Goal: Task Accomplishment & Management: Complete application form

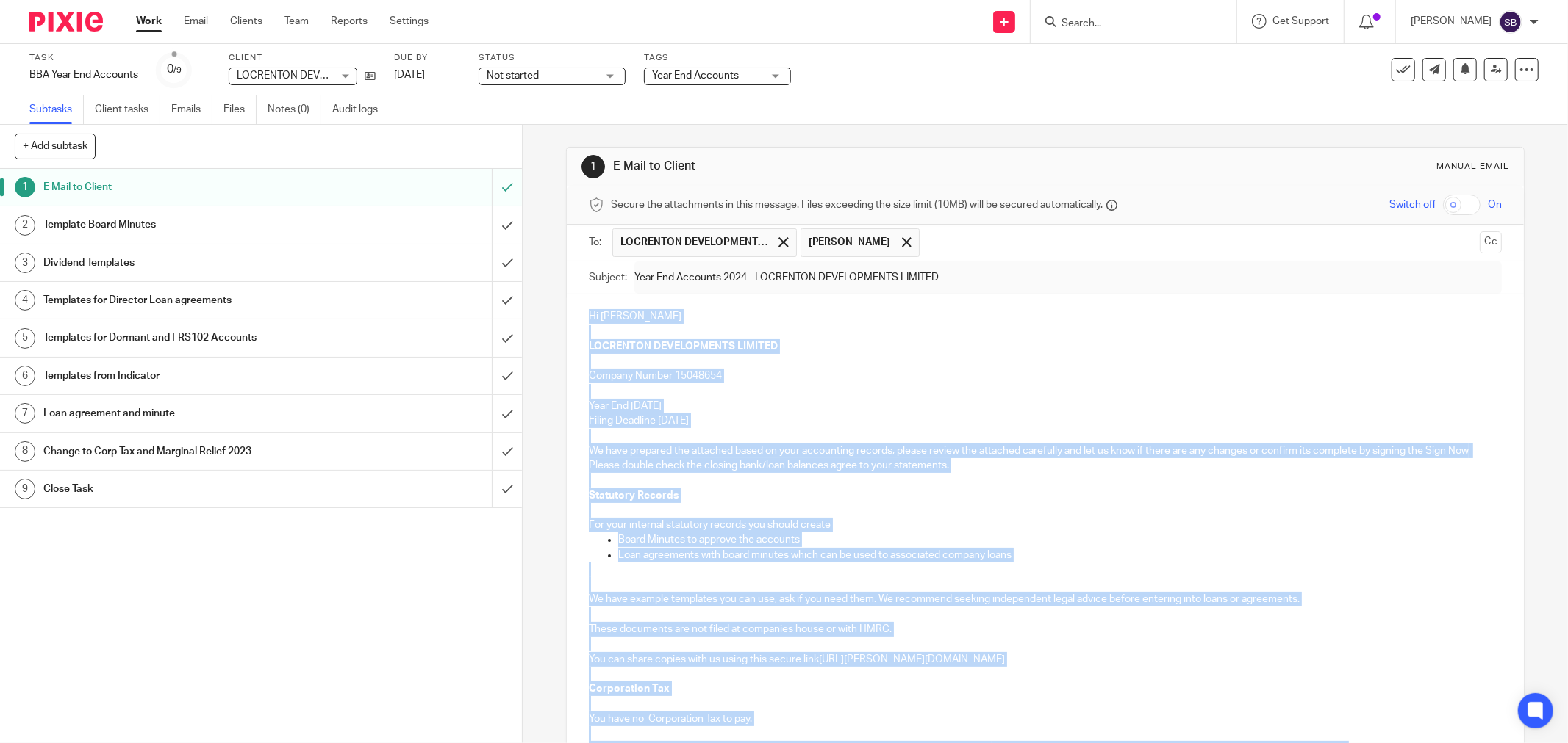
scroll to position [598, 0]
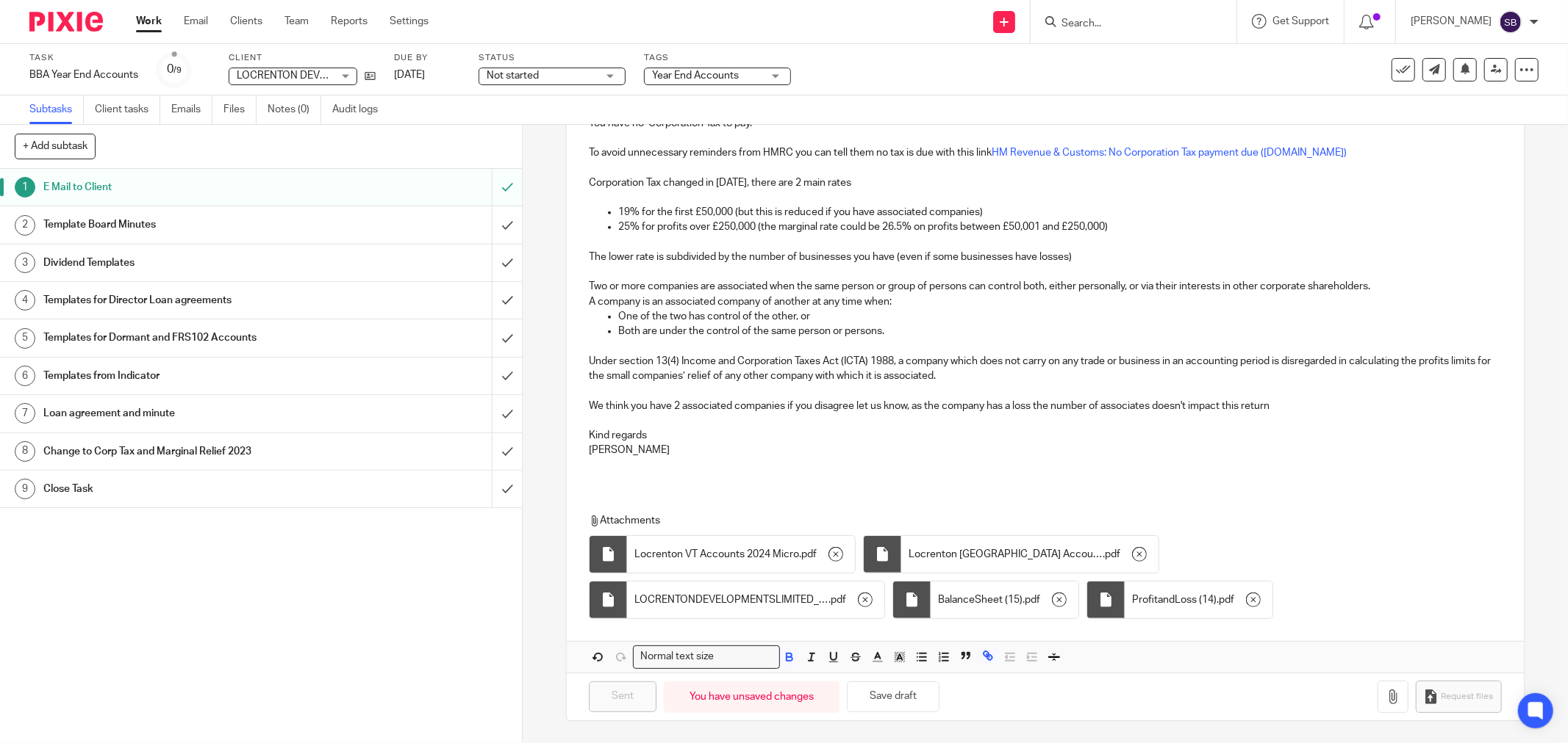
click at [1111, 26] on input "Search" at bounding box center [1126, 23] width 132 height 13
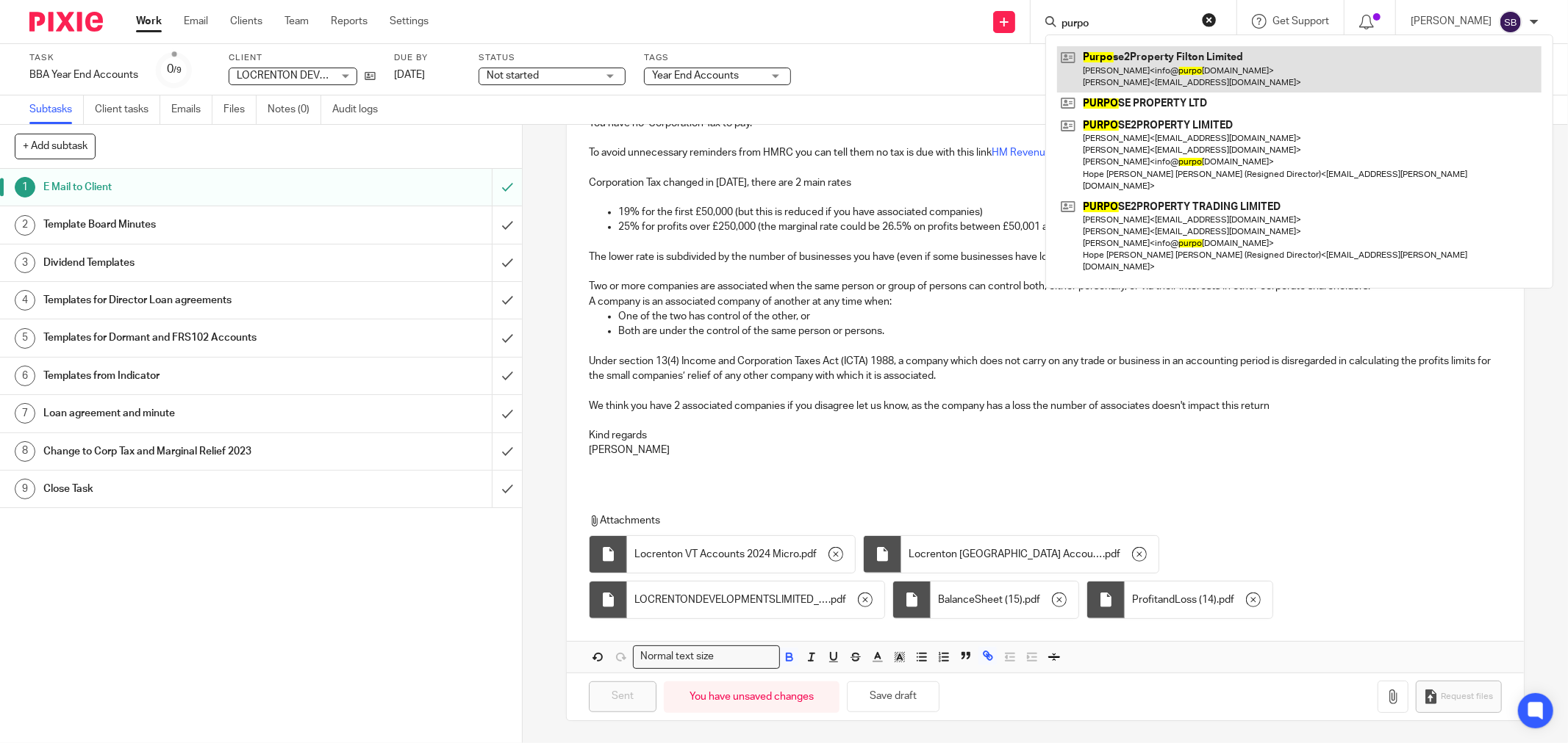
type input "purpo"
click at [1127, 70] on link at bounding box center [1299, 69] width 485 height 45
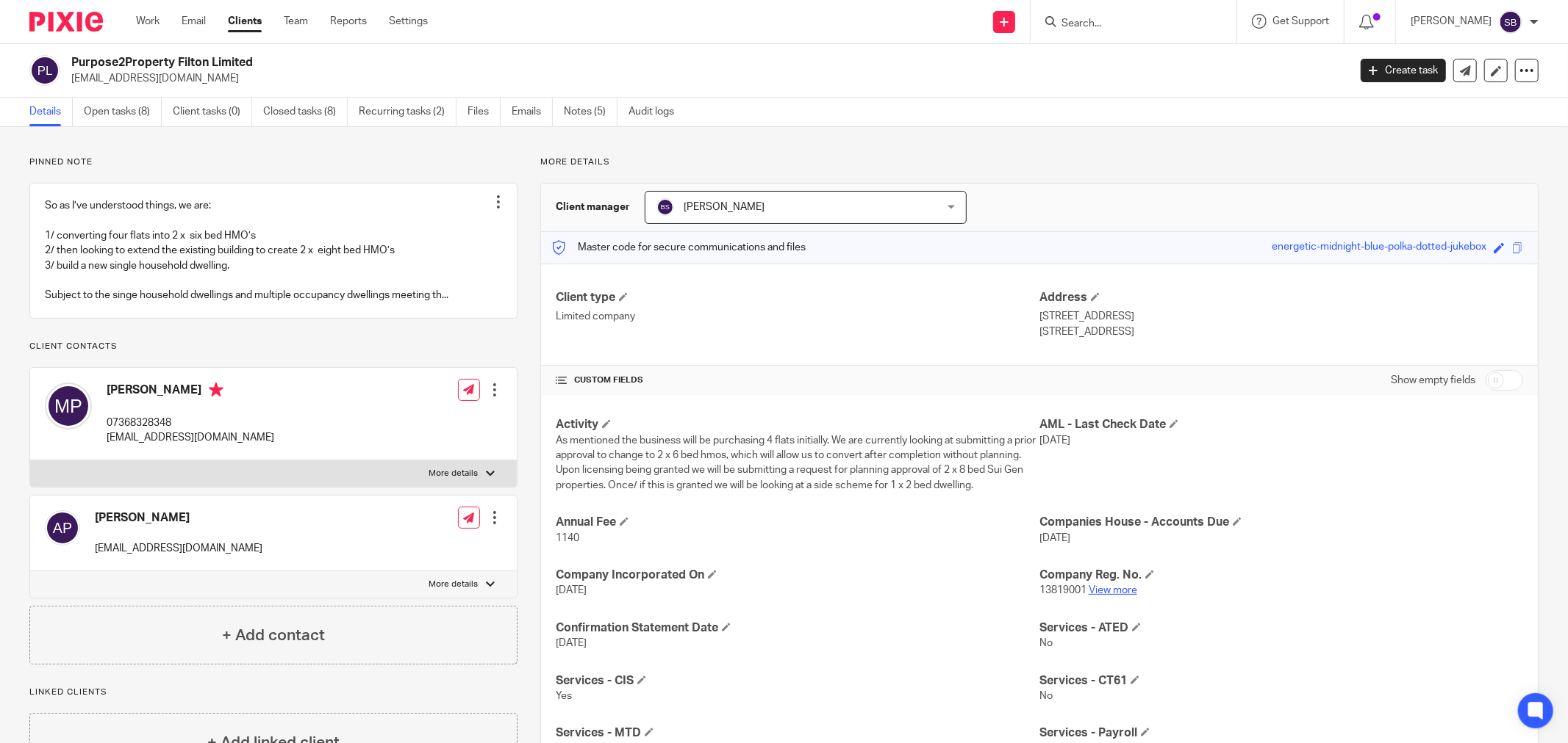
click at [1105, 589] on link "View more" at bounding box center [1113, 591] width 48 height 11
click at [1375, 68] on link "Create task" at bounding box center [1403, 70] width 86 height 23
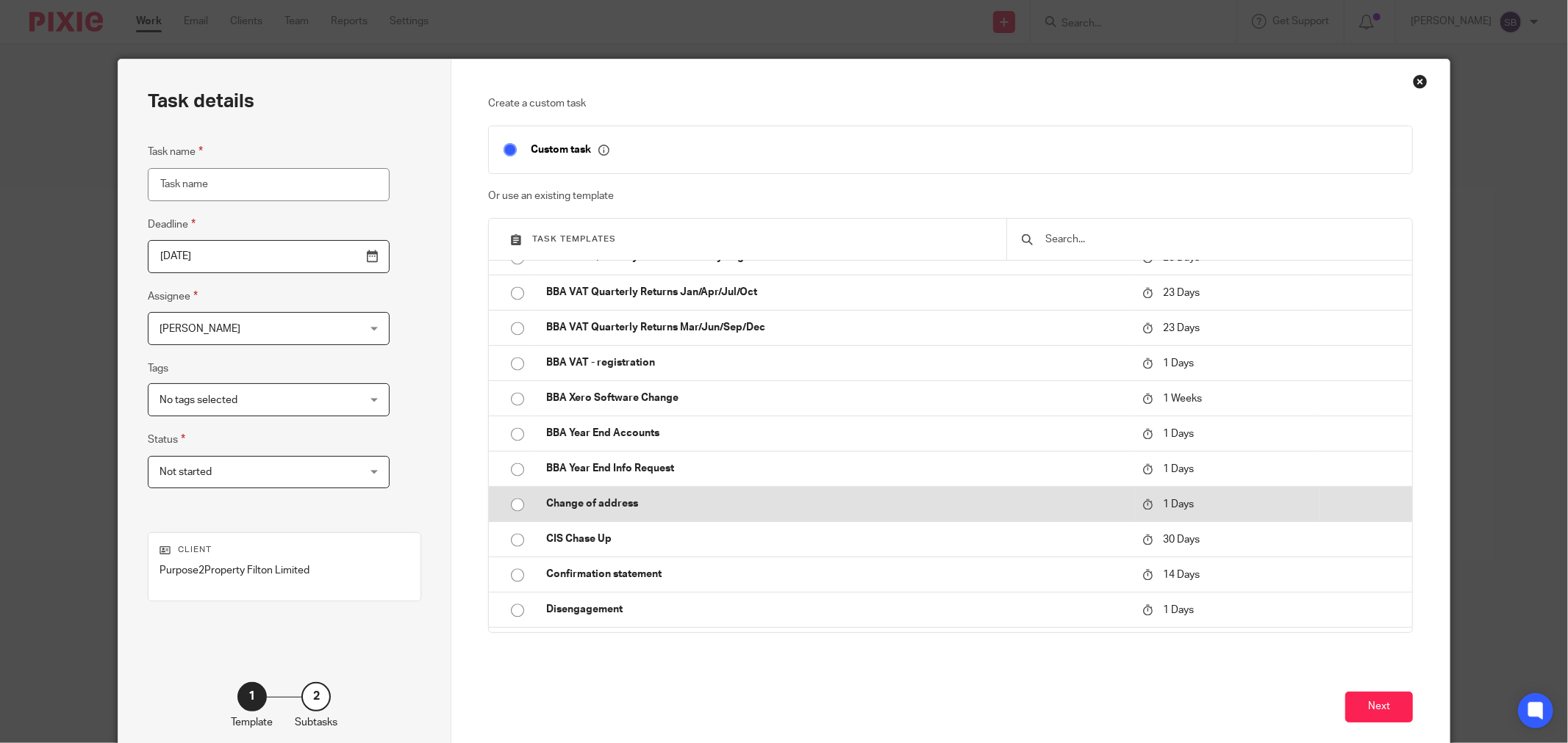
scroll to position [2611, 0]
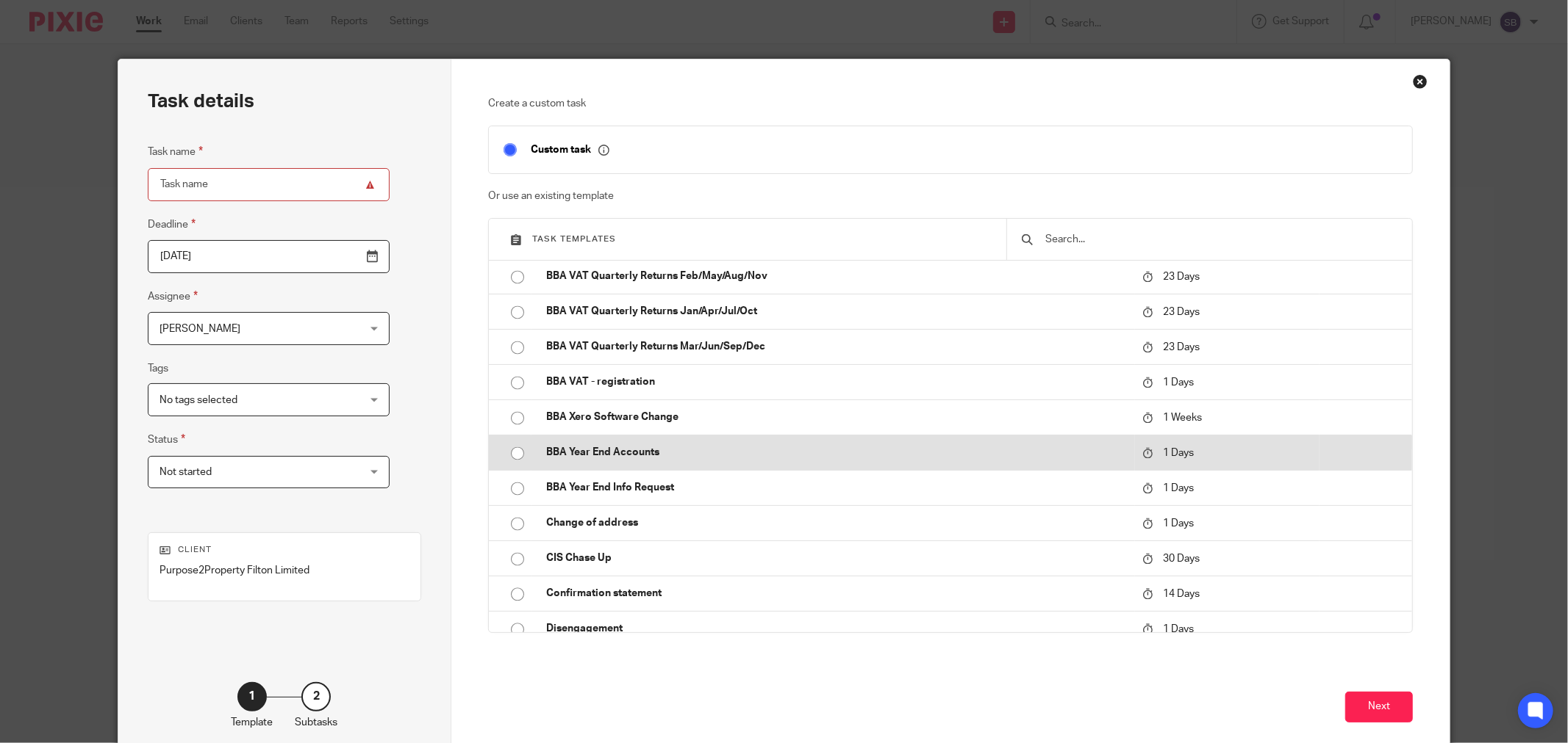
click at [656, 459] on td "BBA Year End Accounts" at bounding box center [833, 452] width 603 height 36
type input "2025-09-20"
type input "BBA Year End Accounts"
checkbox input "false"
radio input "true"
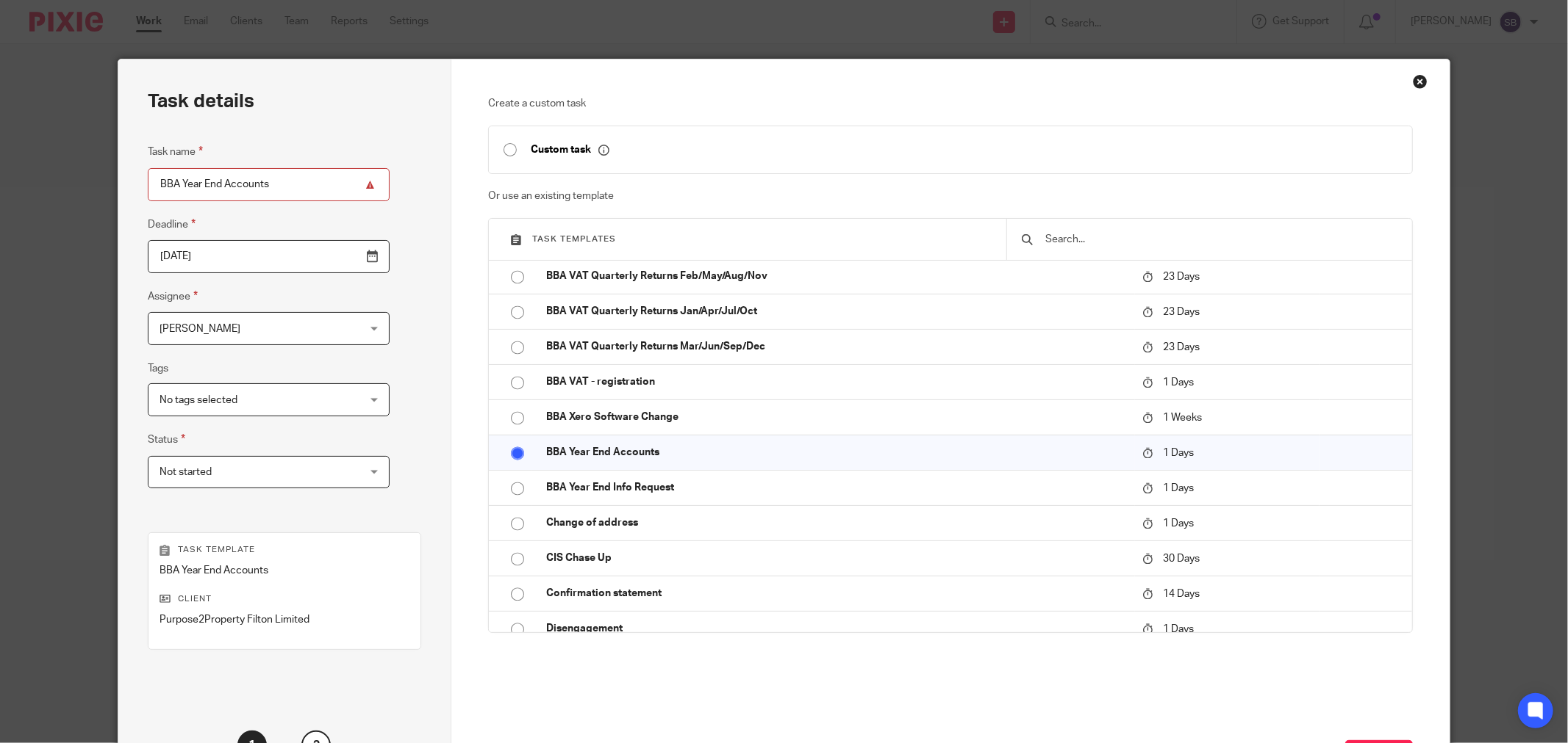
scroll to position [82, 0]
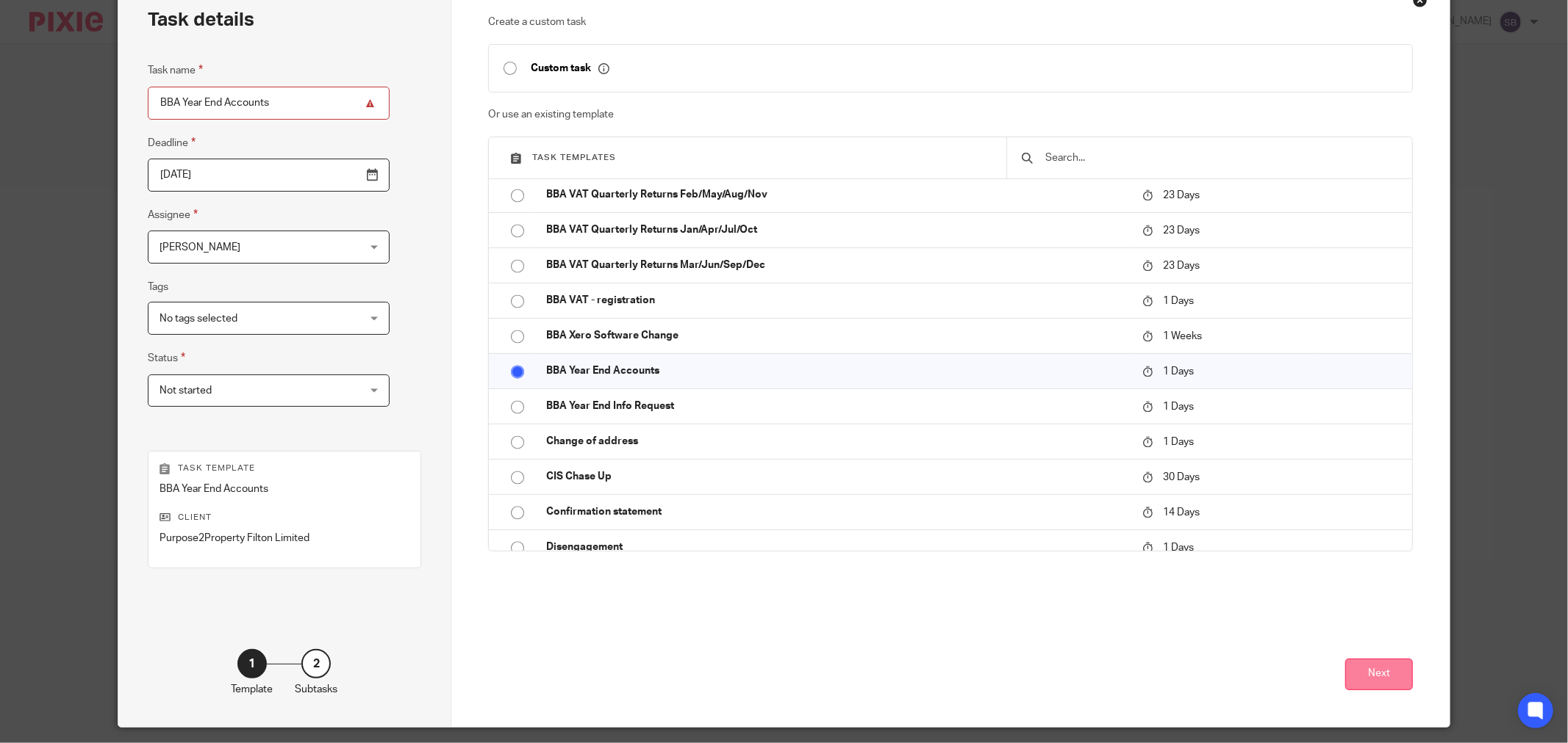
click at [1367, 664] on button "Next" at bounding box center [1378, 675] width 67 height 32
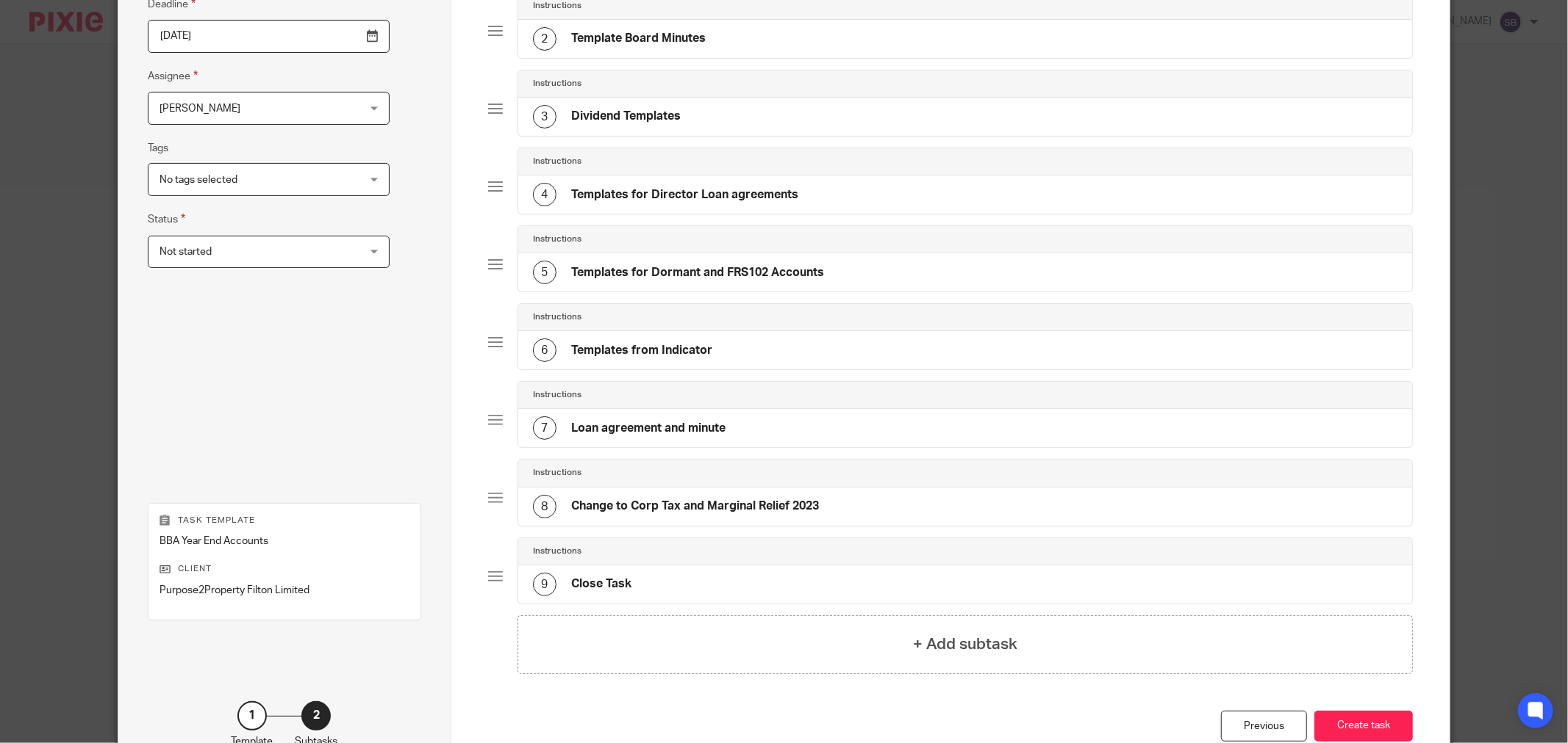
scroll to position [317, 0]
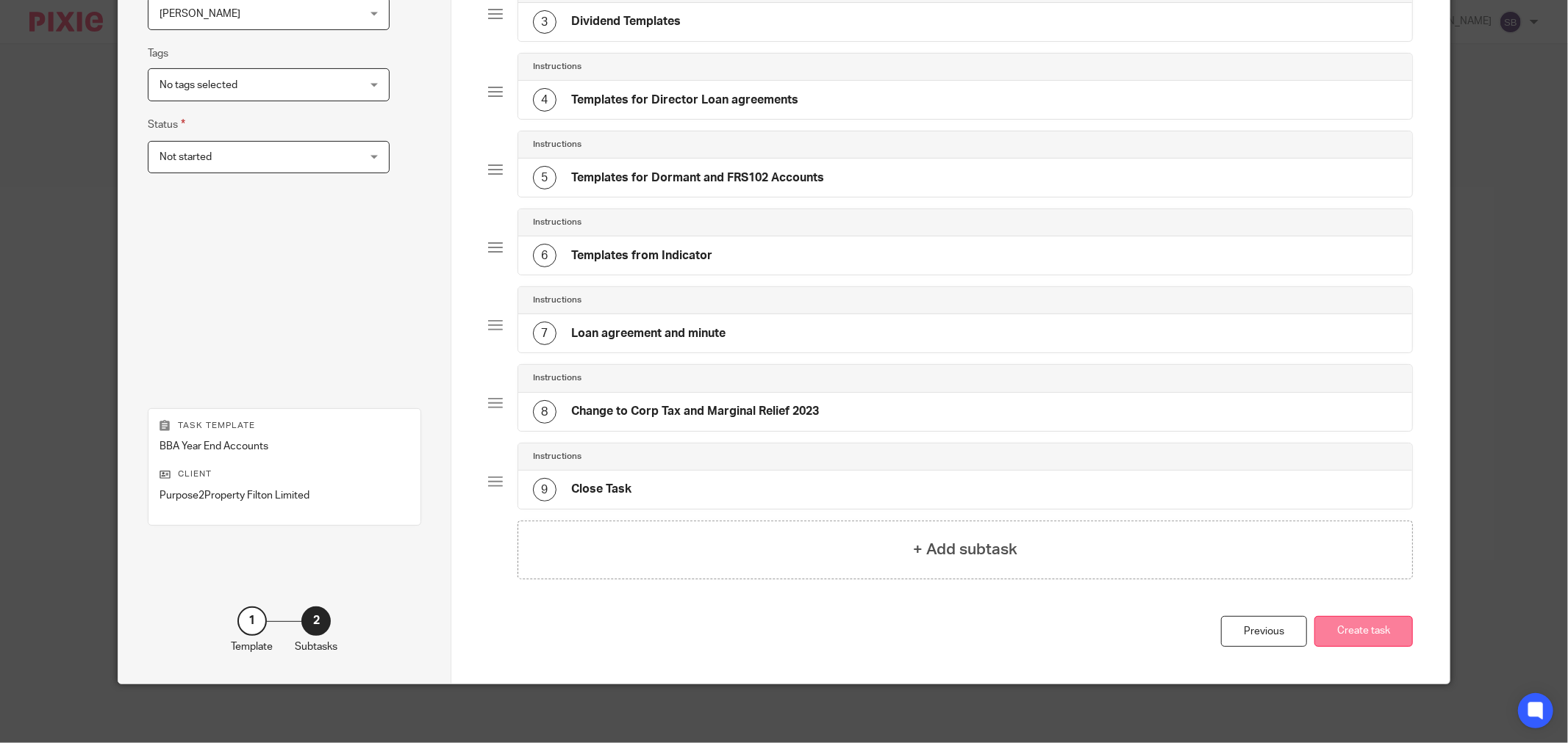
click at [1341, 626] on button "Create task" at bounding box center [1364, 632] width 98 height 32
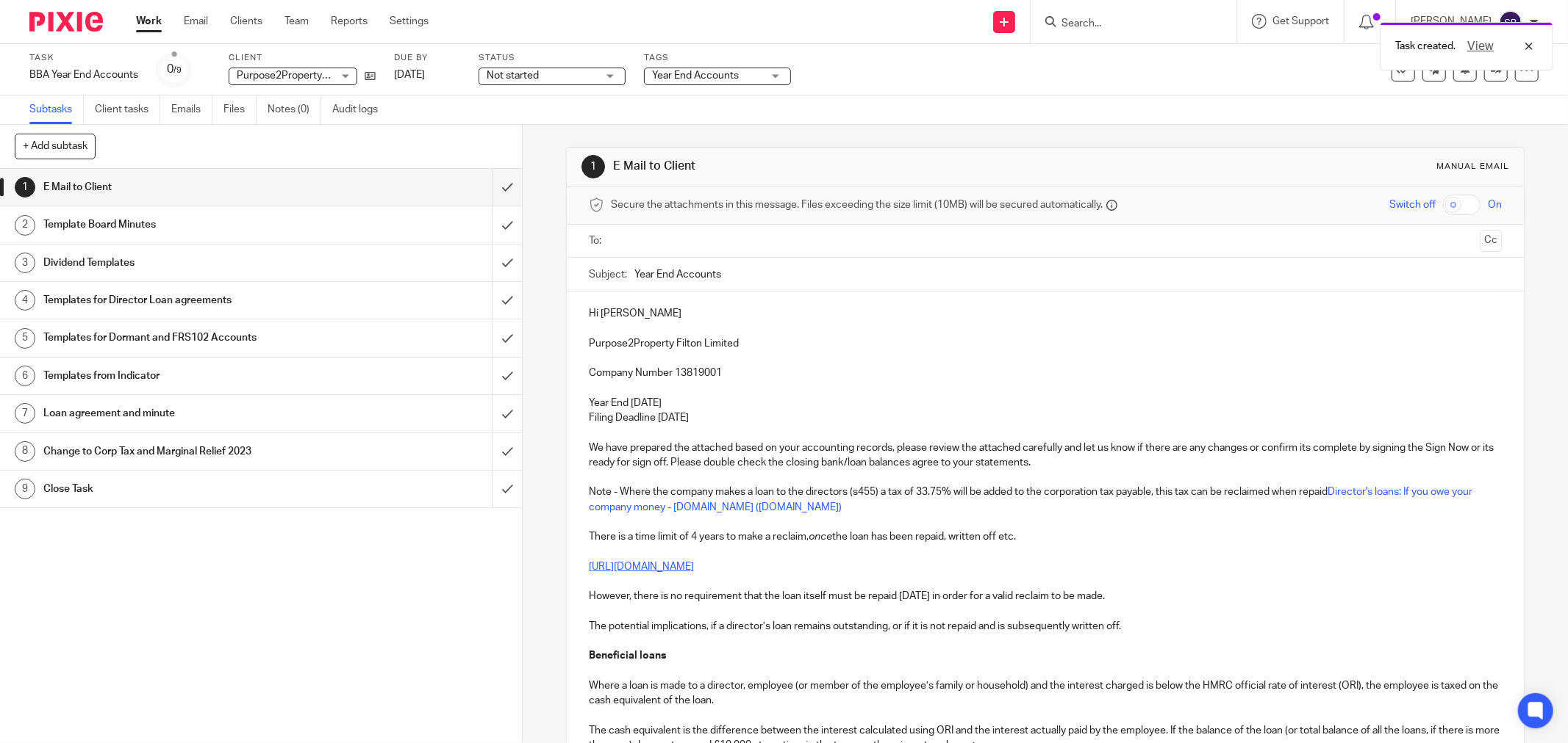
click at [718, 243] on input "text" at bounding box center [1044, 241] width 857 height 17
click at [862, 254] on input "text" at bounding box center [1139, 243] width 669 height 29
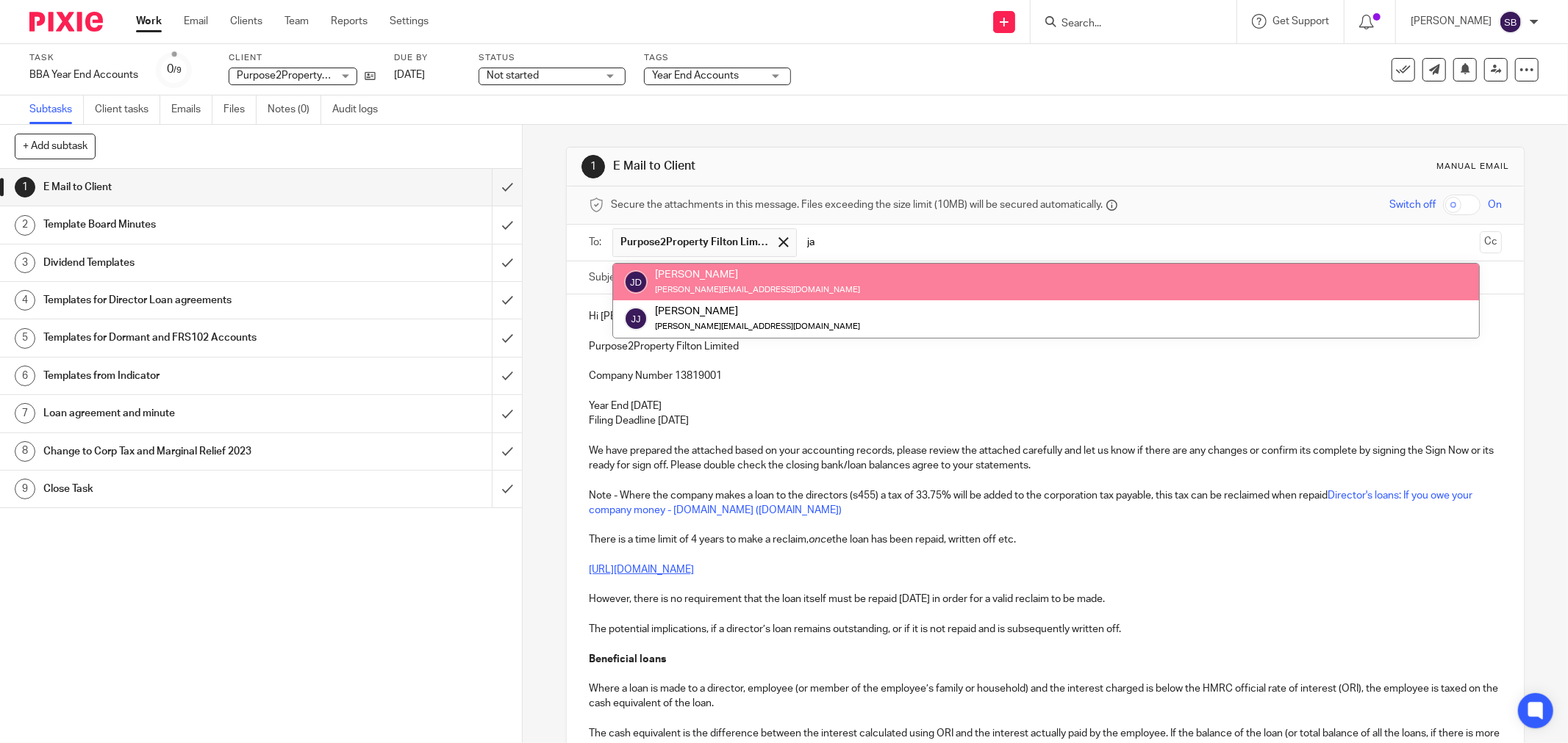
type input "j"
type input "brid"
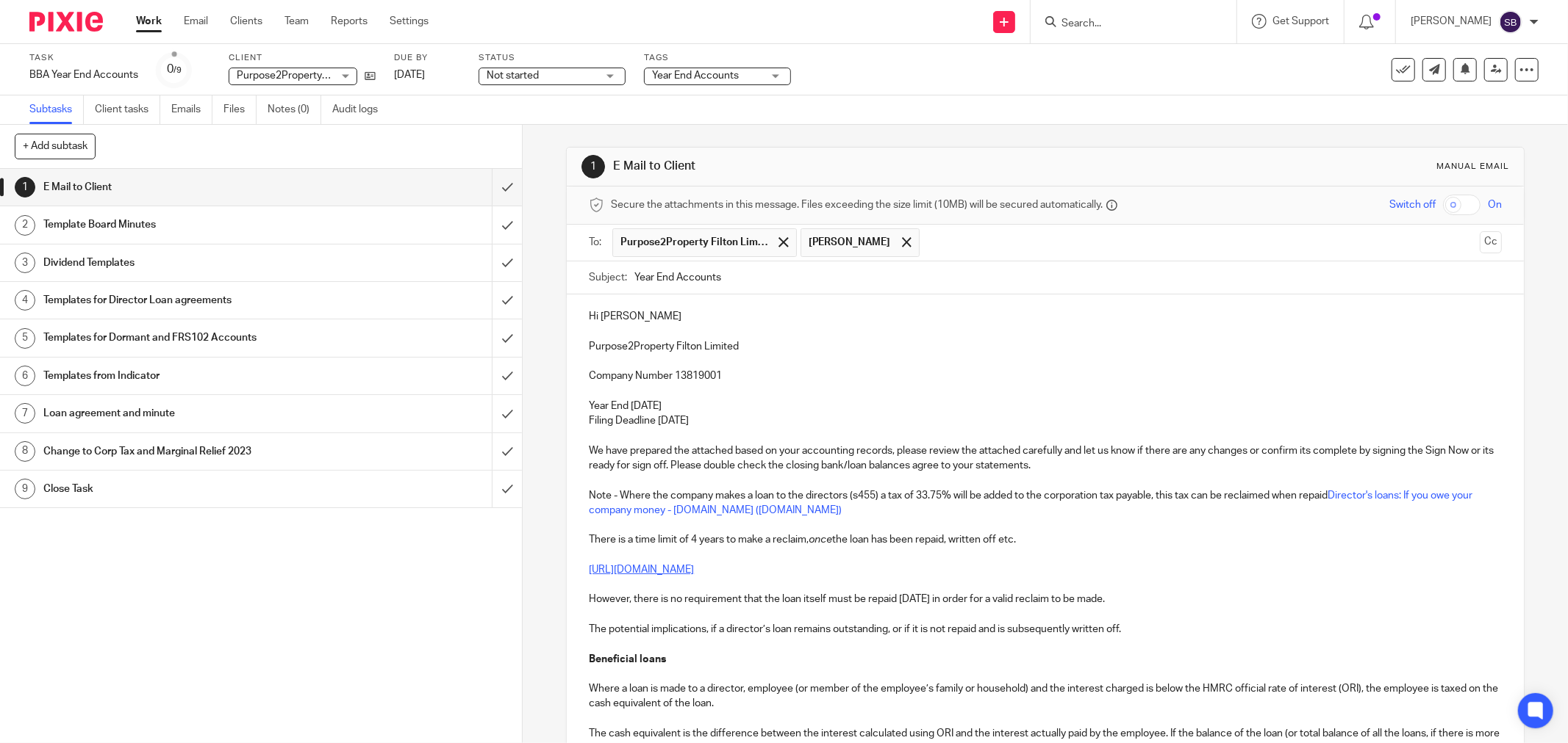
click at [940, 253] on input "text" at bounding box center [1200, 243] width 547 height 29
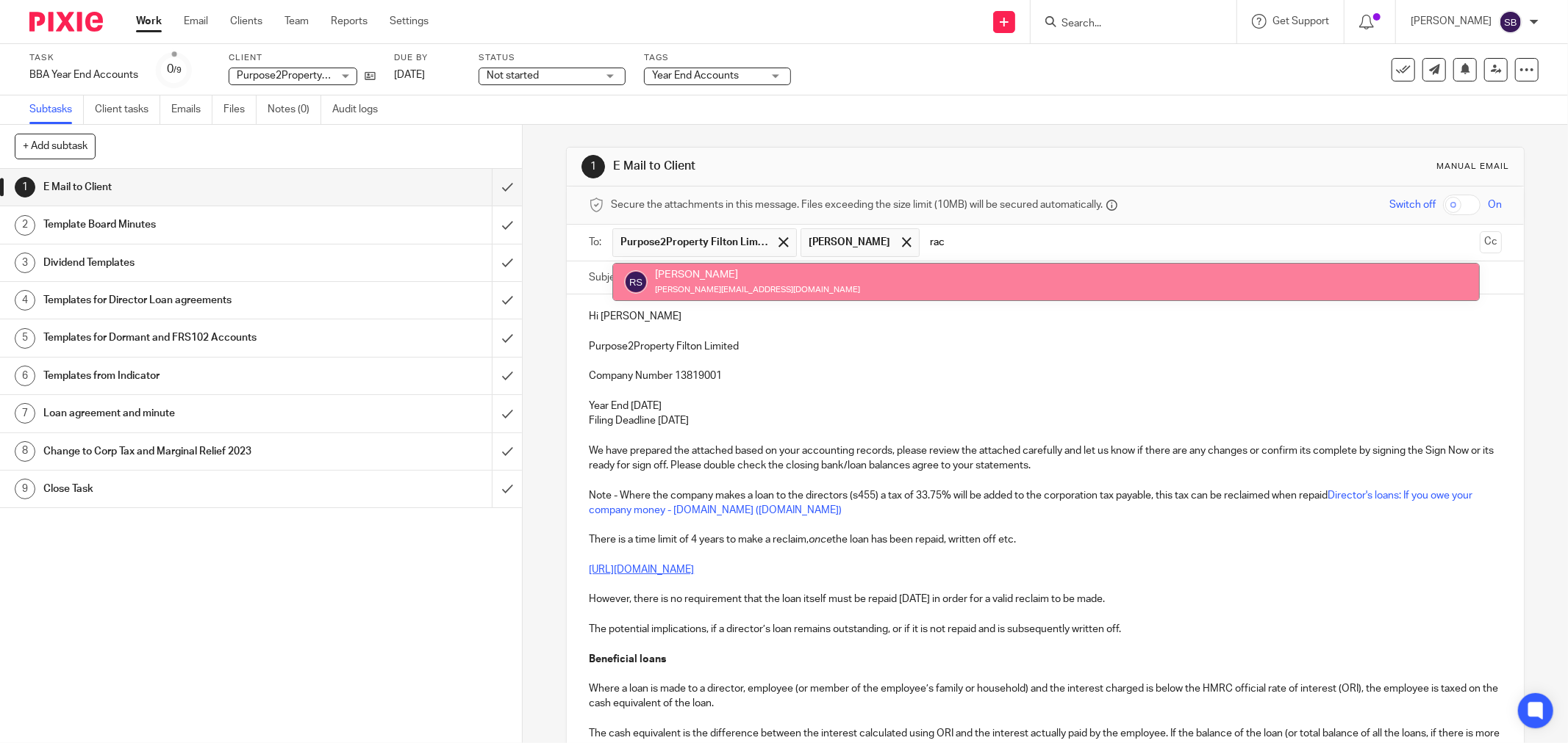
type input "rac"
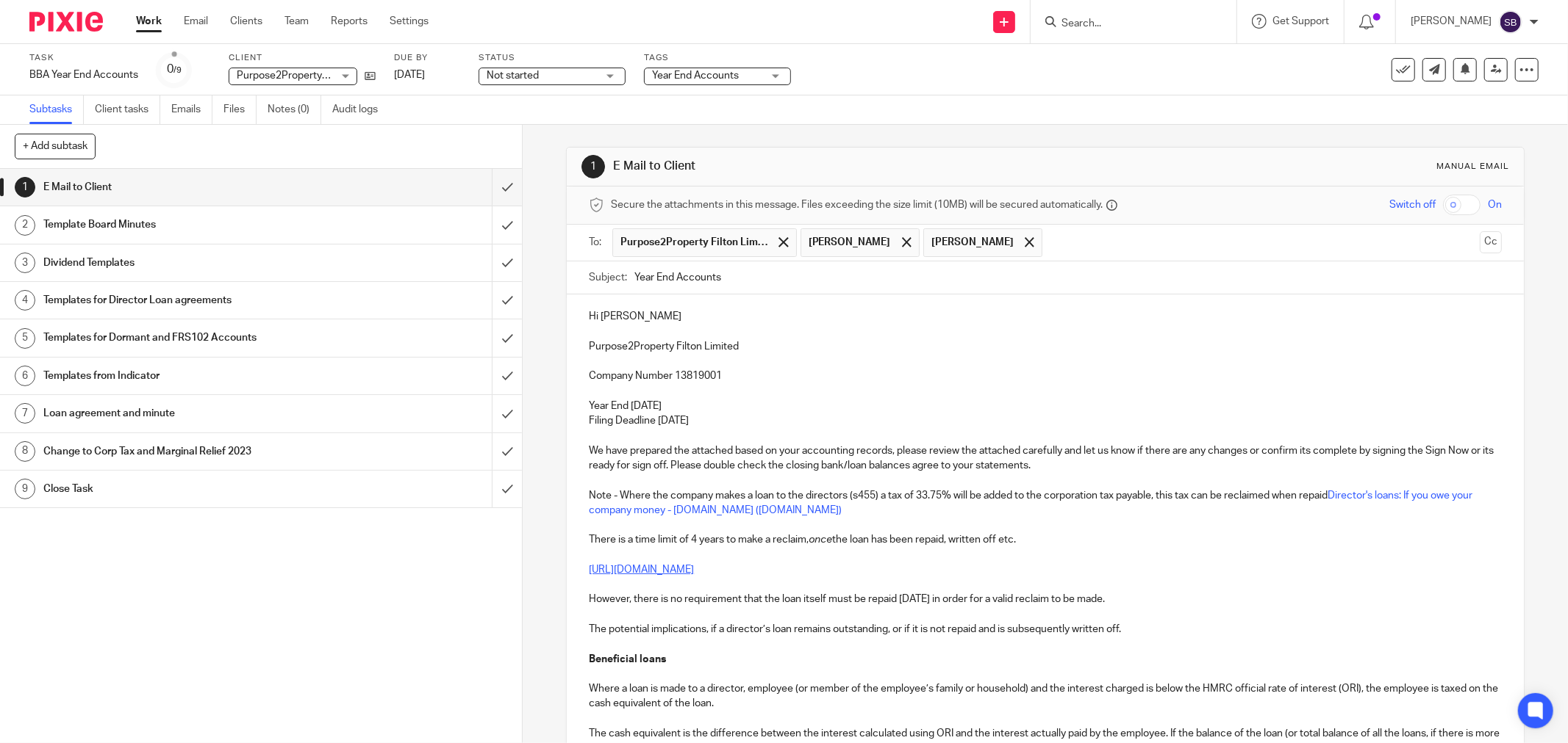
click at [857, 281] on input "Year End Accounts" at bounding box center [1068, 278] width 867 height 33
drag, startPoint x: 585, startPoint y: 349, endPoint x: 738, endPoint y: 348, distance: 153.0
click at [738, 348] on p "Purpose2Property Filton Limited" at bounding box center [1046, 346] width 913 height 14
copy p "Purpose2Property Filton Limited"
click at [809, 268] on input "Year End Accounts 2024 -" at bounding box center [1068, 278] width 867 height 33
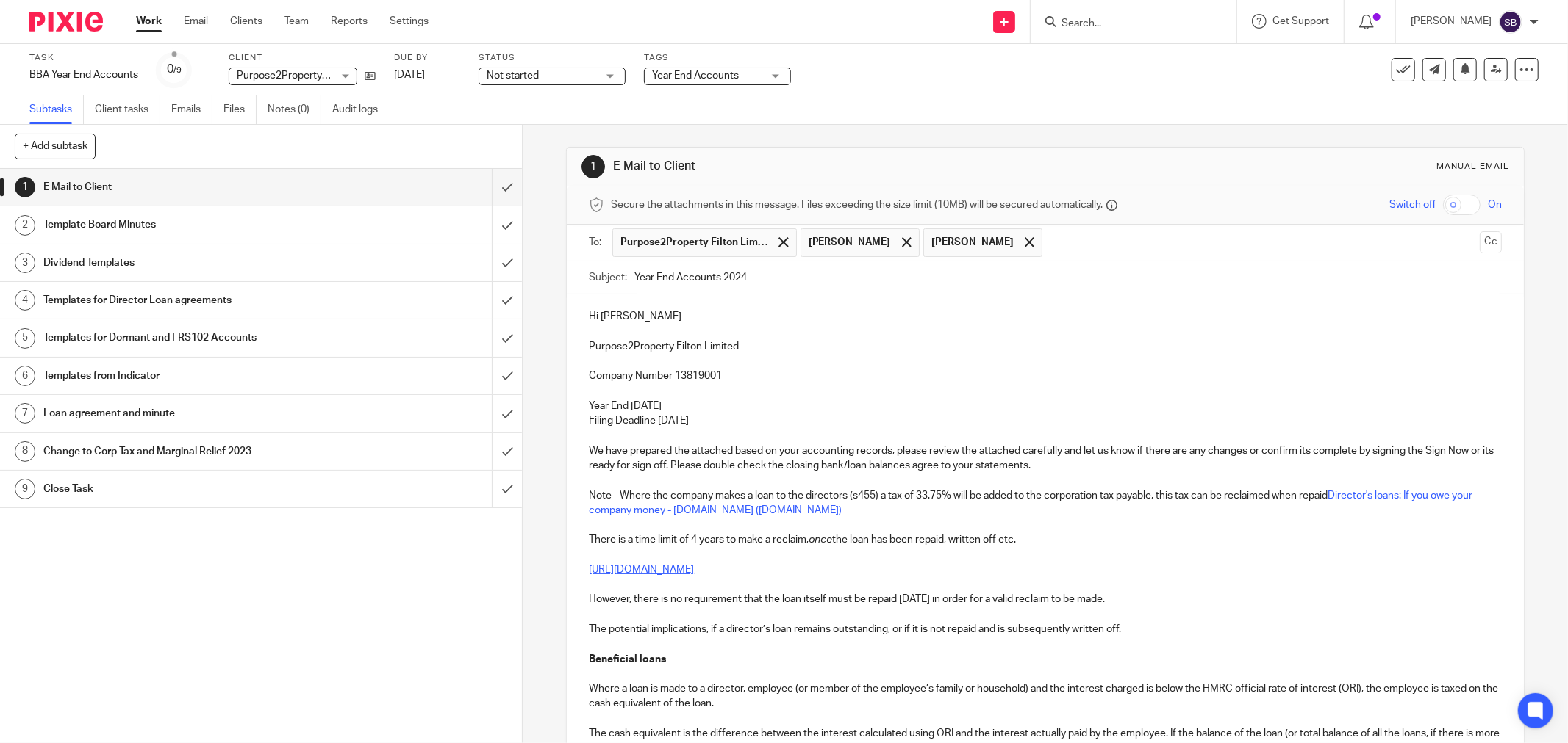
paste input "Purpose2Property Filton Limited"
type input "Year End Accounts 2024 - Purpose2Property Filton Limited"
click at [647, 311] on p "Hi Mark" at bounding box center [1046, 316] width 913 height 14
drag, startPoint x: 583, startPoint y: 347, endPoint x: 769, endPoint y: 362, distance: 186.6
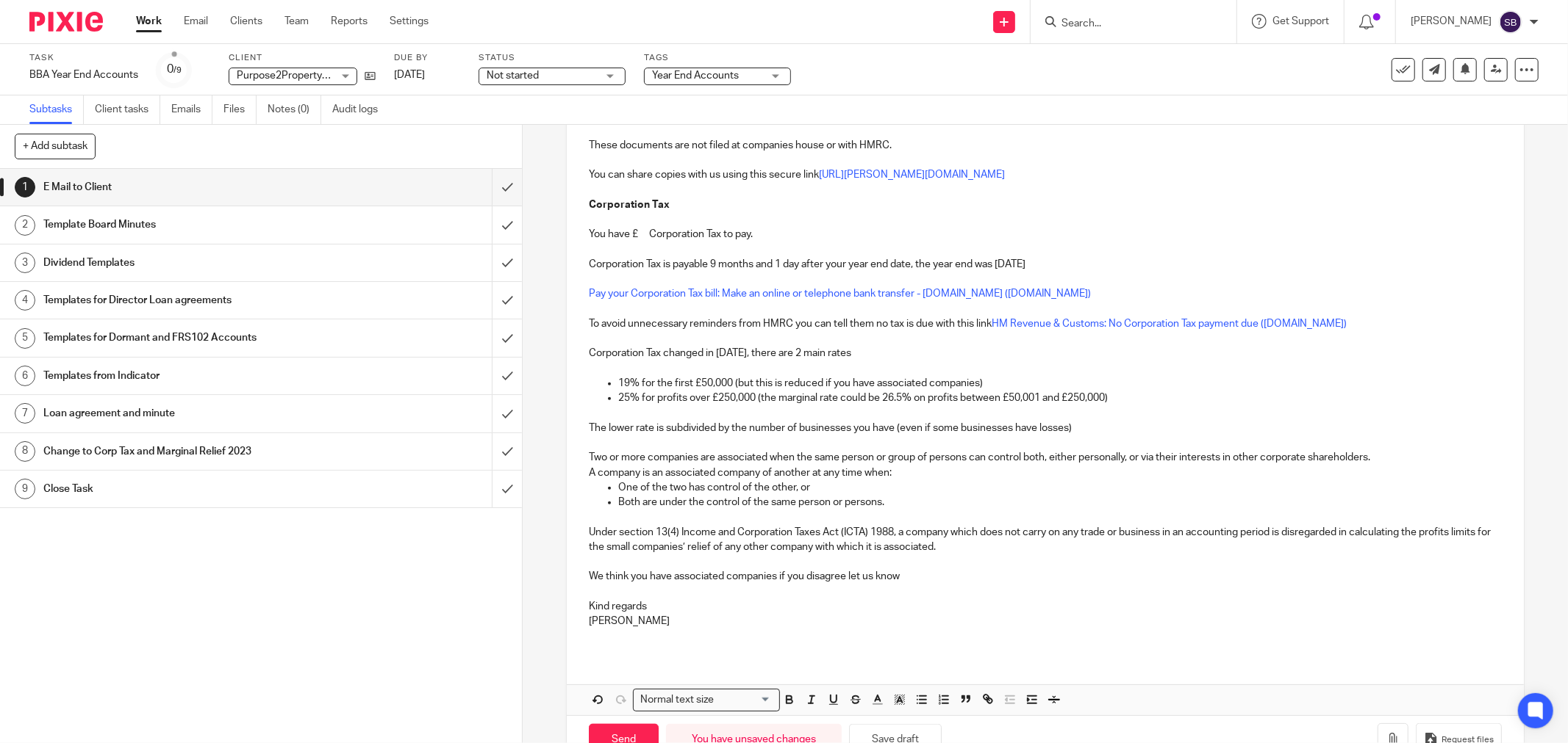
scroll to position [1258, 0]
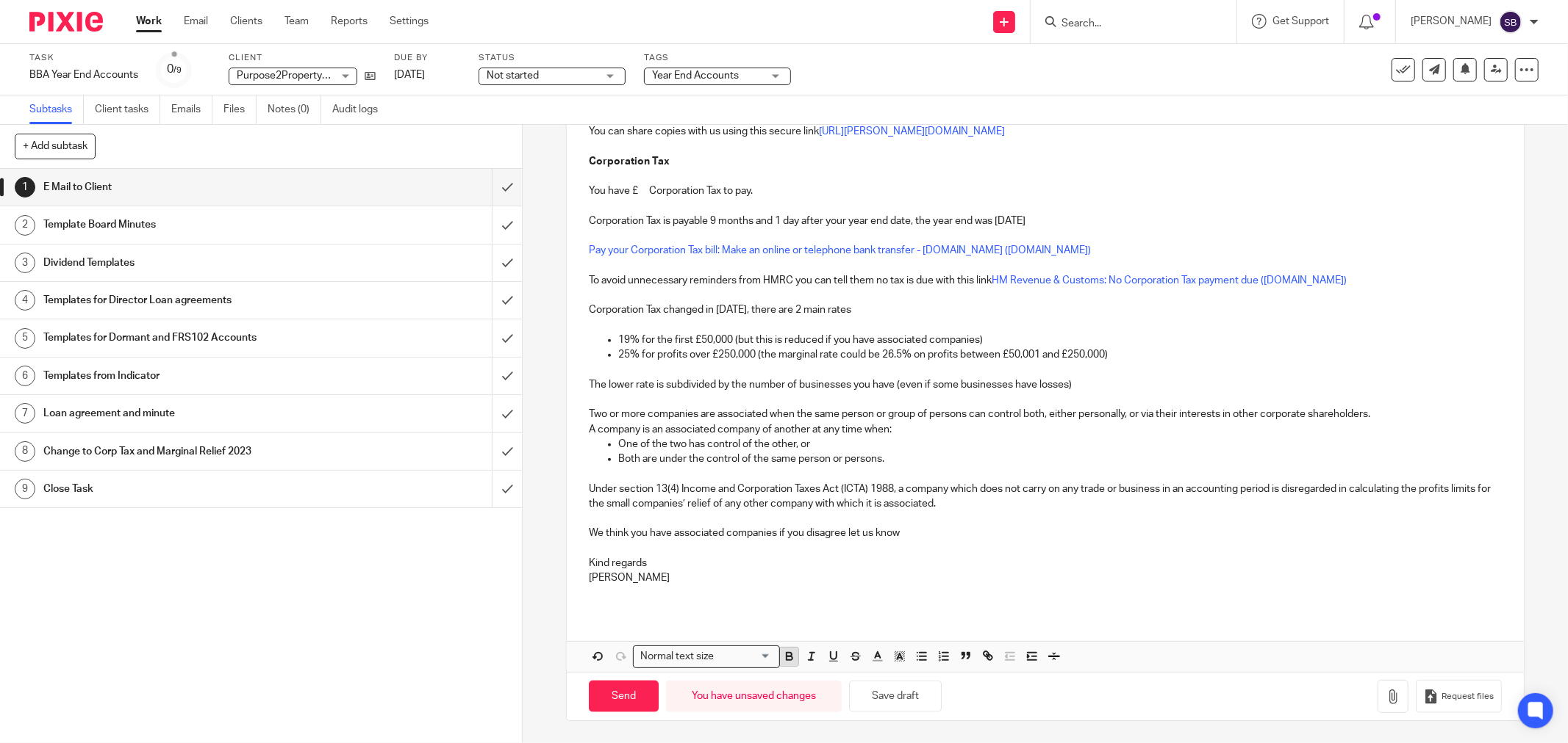
click at [787, 654] on icon "button" at bounding box center [789, 654] width 5 height 4
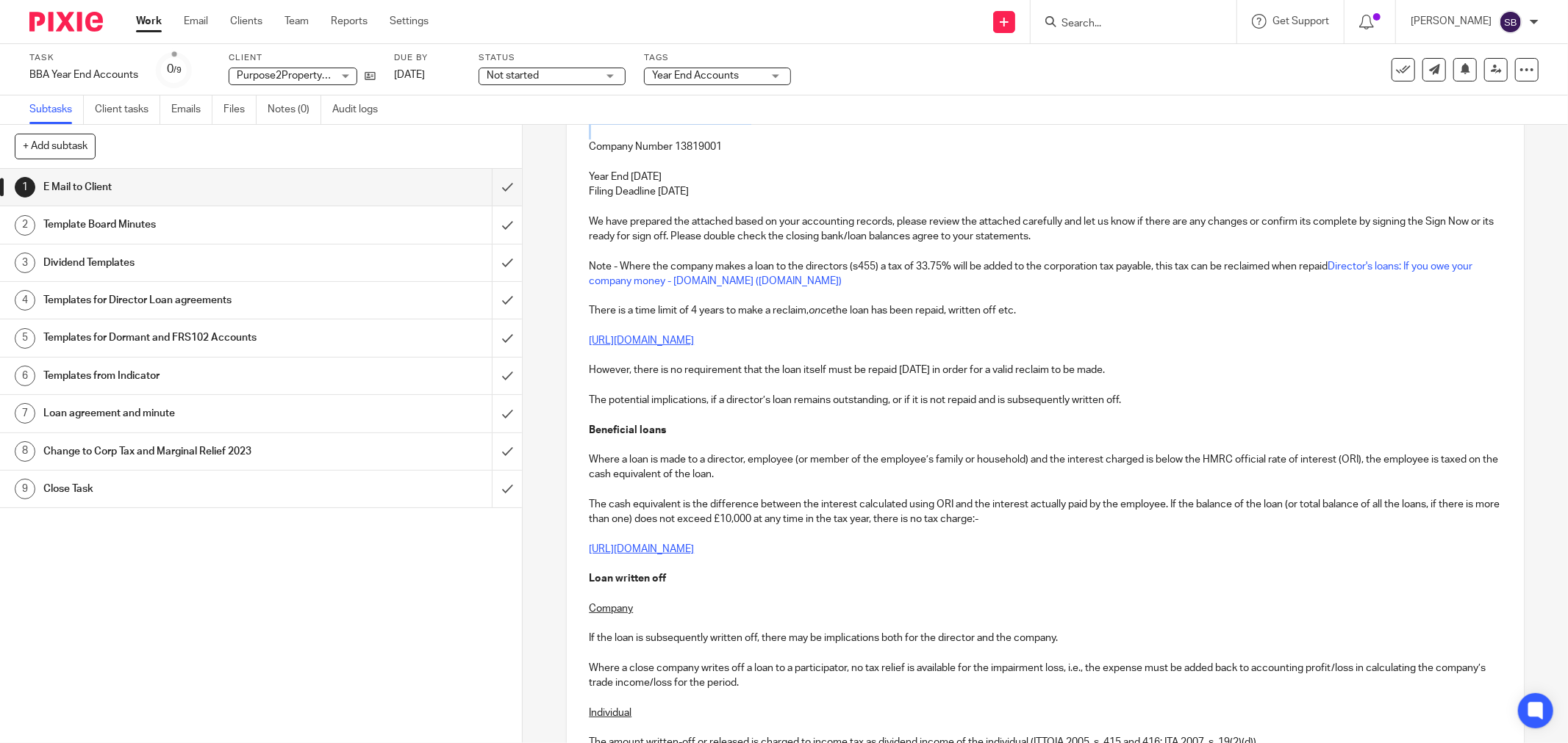
scroll to position [0, 0]
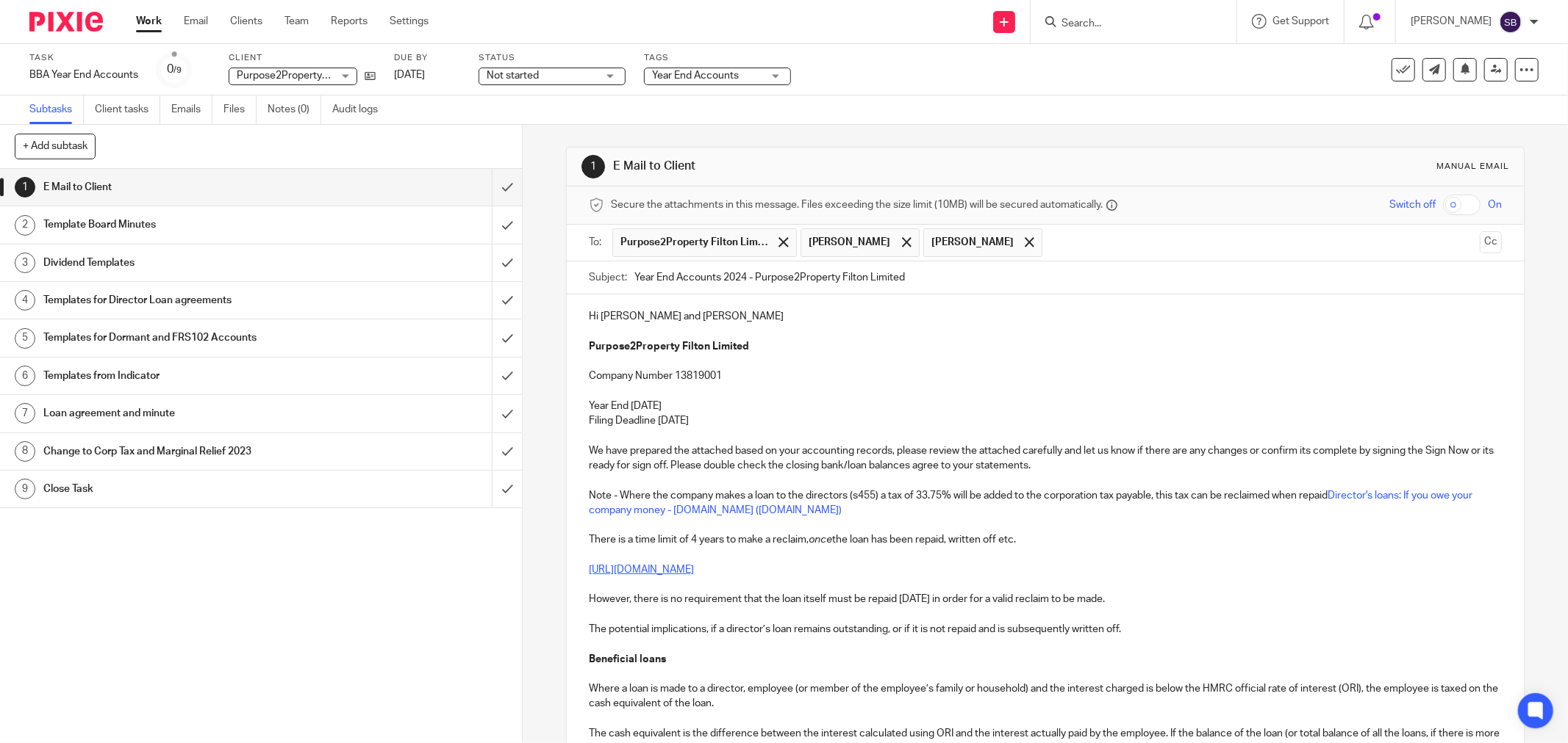
click at [696, 386] on p at bounding box center [1046, 391] width 913 height 14
drag, startPoint x: 583, startPoint y: 464, endPoint x: 693, endPoint y: 465, distance: 110.0
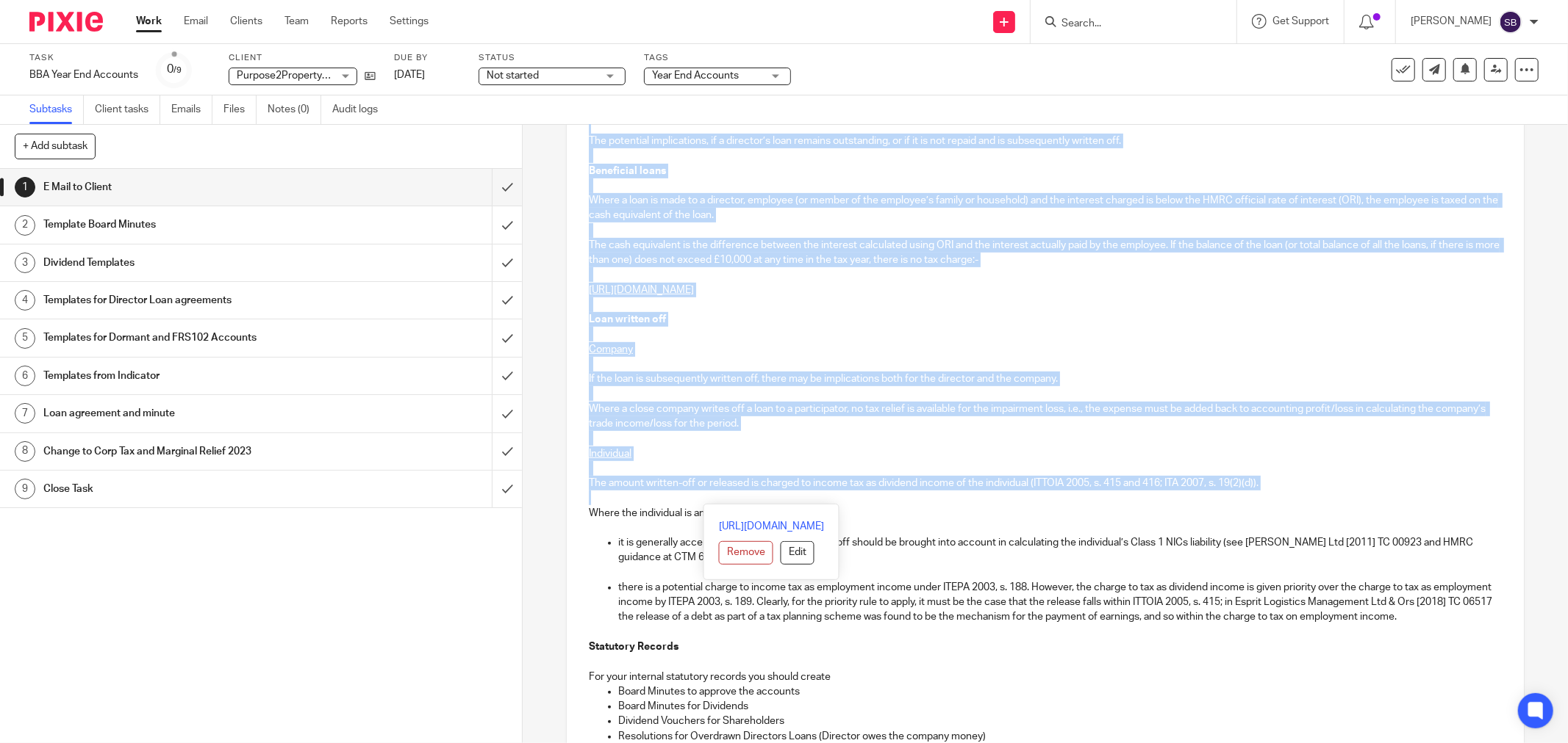
scroll to position [489, 0]
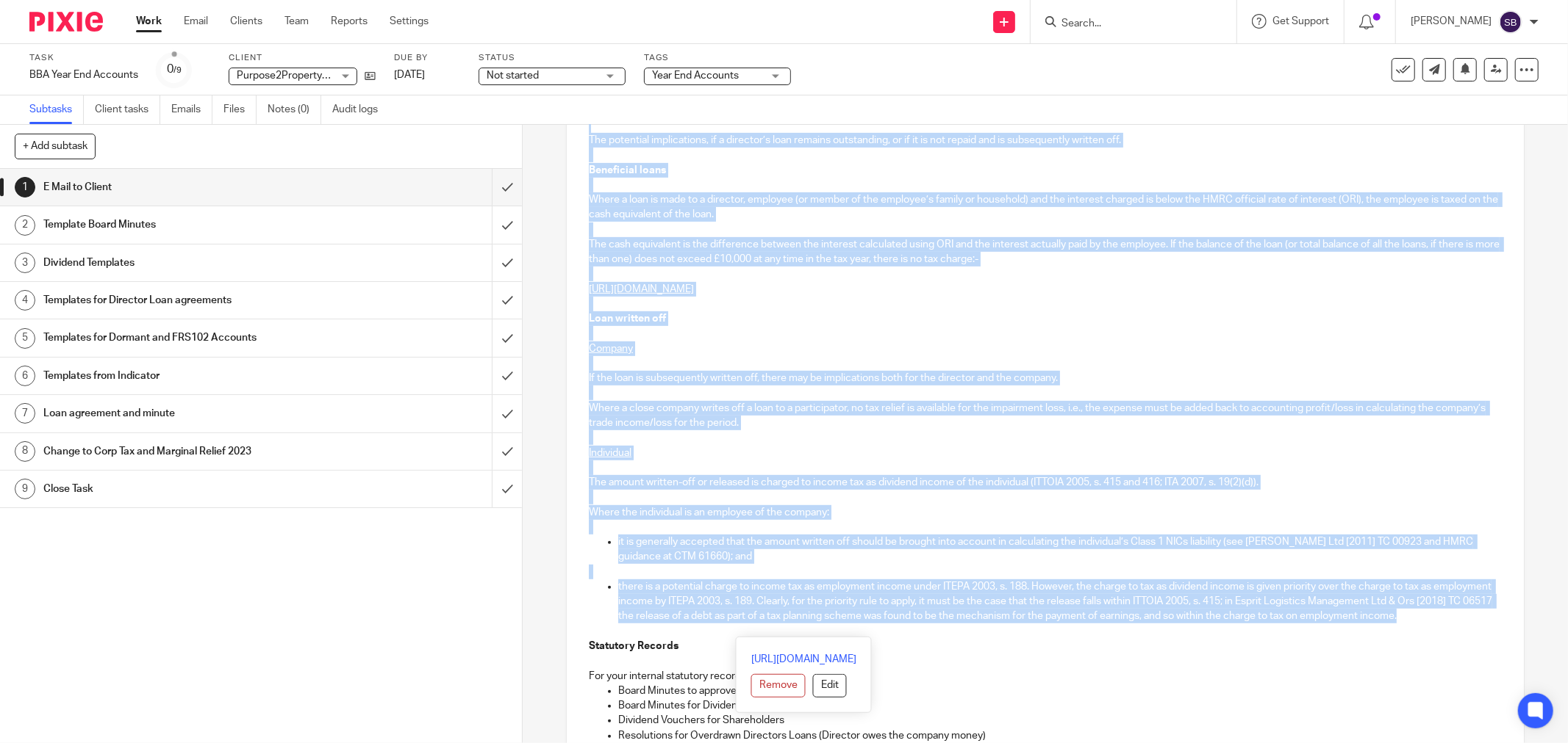
drag, startPoint x: 961, startPoint y: 471, endPoint x: 992, endPoint y: 635, distance: 166.9
click at [992, 635] on div "Hi Mark and Alison Purpose2Property Filton Limited Company Number 13819001 Year…" at bounding box center [1045, 585] width 957 height 1559
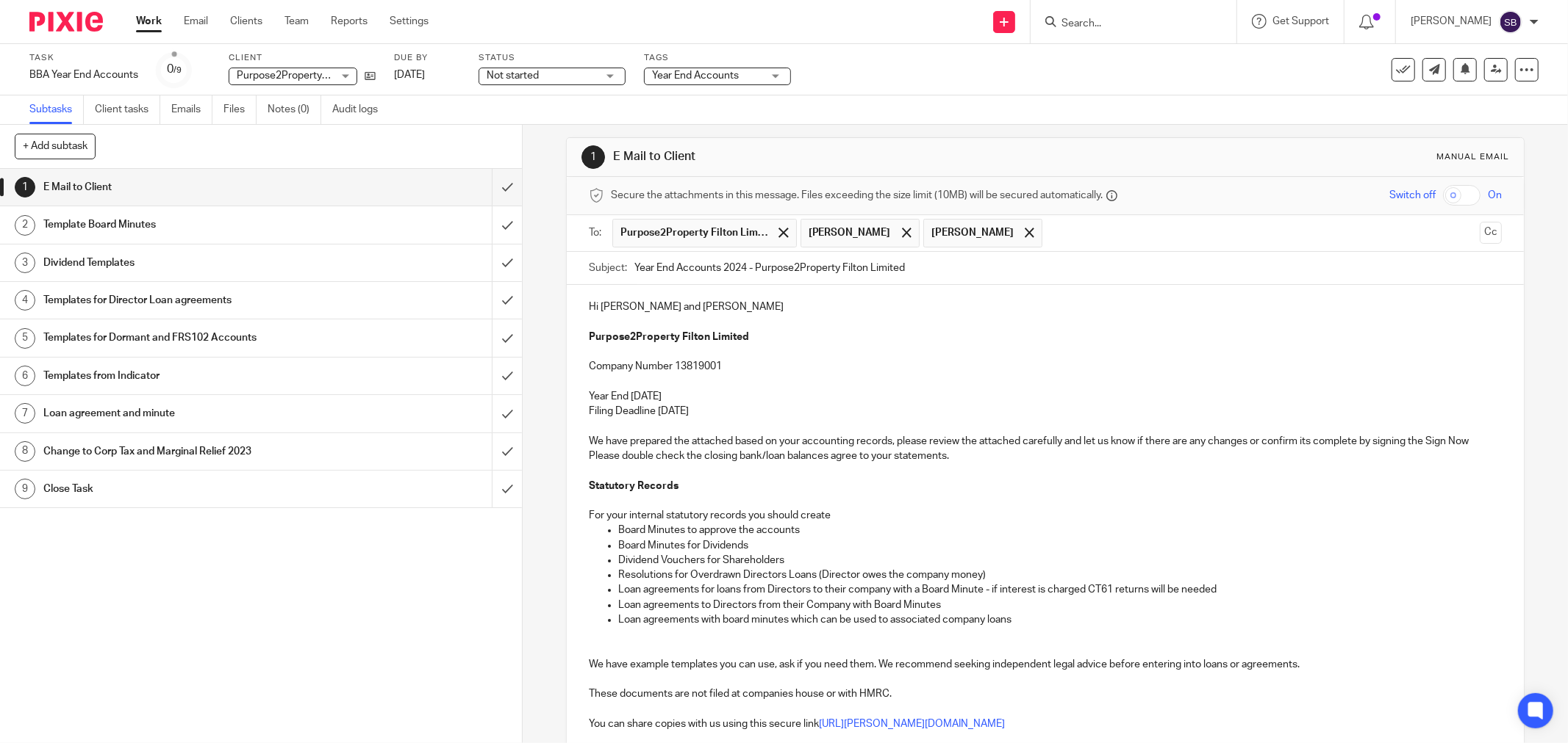
scroll to position [0, 0]
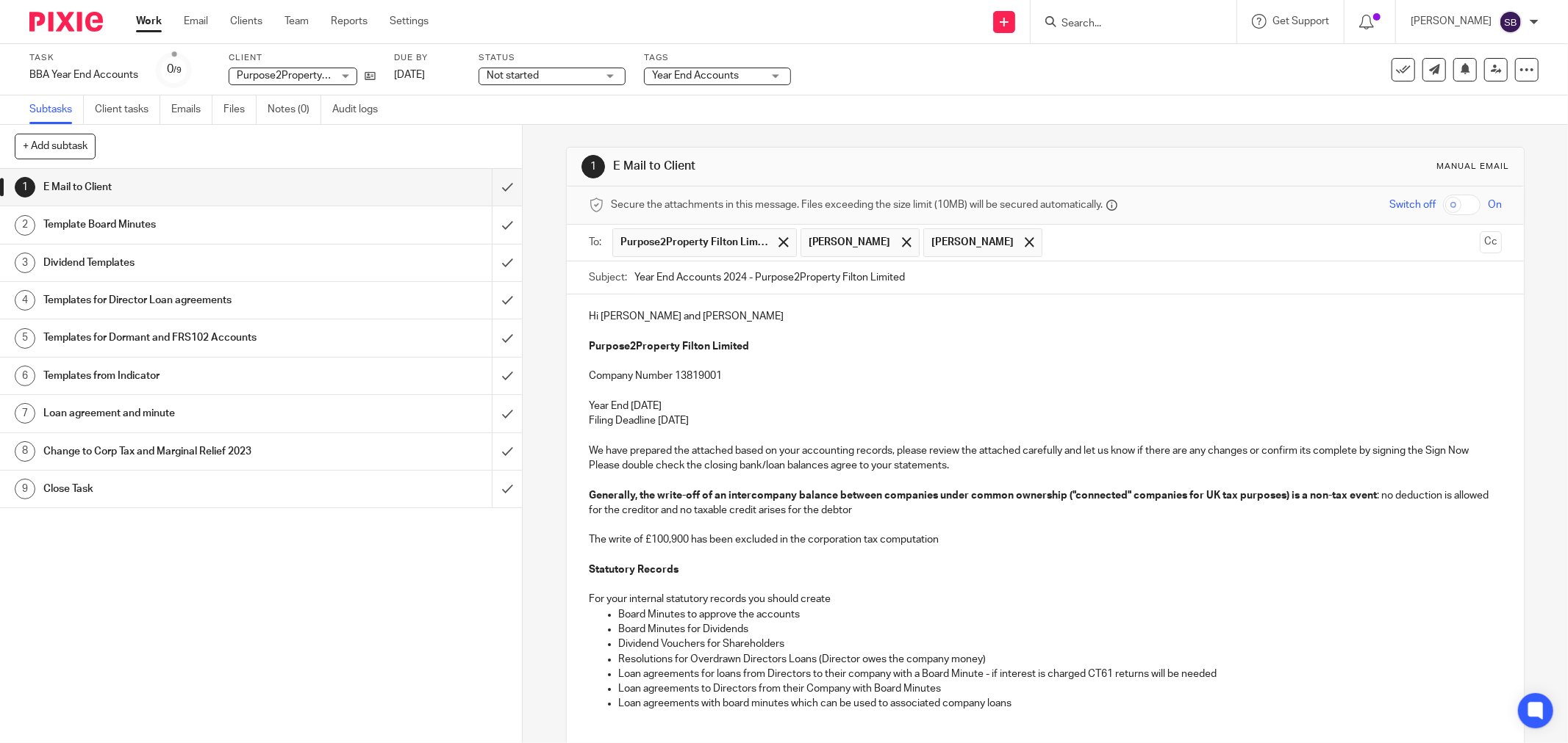
click at [637, 541] on p "The write of £100,900 has been excluded in the corporation tax computation" at bounding box center [1046, 539] width 913 height 14
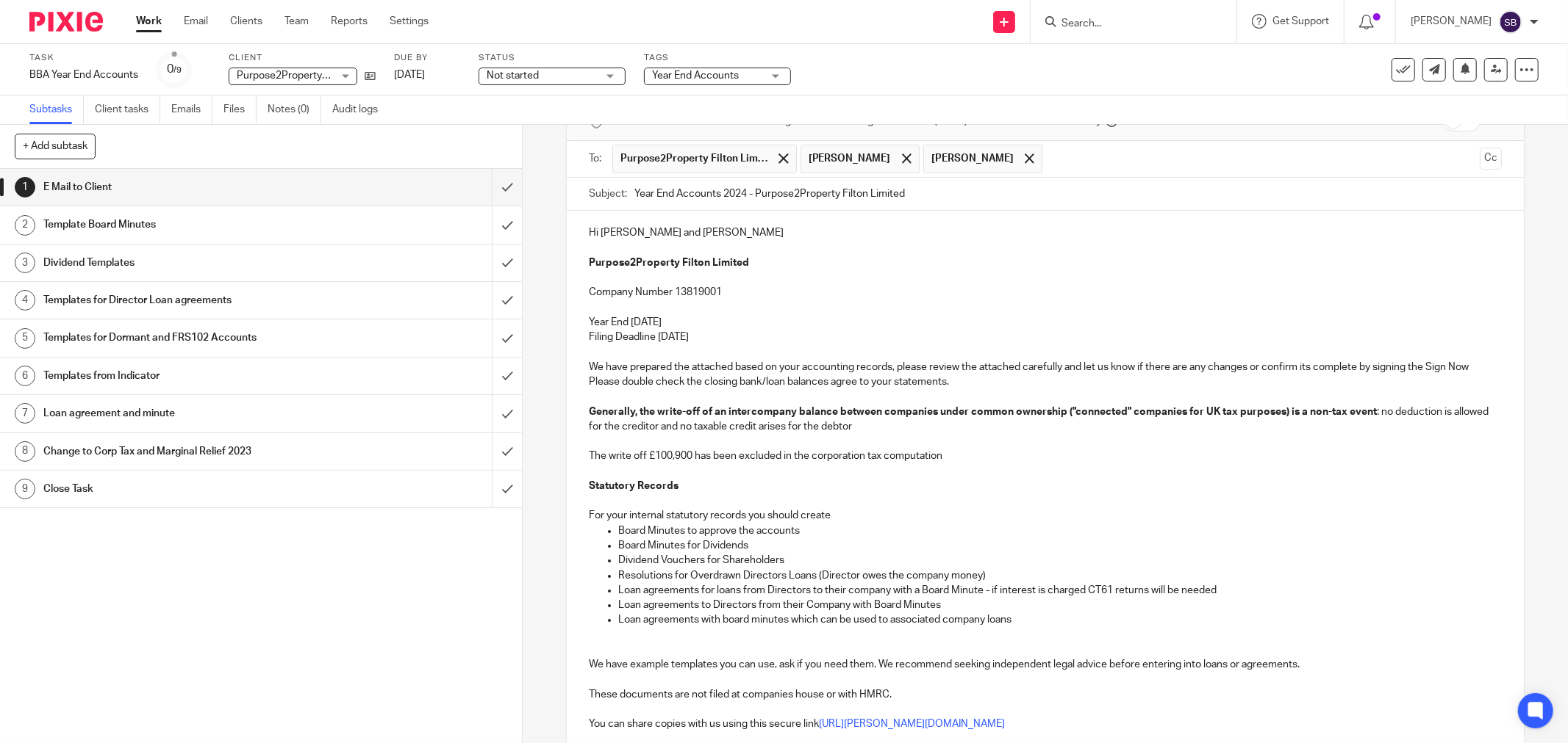
scroll to position [163, 0]
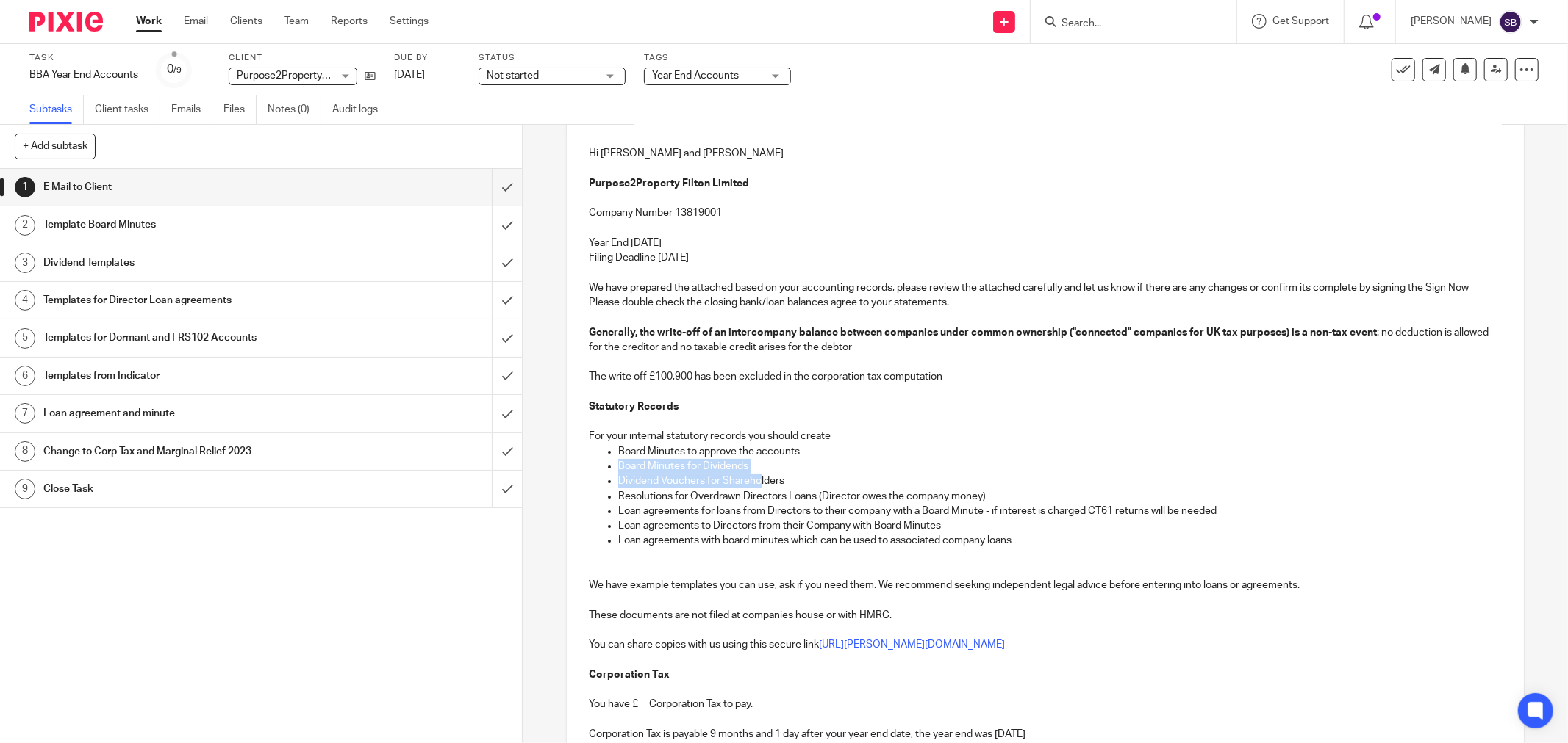
drag, startPoint x: 614, startPoint y: 467, endPoint x: 756, endPoint y: 483, distance: 142.9
click at [756, 483] on ul "Board Minutes to approve the accounts Board Minutes for Dividends Dividend Vouc…" at bounding box center [1046, 496] width 913 height 104
click at [755, 527] on p "Loan agreements to Directors from their Company with Board Minutes" at bounding box center [1059, 525] width 884 height 14
drag, startPoint x: 615, startPoint y: 464, endPoint x: 1033, endPoint y: 493, distance: 419.0
click at [1033, 493] on ul "Board Minutes to approve the accounts Board Minutes for Dividends Dividend Vouc…" at bounding box center [1046, 496] width 913 height 104
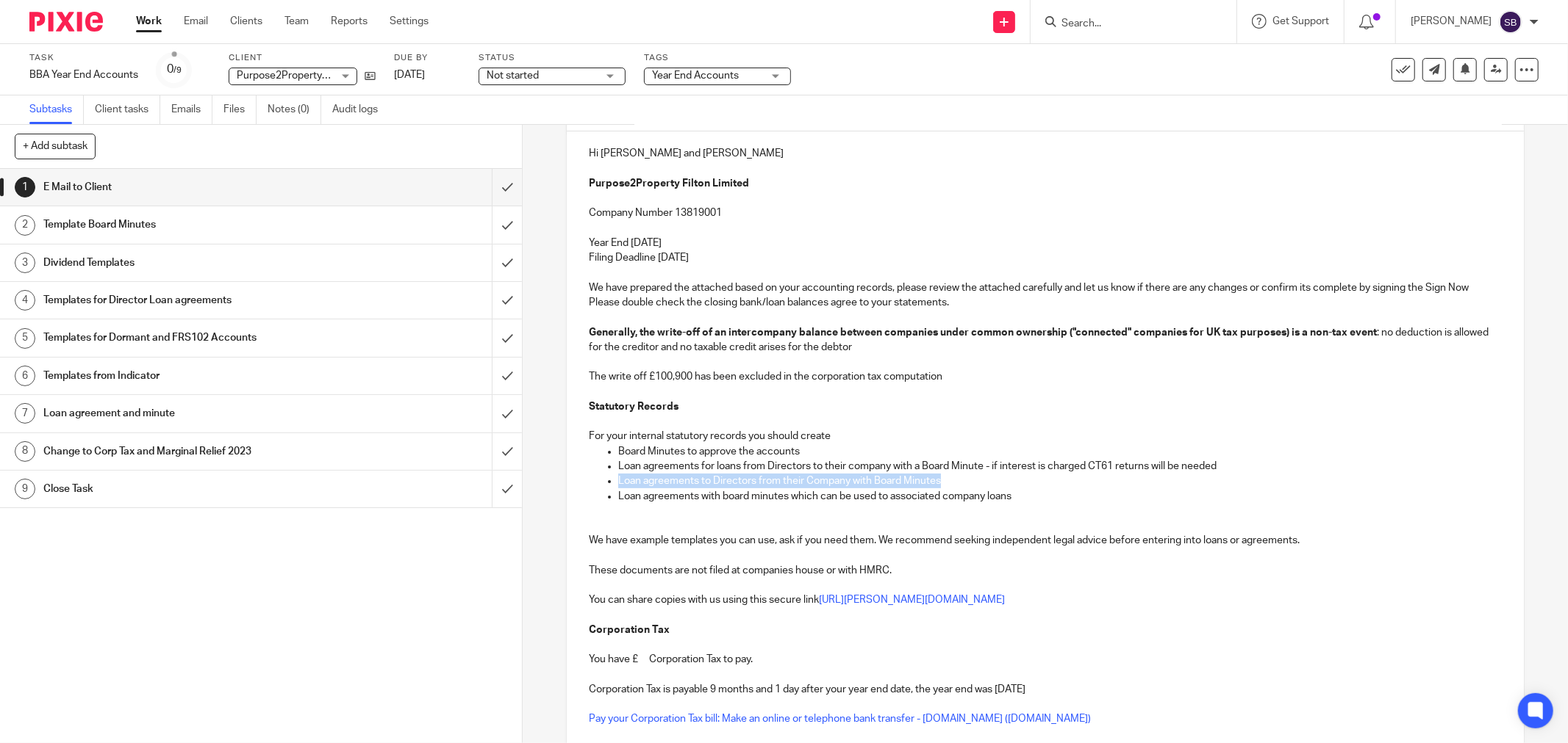
drag, startPoint x: 610, startPoint y: 478, endPoint x: 993, endPoint y: 483, distance: 383.0
click at [993, 483] on ul "Board Minutes to approve the accounts Loan agreements for loans from Directors …" at bounding box center [1046, 474] width 913 height 60
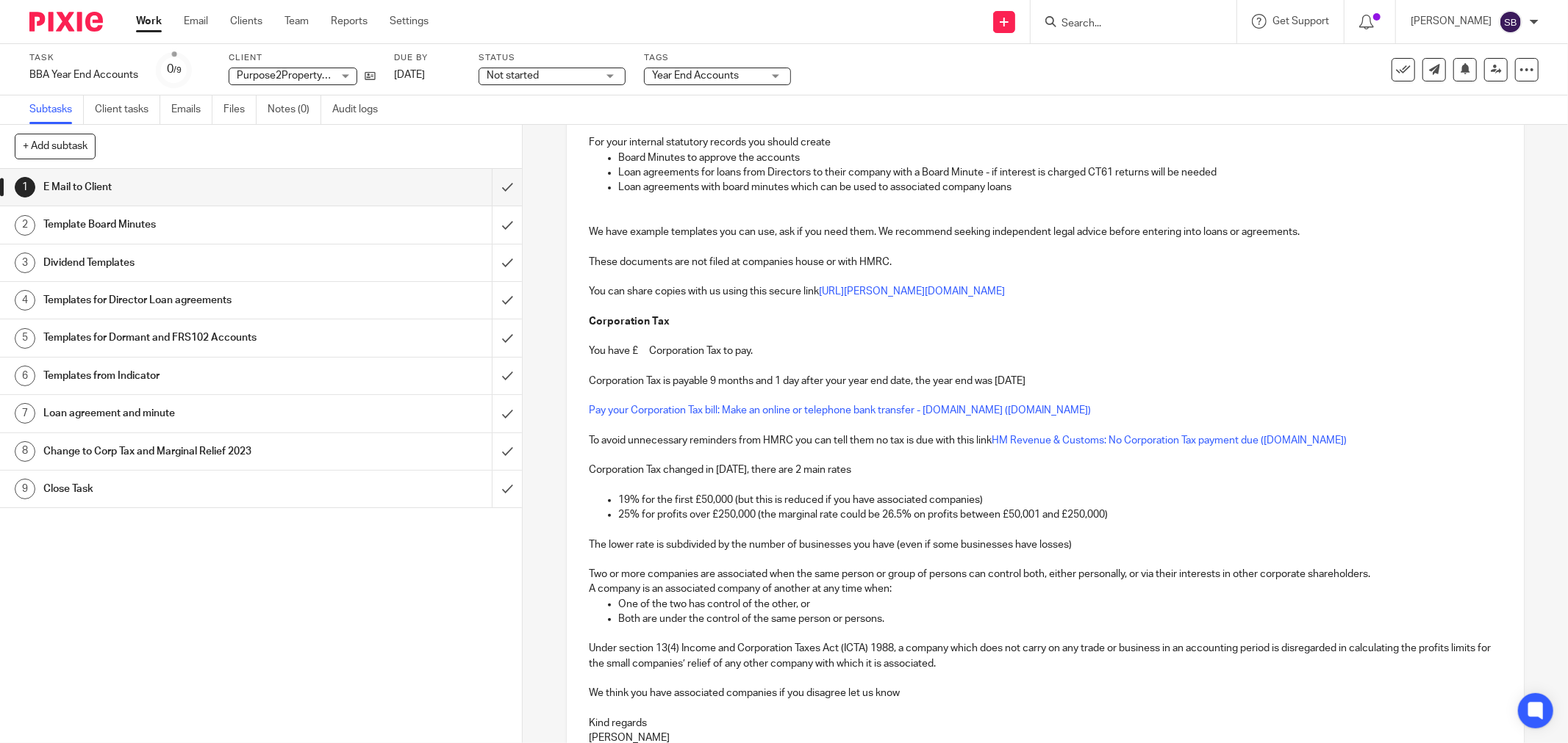
scroll to position [489, 0]
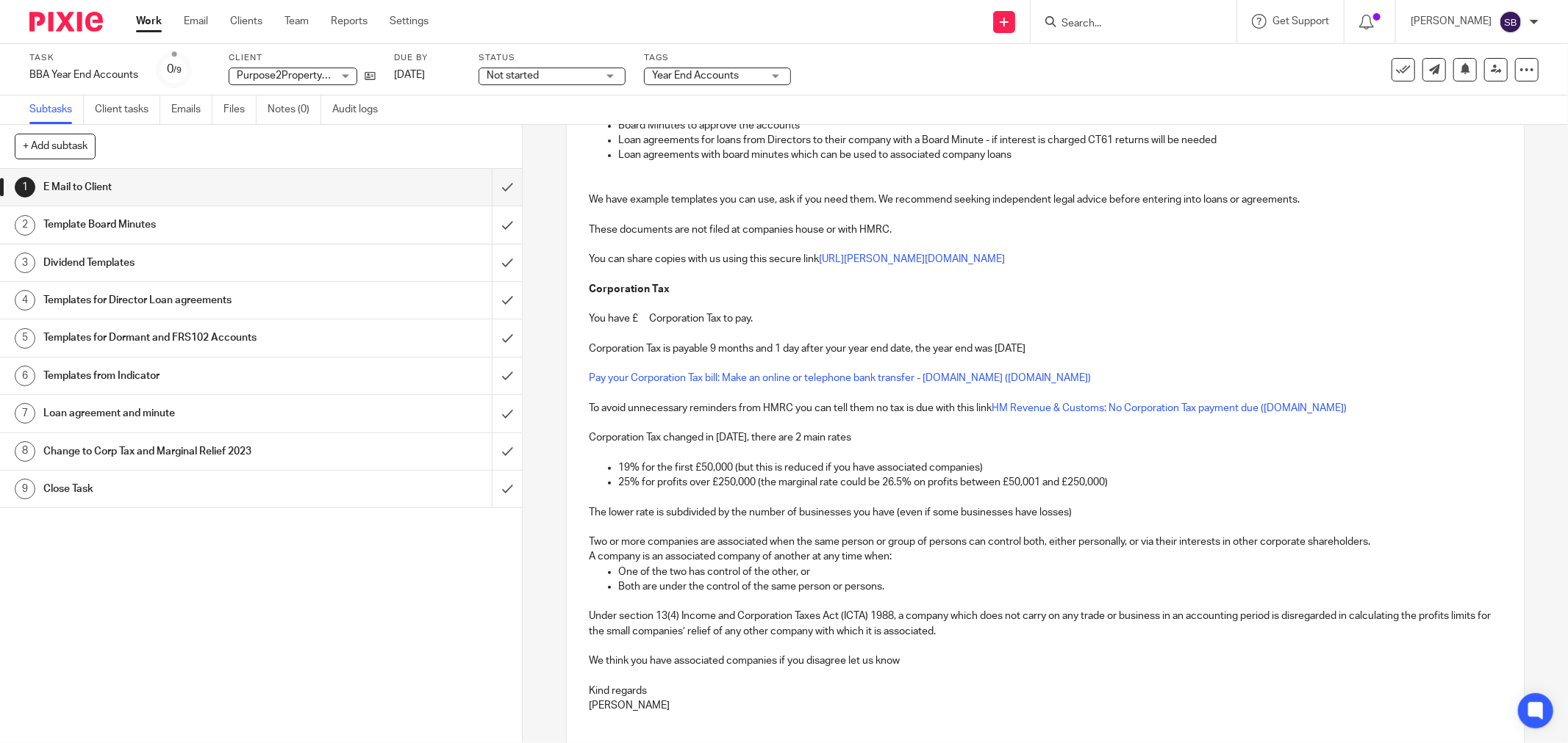
click at [630, 323] on p "You have £ Corporation Tax to pay." at bounding box center [1046, 319] width 913 height 14
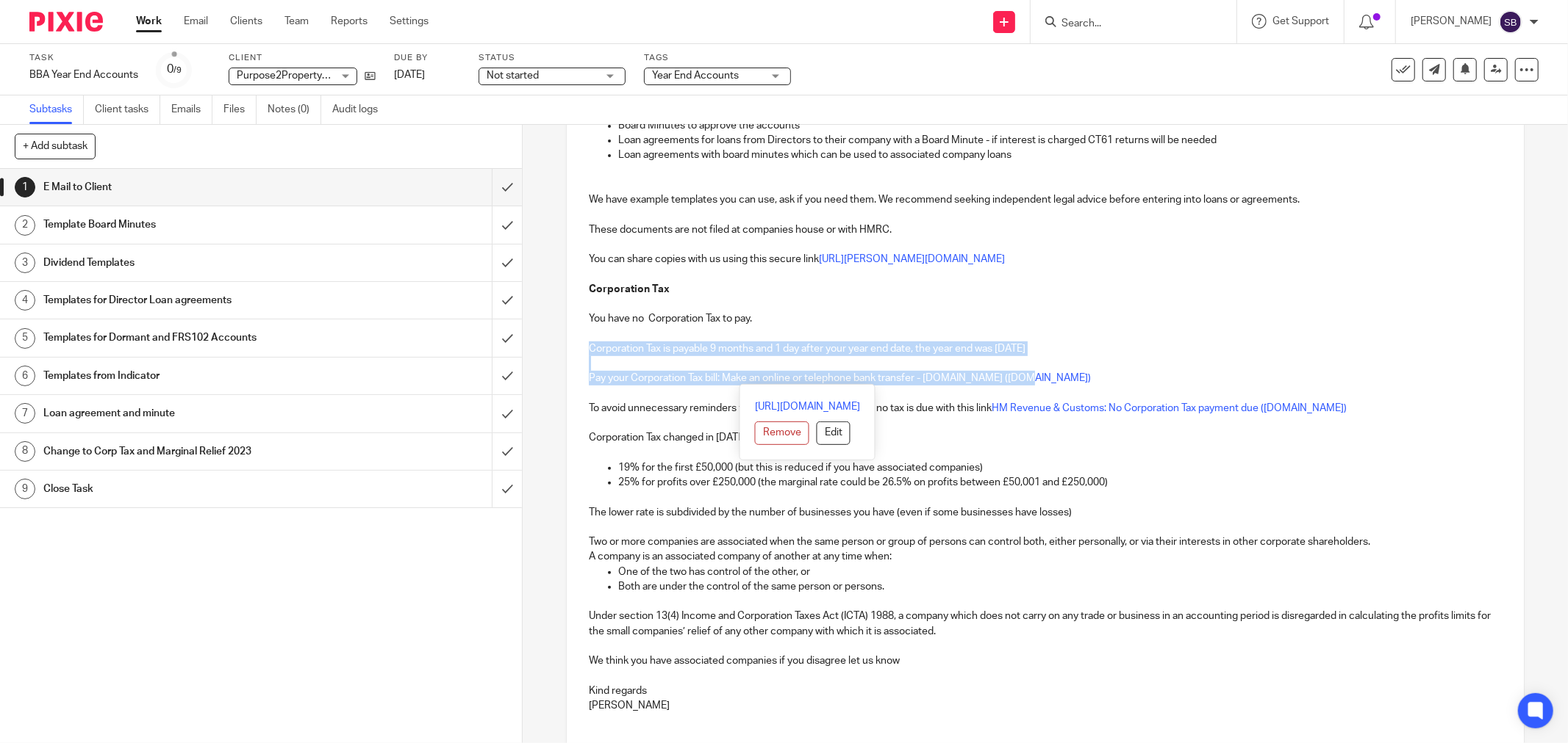
drag, startPoint x: 581, startPoint y: 345, endPoint x: 1093, endPoint y: 375, distance: 512.9
click at [1093, 375] on div "Hi Mark and Alison Purpose2Property Filton Limited Company Number 13819001 Year…" at bounding box center [1045, 272] width 957 height 934
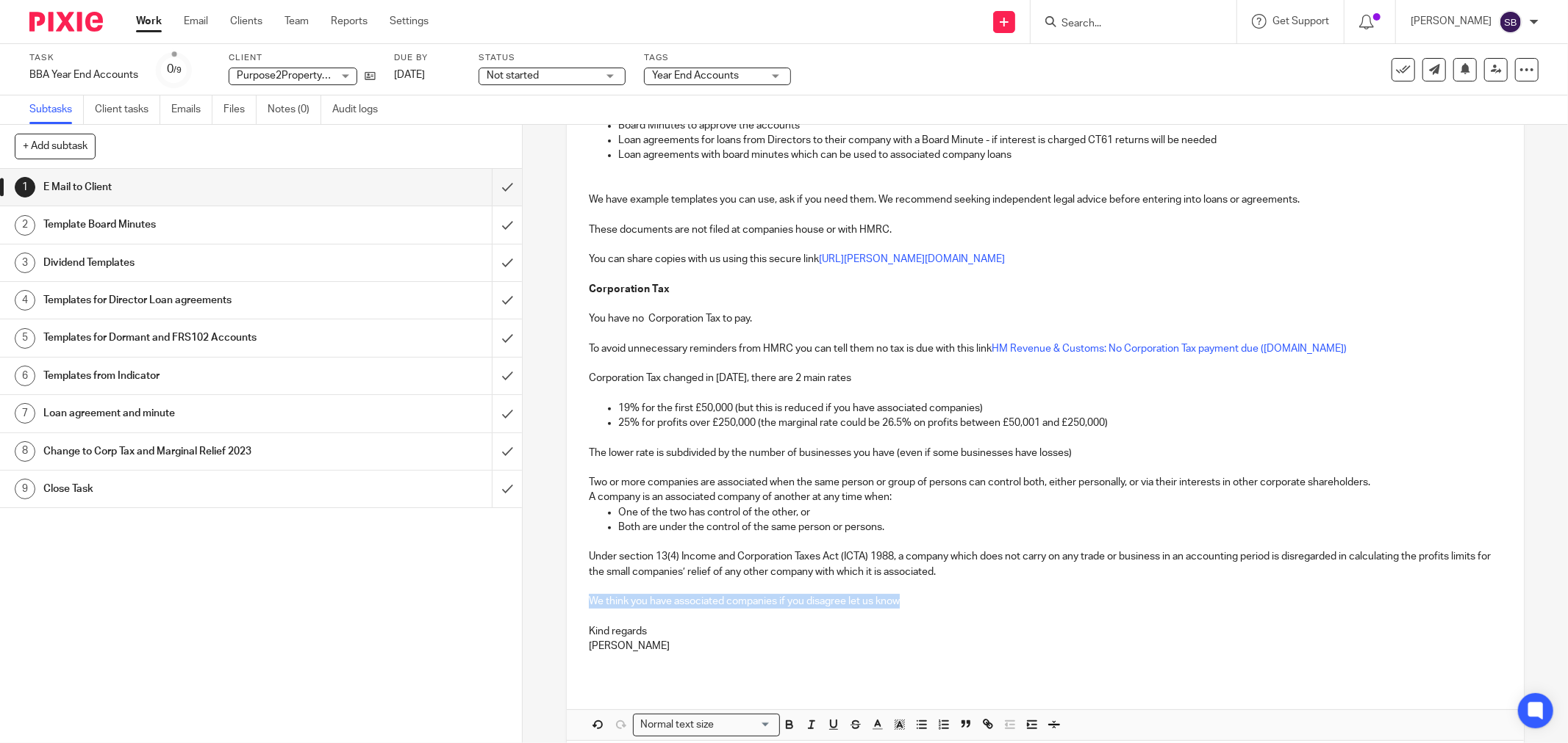
drag, startPoint x: 586, startPoint y: 601, endPoint x: 906, endPoint y: 601, distance: 320.0
click at [906, 601] on p "We think you have associated companies if you disagree let us know" at bounding box center [1046, 601] width 913 height 14
click at [805, 606] on p "As the company has a loss the number of asscoiate companies is n" at bounding box center [1046, 601] width 913 height 14
click at [910, 605] on p "As the company has a loss the number of associate companies is n" at bounding box center [1046, 601] width 913 height 14
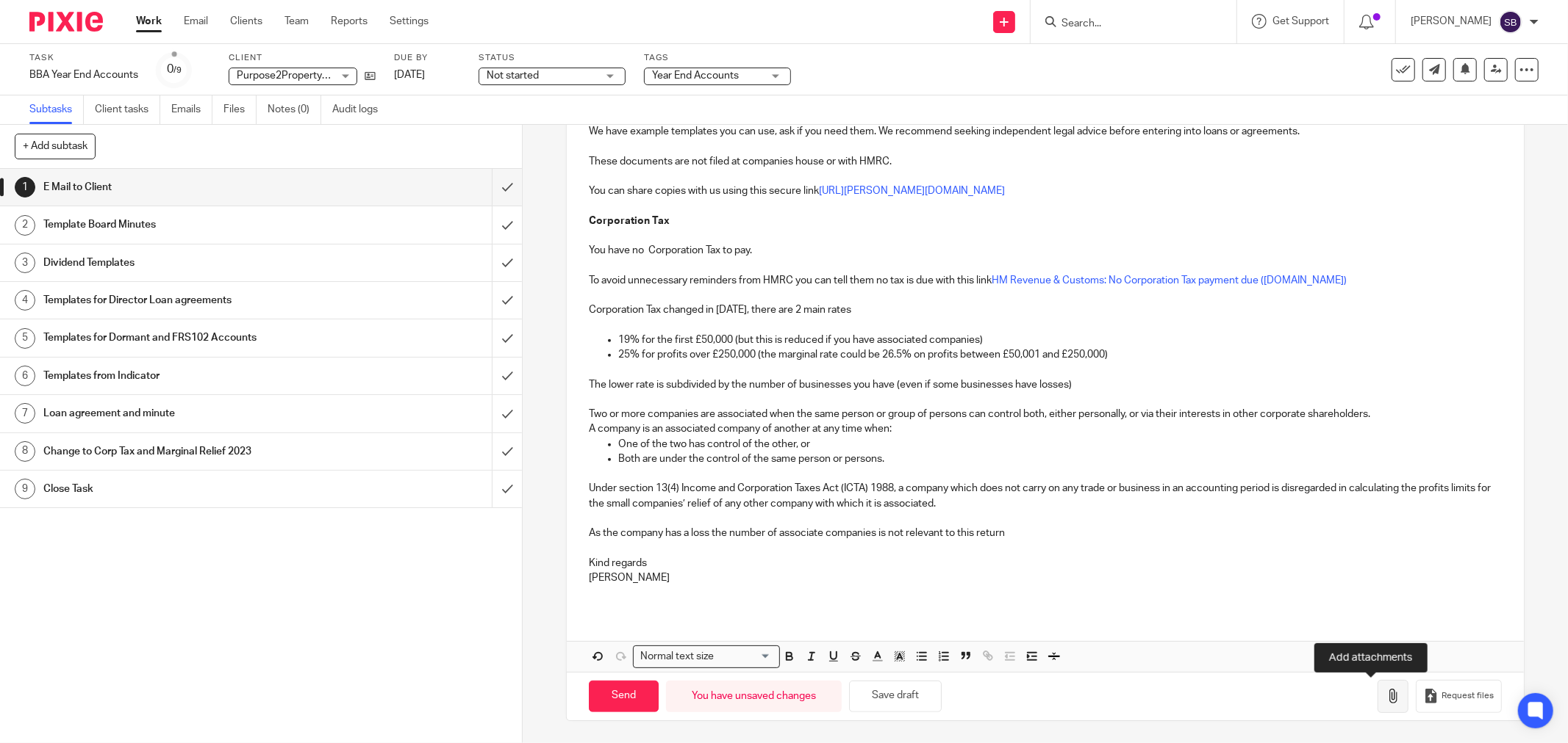
click at [1386, 699] on icon "button" at bounding box center [1392, 696] width 14 height 14
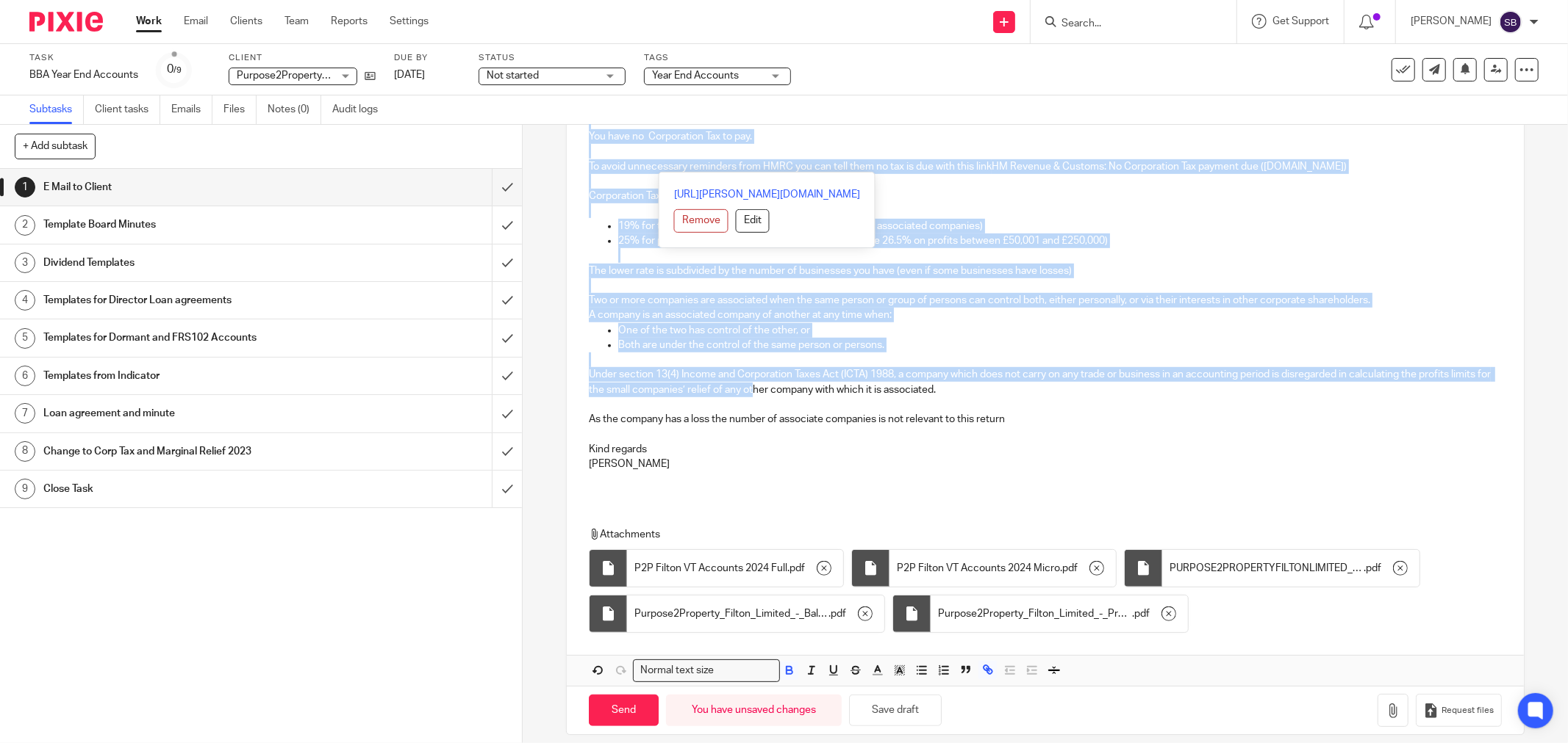
scroll to position [688, 0]
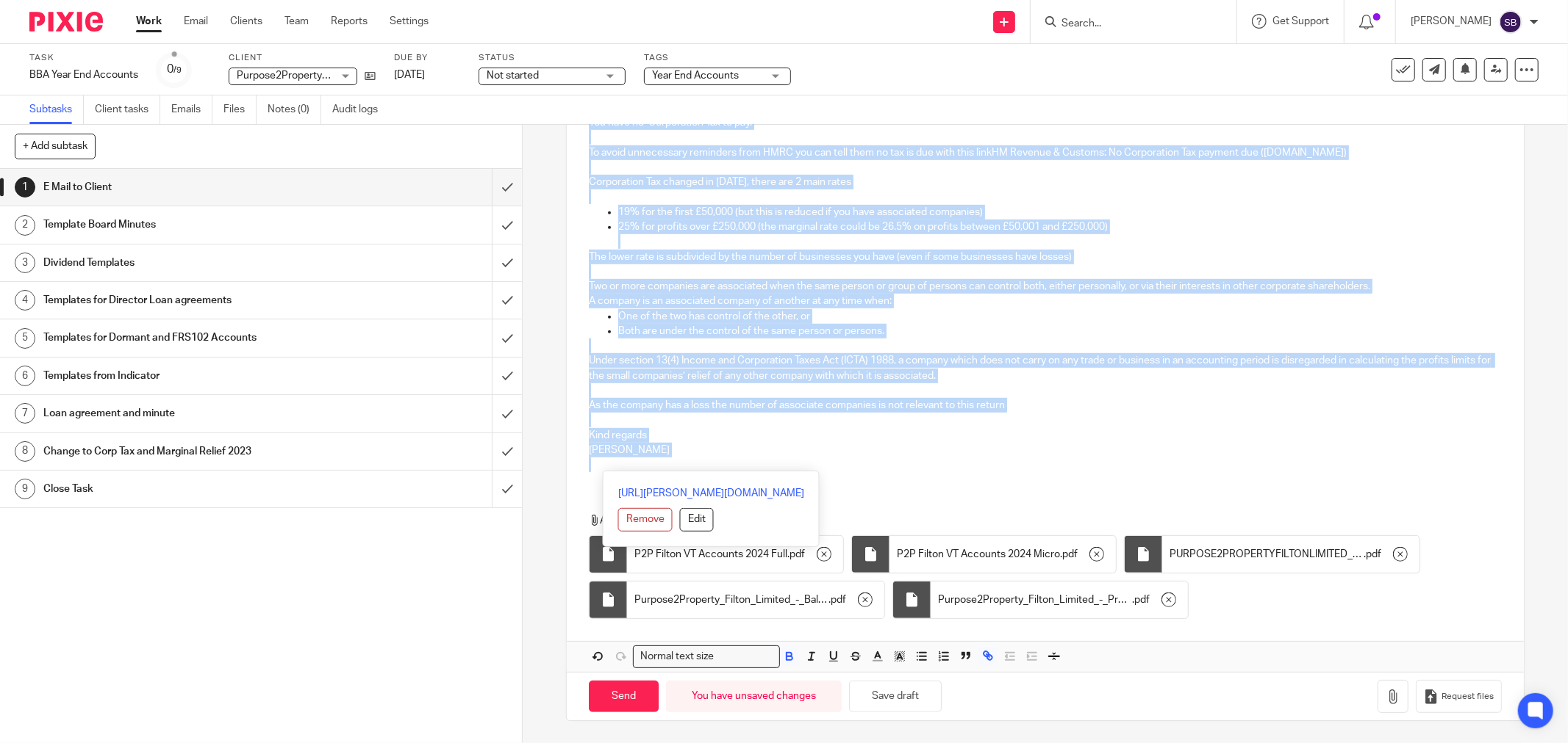
drag, startPoint x: 581, startPoint y: 312, endPoint x: 791, endPoint y: 475, distance: 265.8
click at [791, 475] on div "Hi Mark and Alison Purpose2Property Filton Limited Company Number 13819001 Year…" at bounding box center [1045, 141] width 957 height 1063
copy div "Hi Mark and Alison Purpose2Property Filton Limited Company Number 13819001 Year…"
click at [628, 699] on input "Send" at bounding box center [624, 697] width 70 height 32
type input "Sent"
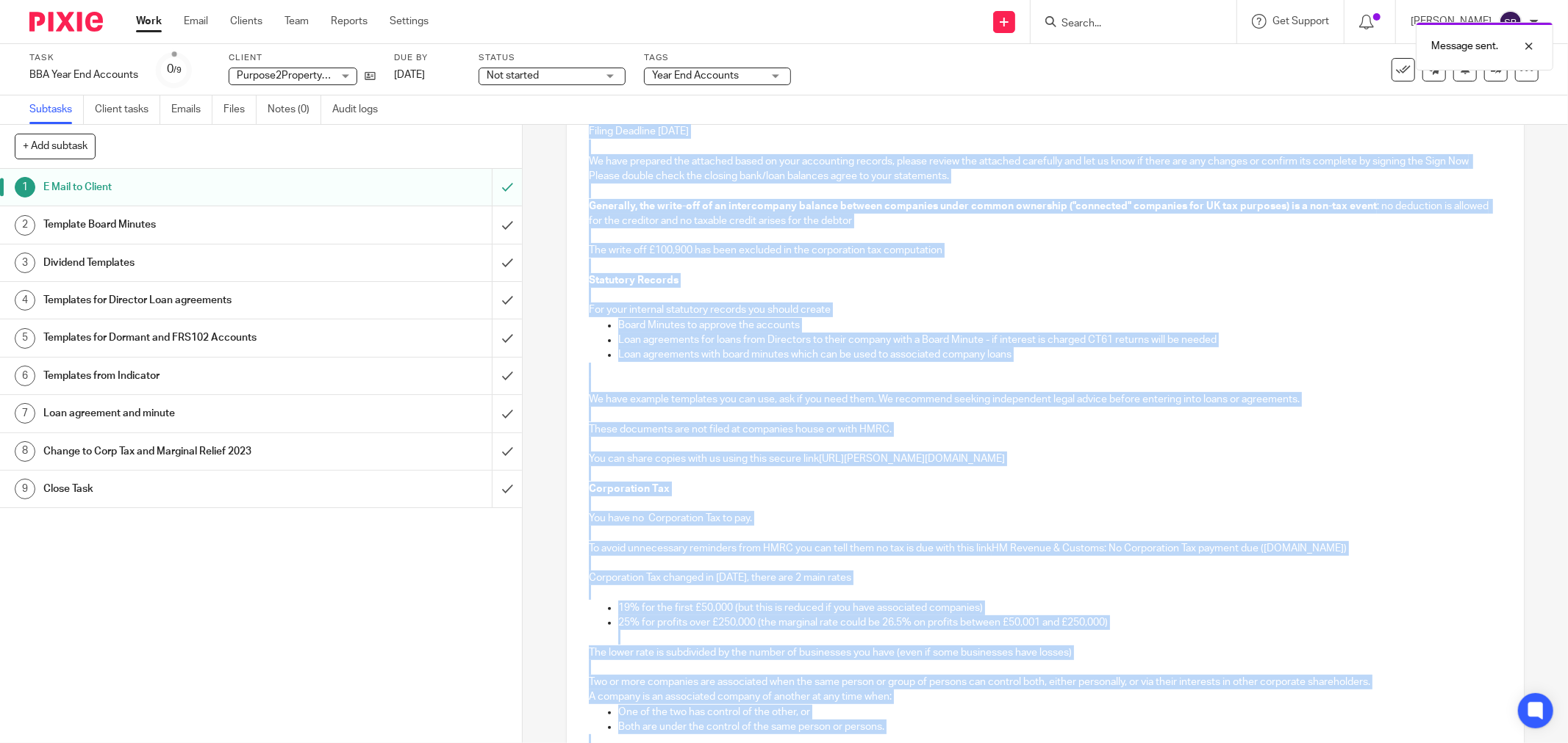
scroll to position [280, 0]
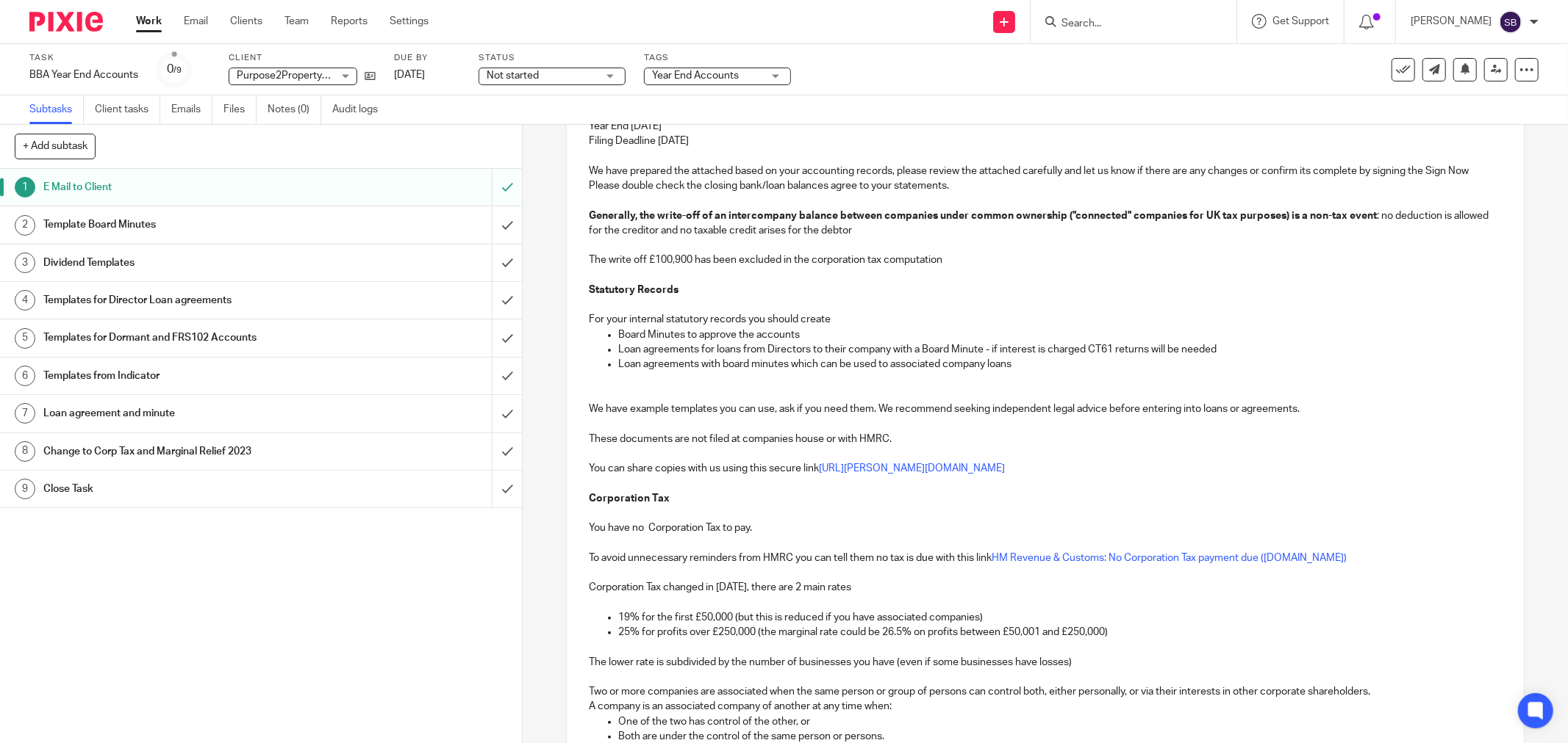
click at [1083, 15] on form at bounding box center [1138, 22] width 157 height 18
click at [1097, 23] on input "Search" at bounding box center [1126, 23] width 132 height 13
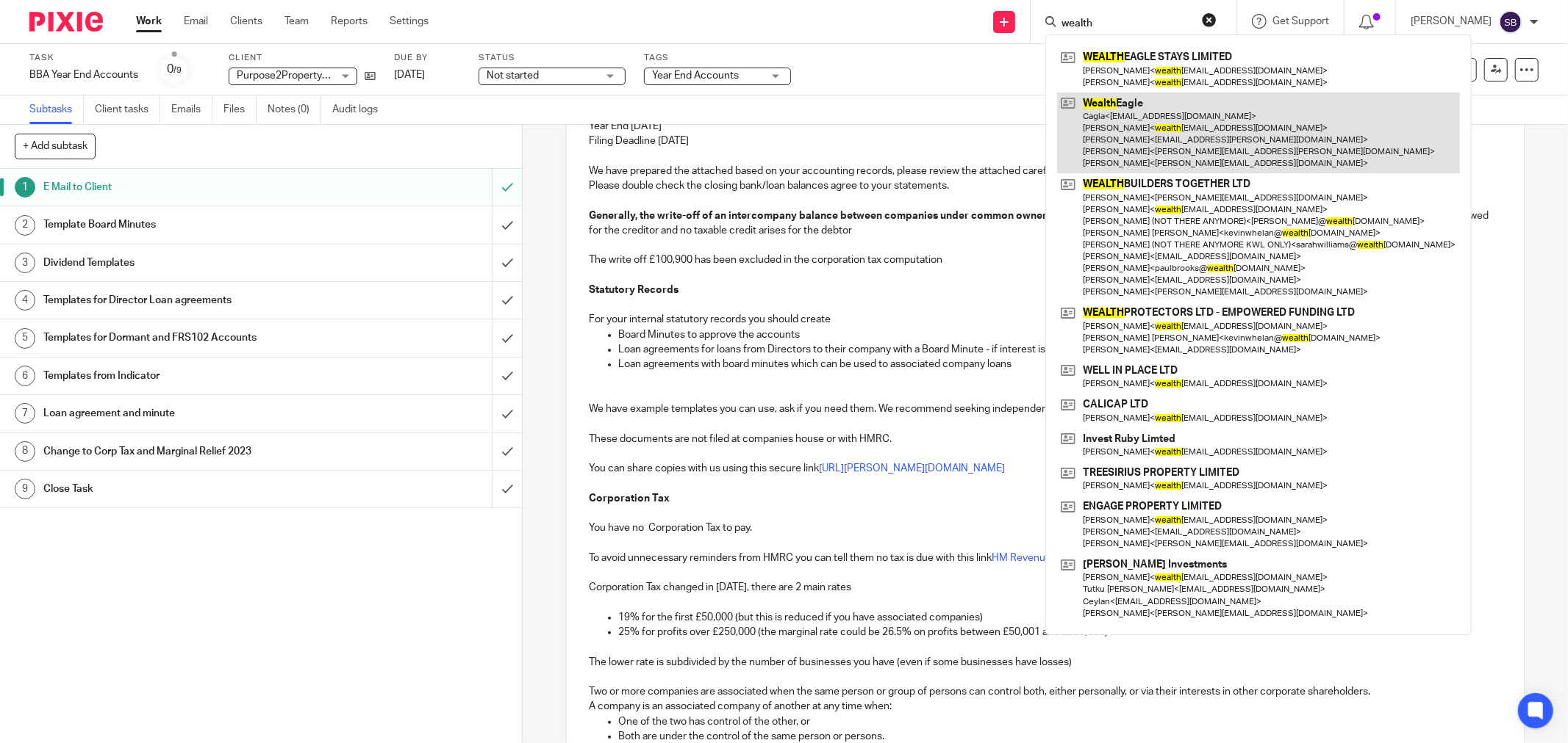
type input "wealth"
click at [1152, 113] on link at bounding box center [1258, 133] width 403 height 82
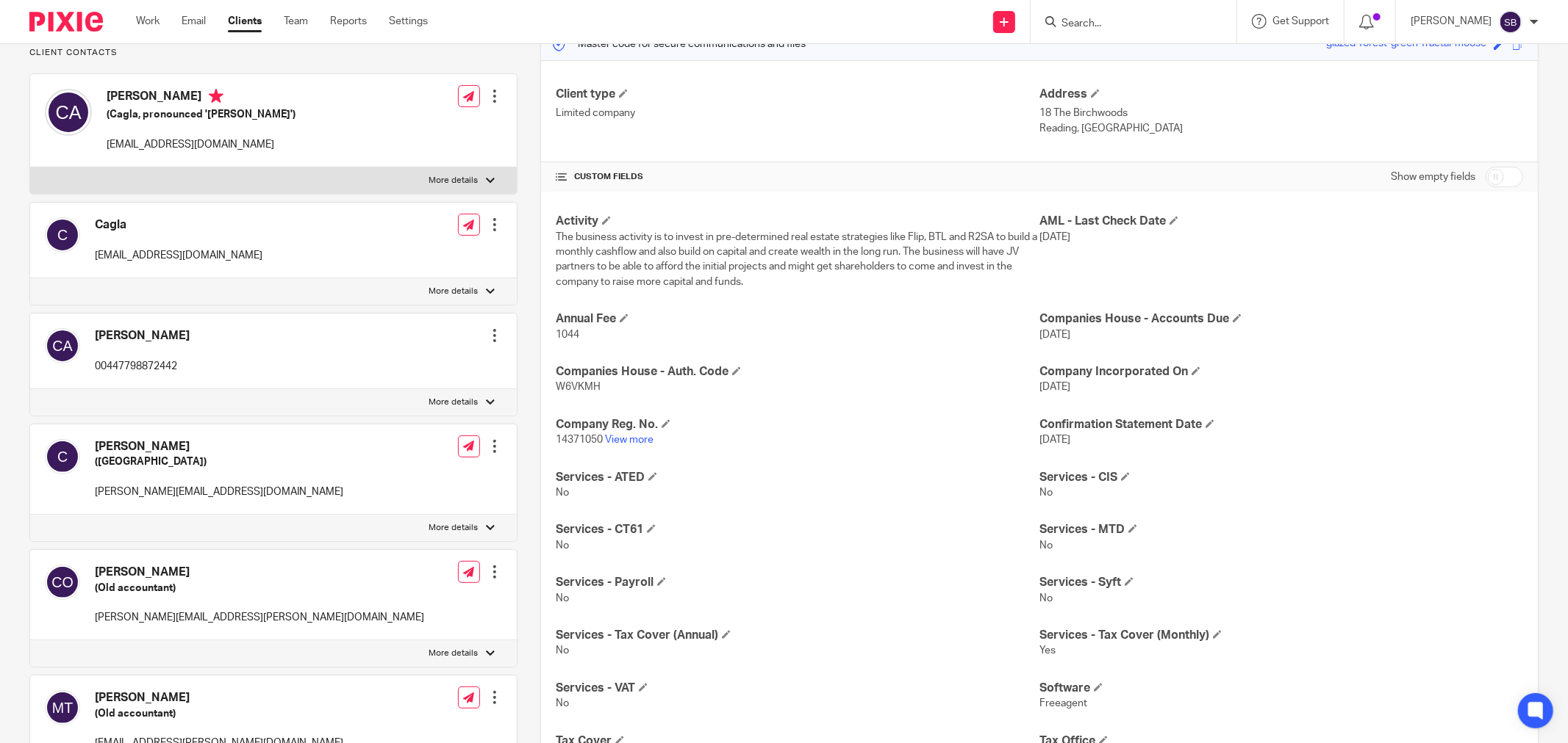
scroll to position [326, 0]
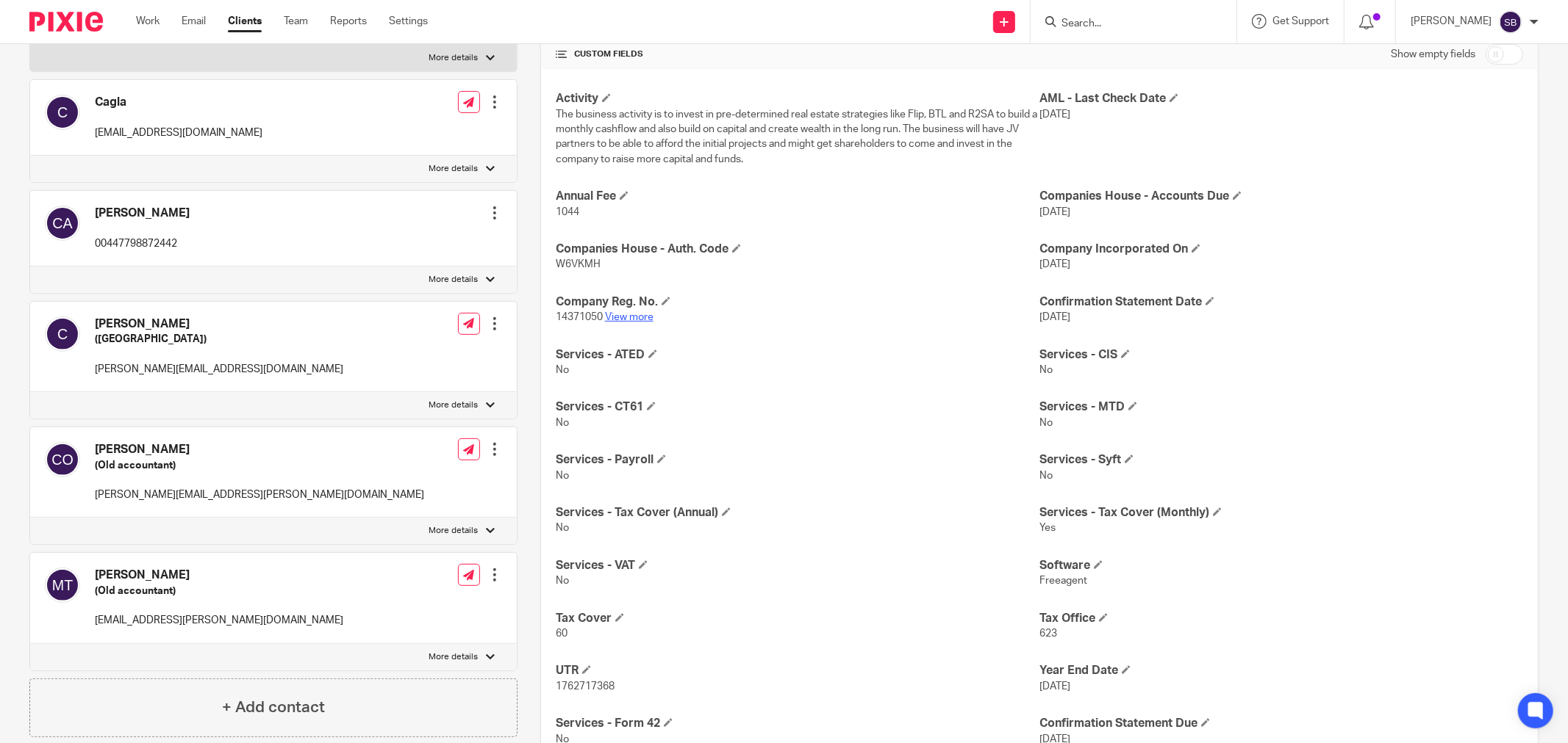
click at [625, 317] on link "View more" at bounding box center [629, 318] width 48 height 11
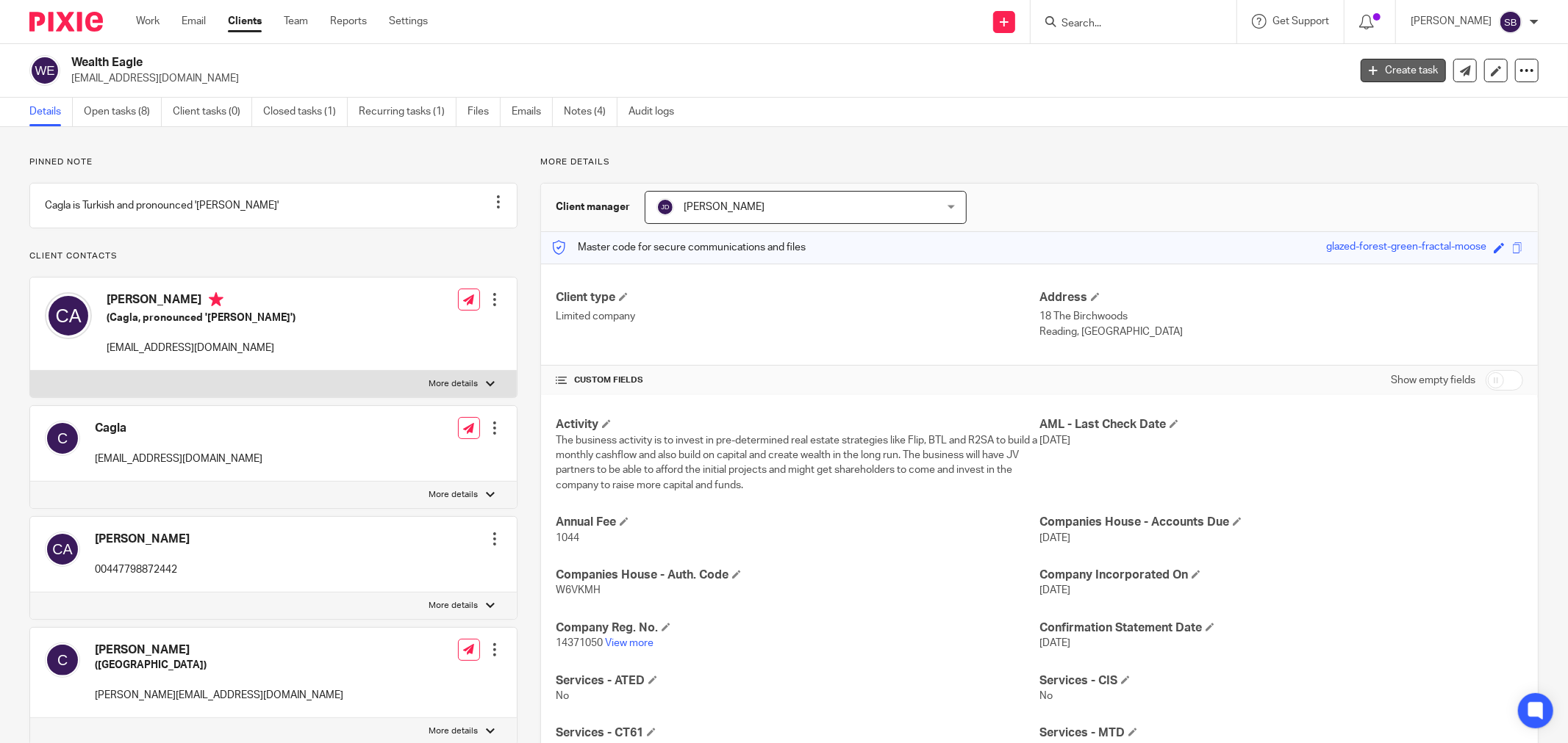
click at [1393, 74] on link "Create task" at bounding box center [1403, 70] width 86 height 23
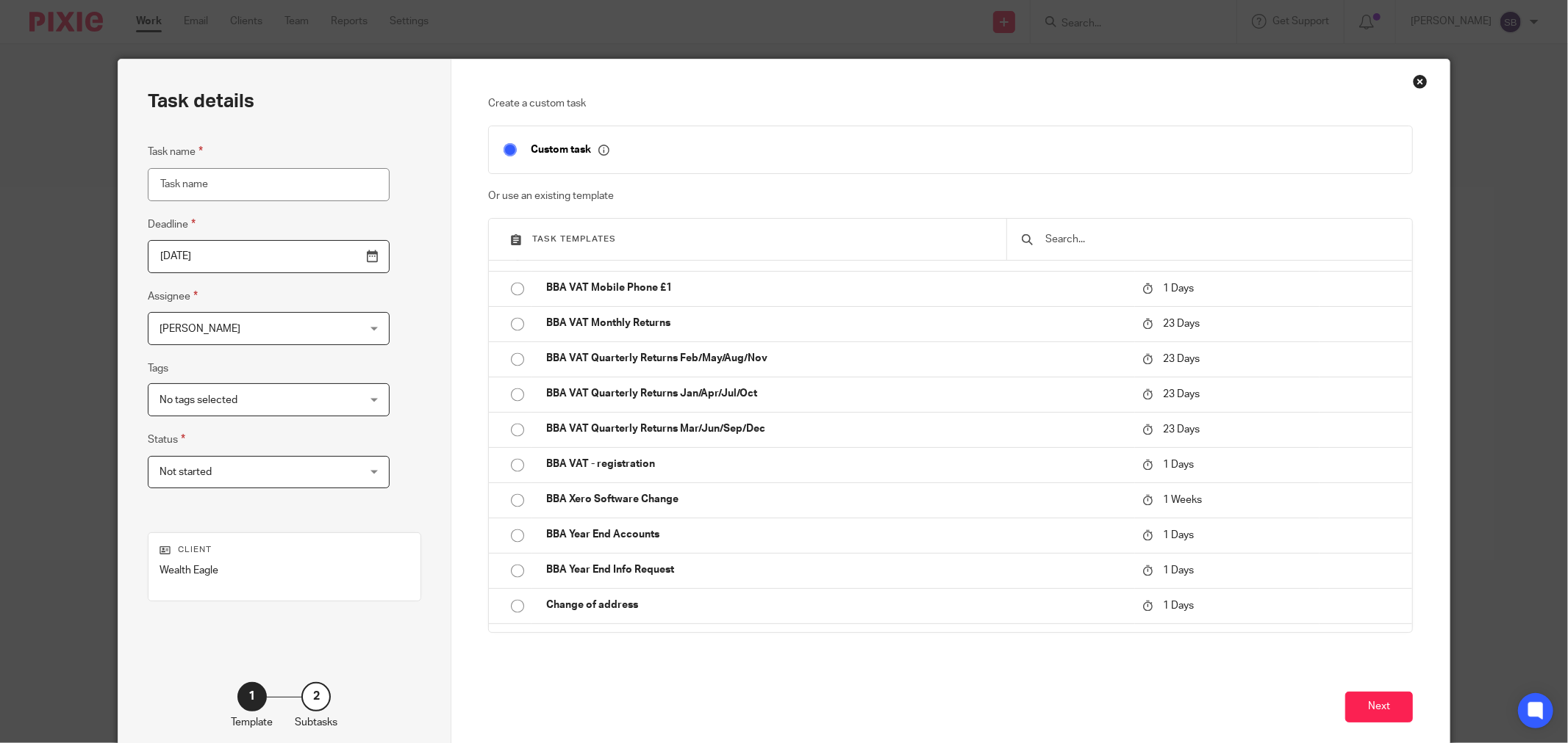
scroll to position [2529, 0]
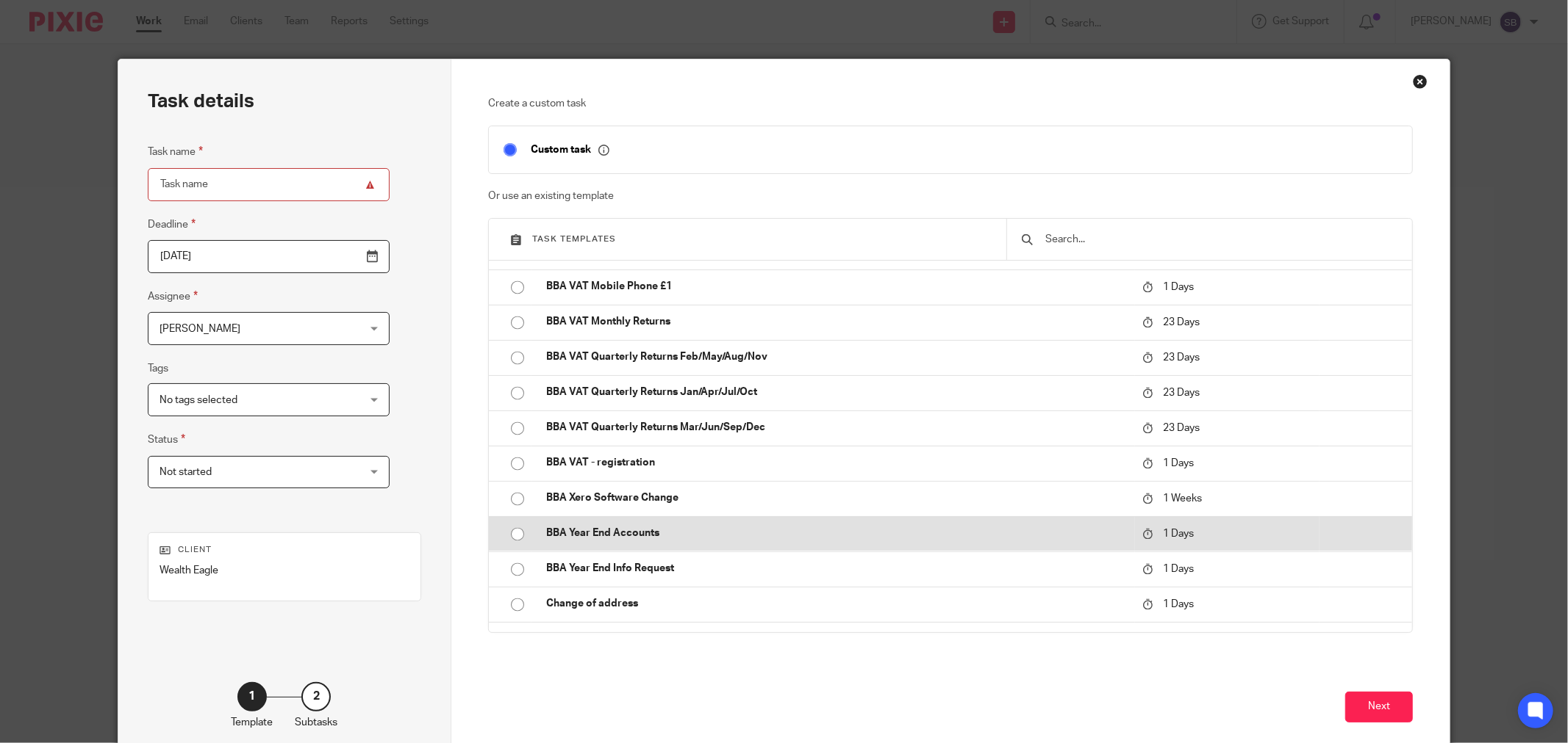
click at [693, 537] on p "BBA Year End Accounts" at bounding box center [837, 533] width 581 height 14
type input "[DATE]"
type input "BBA Year End Accounts"
checkbox input "false"
radio input "true"
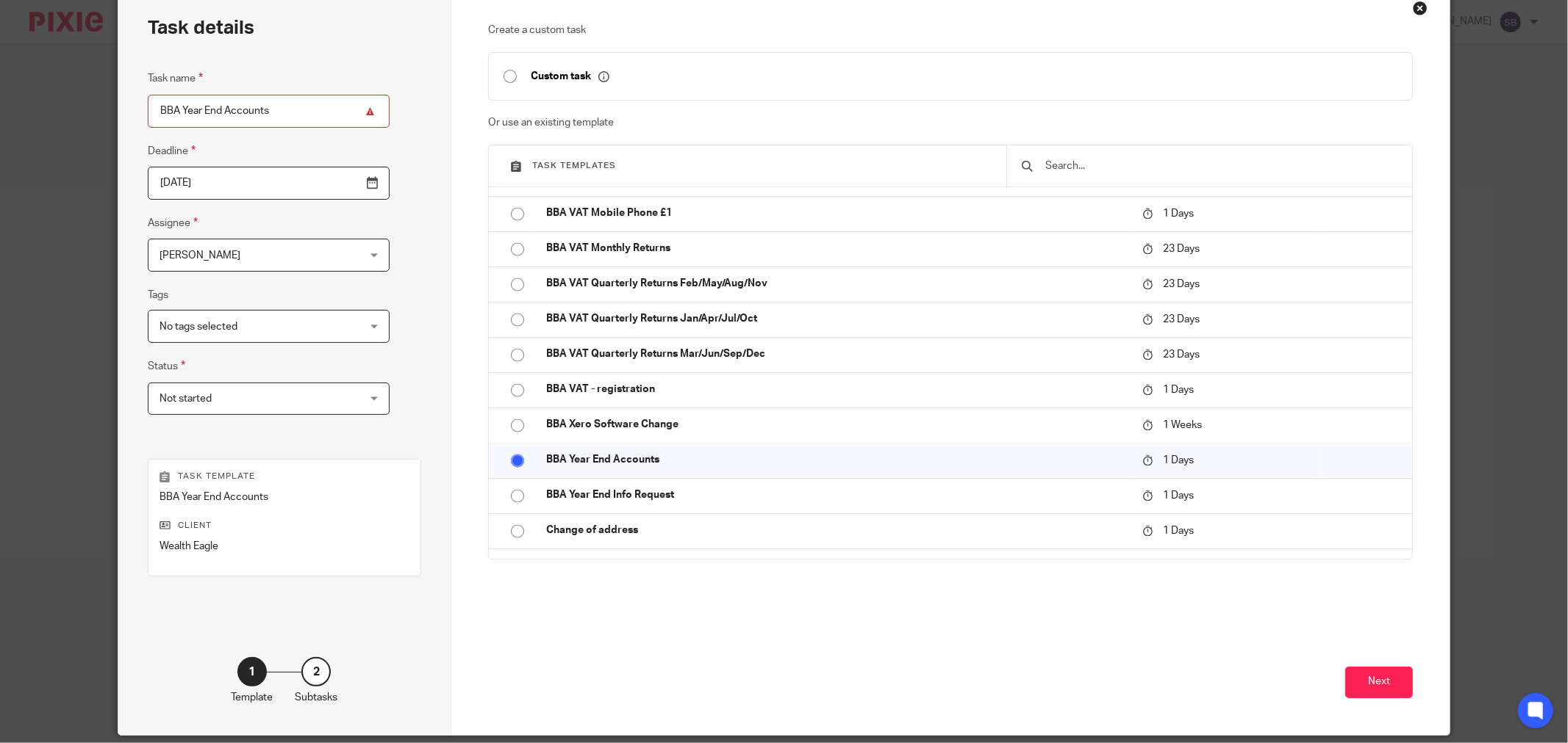
scroll to position [125, 0]
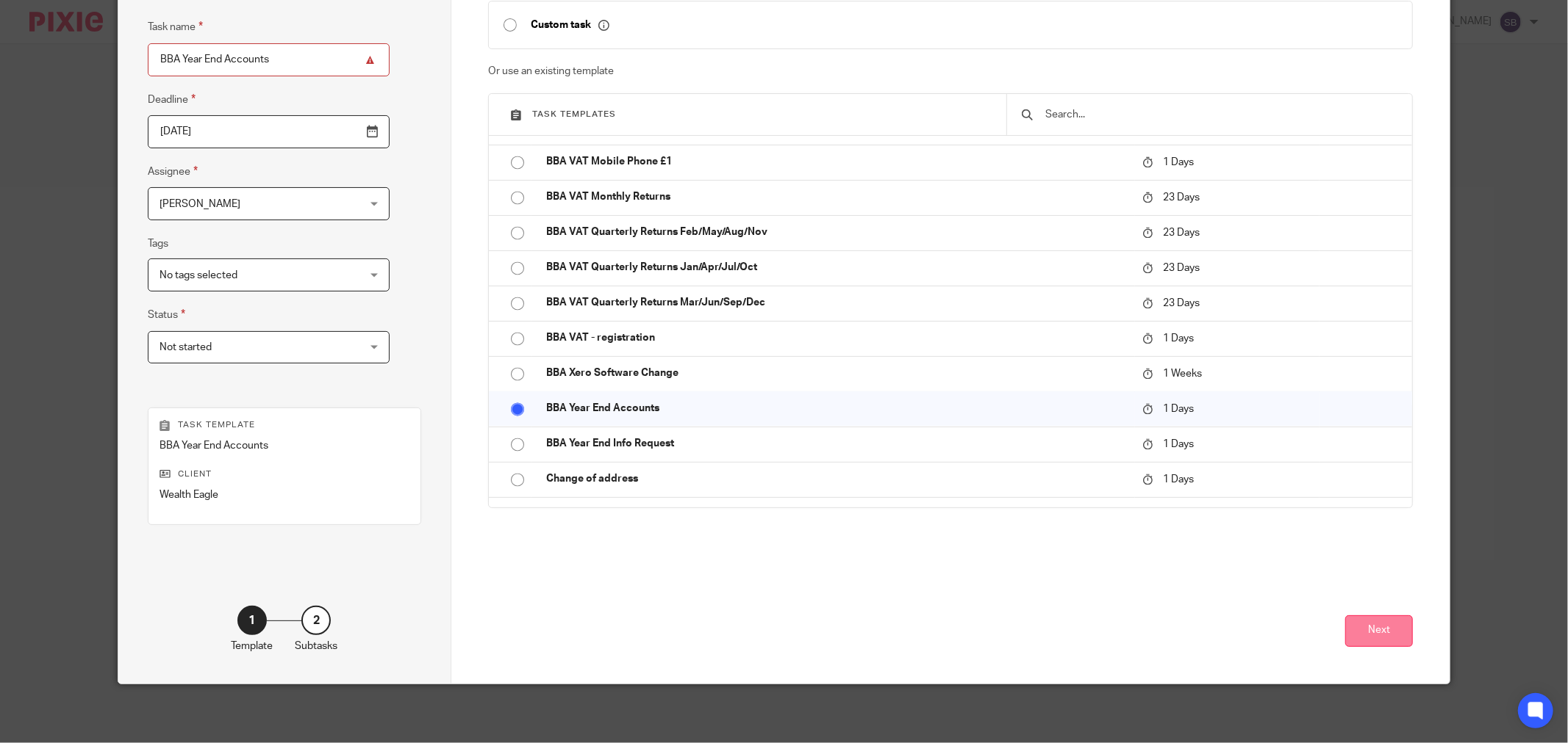
click at [1354, 623] on button "Next" at bounding box center [1378, 631] width 67 height 32
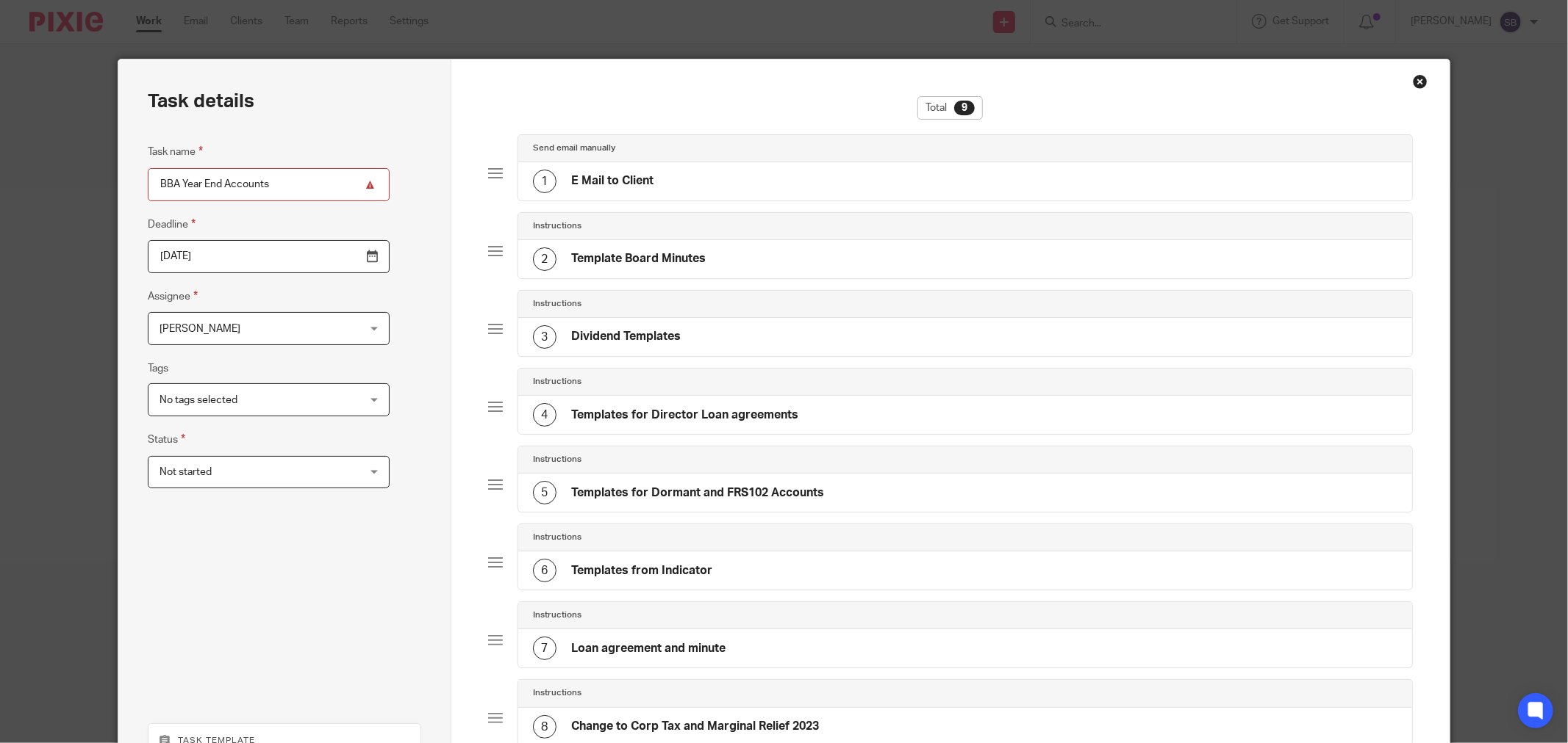
scroll to position [317, 0]
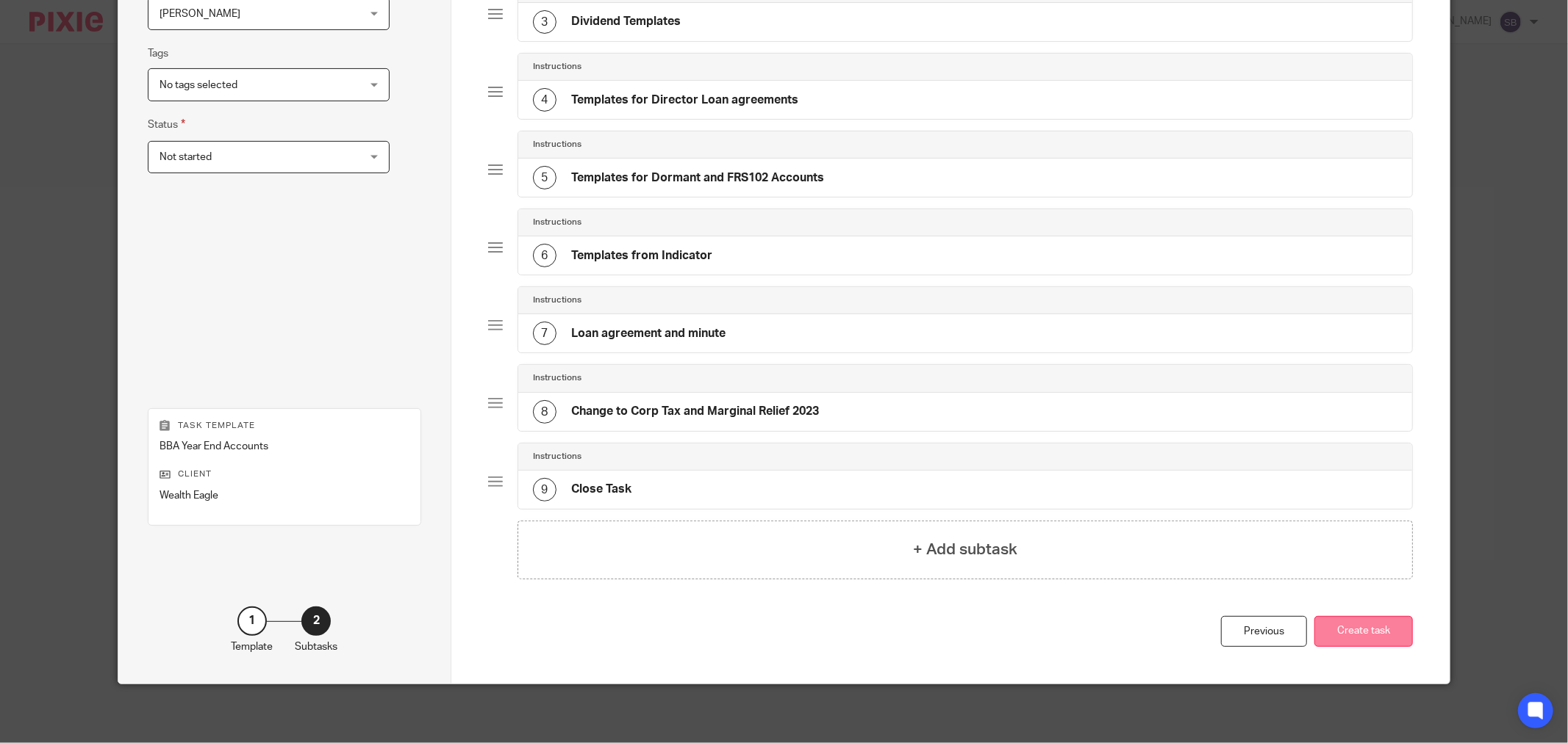
click at [1356, 632] on button "Create task" at bounding box center [1364, 632] width 98 height 32
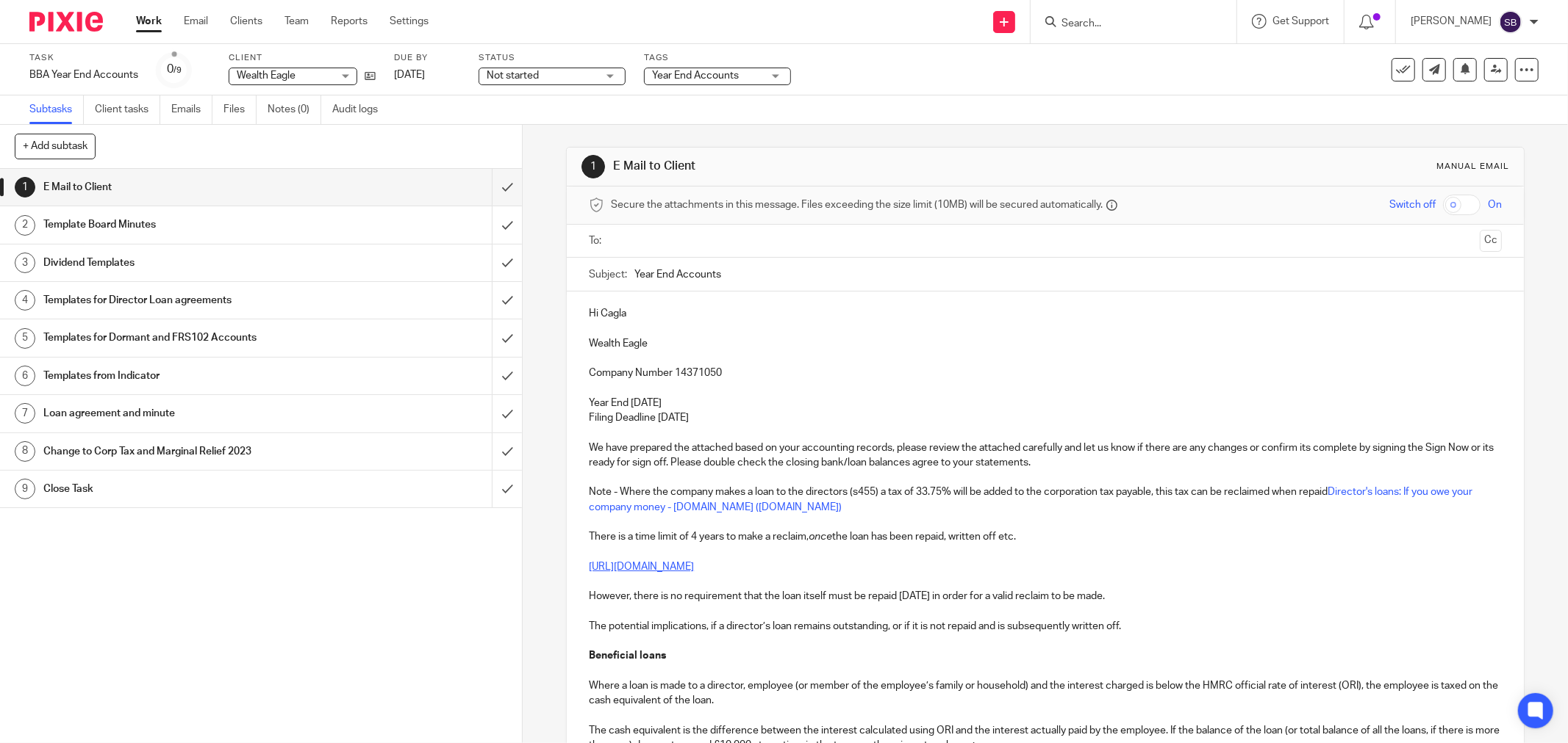
click at [685, 250] on ul at bounding box center [1046, 241] width 867 height 24
click at [685, 244] on input "text" at bounding box center [1044, 241] width 857 height 17
click at [740, 237] on input "text" at bounding box center [1096, 243] width 755 height 29
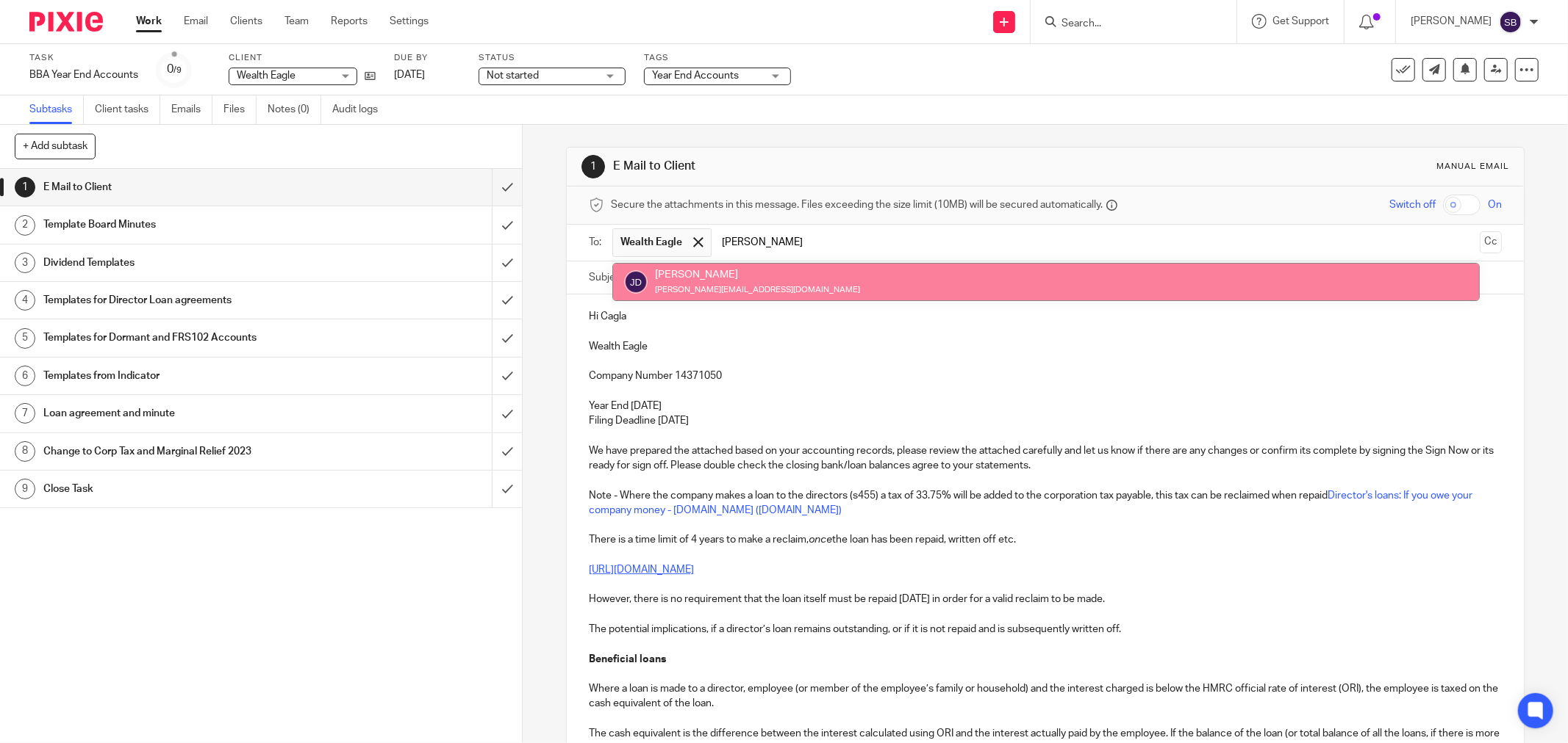
type input "[PERSON_NAME]"
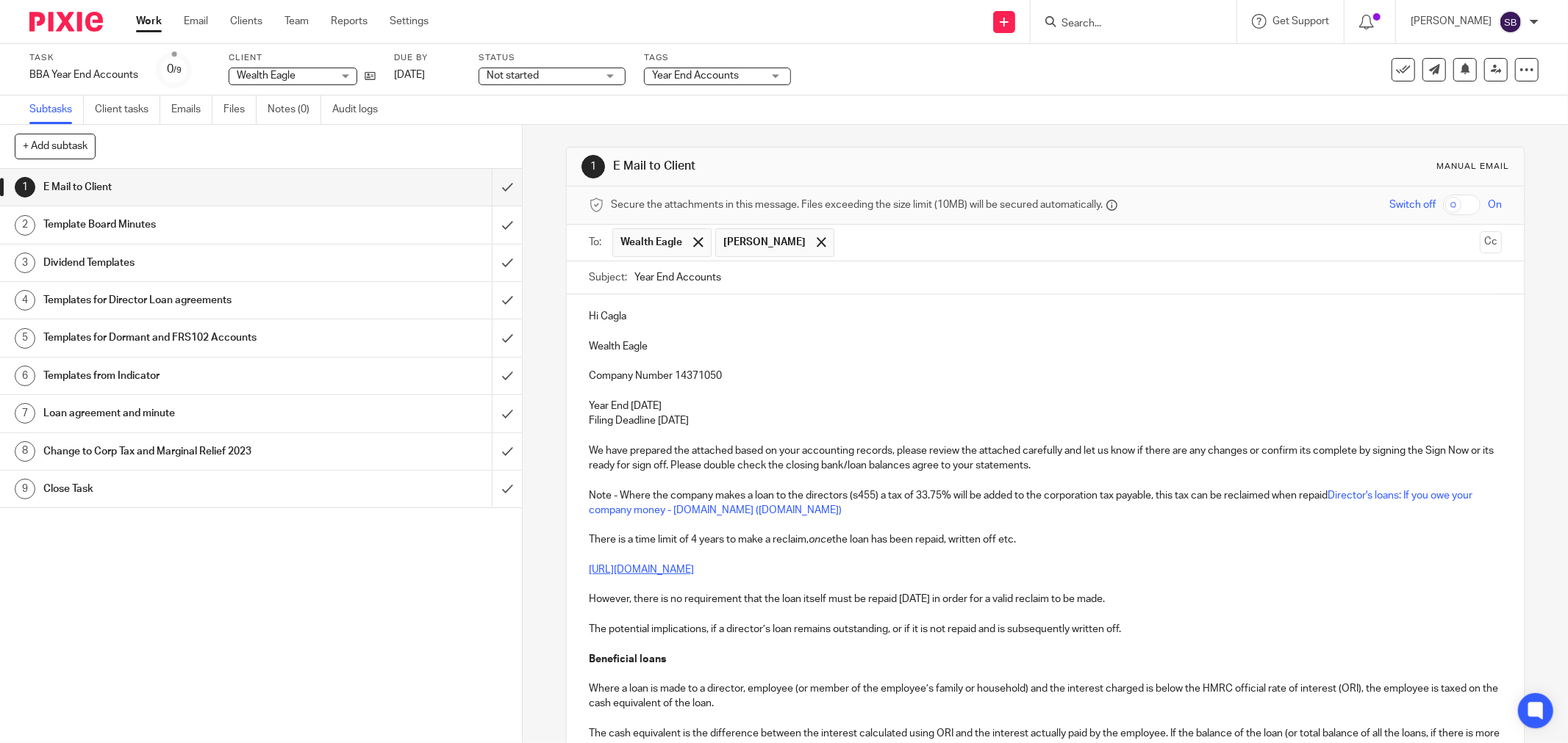
click at [850, 243] on input "text" at bounding box center [1157, 243] width 632 height 29
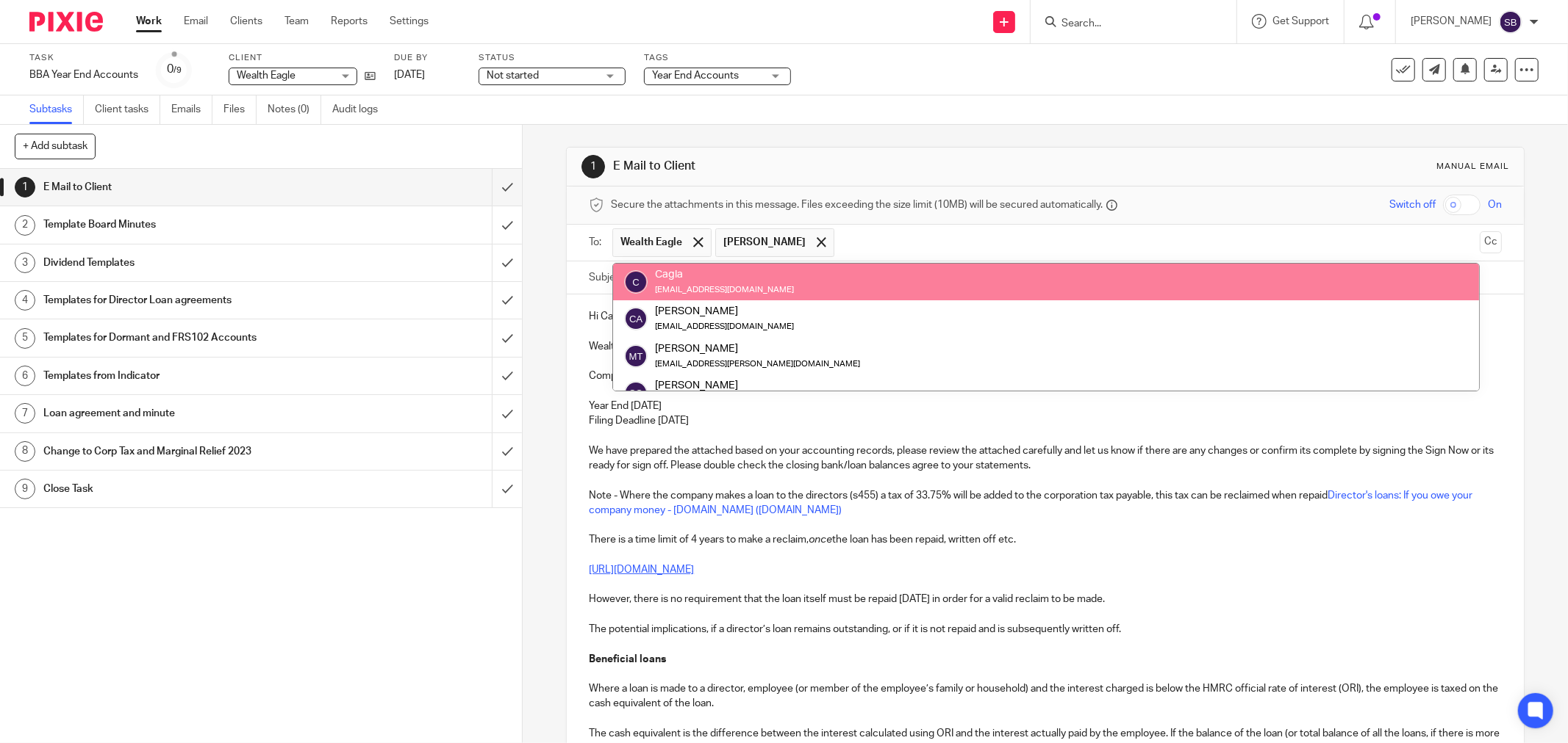
type input "r"
type input "rac"
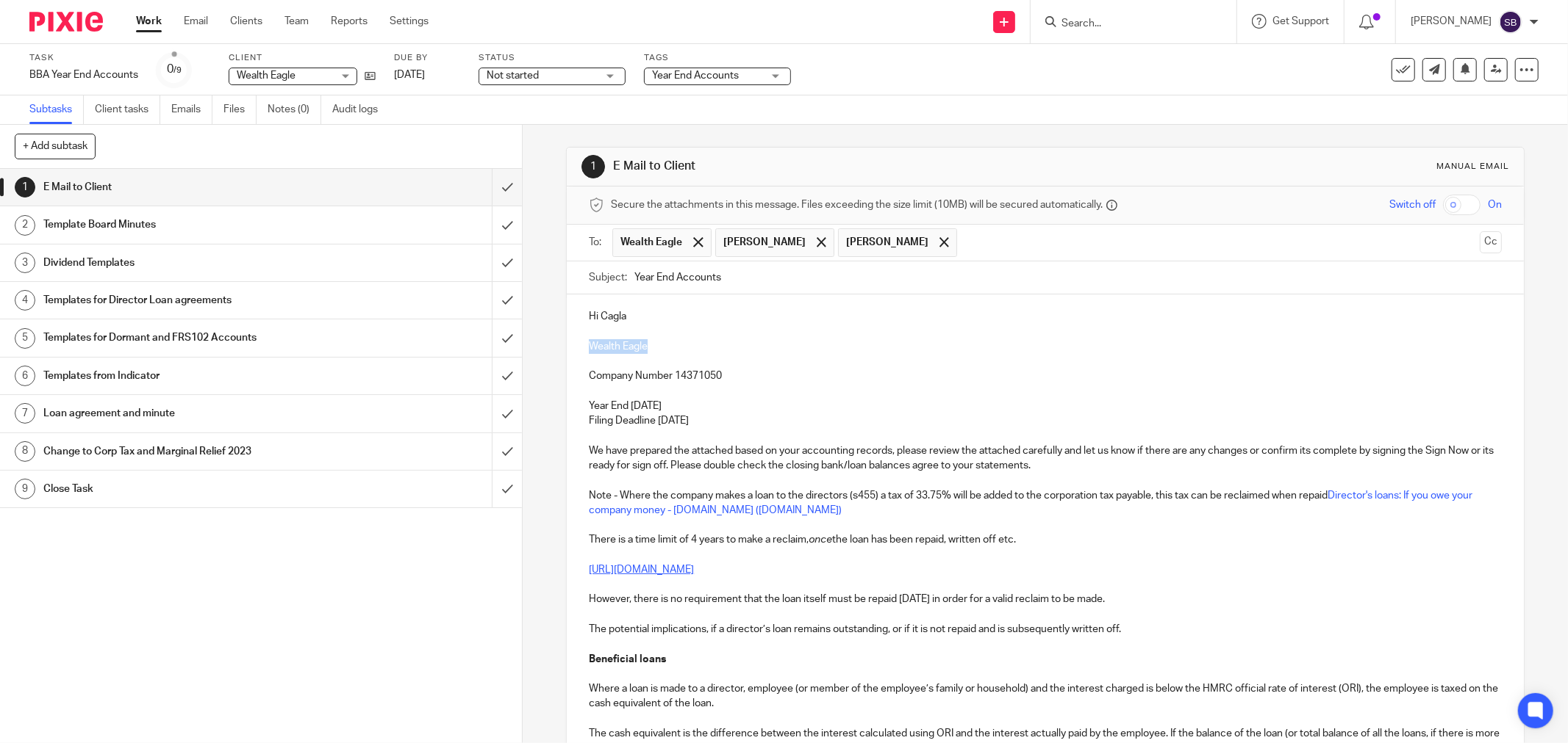
drag, startPoint x: 583, startPoint y: 346, endPoint x: 654, endPoint y: 346, distance: 71.0
copy p "Wealth Eagle"
click at [791, 288] on input "Year End Accounts" at bounding box center [1068, 278] width 867 height 33
paste input "Wealth Eagle"
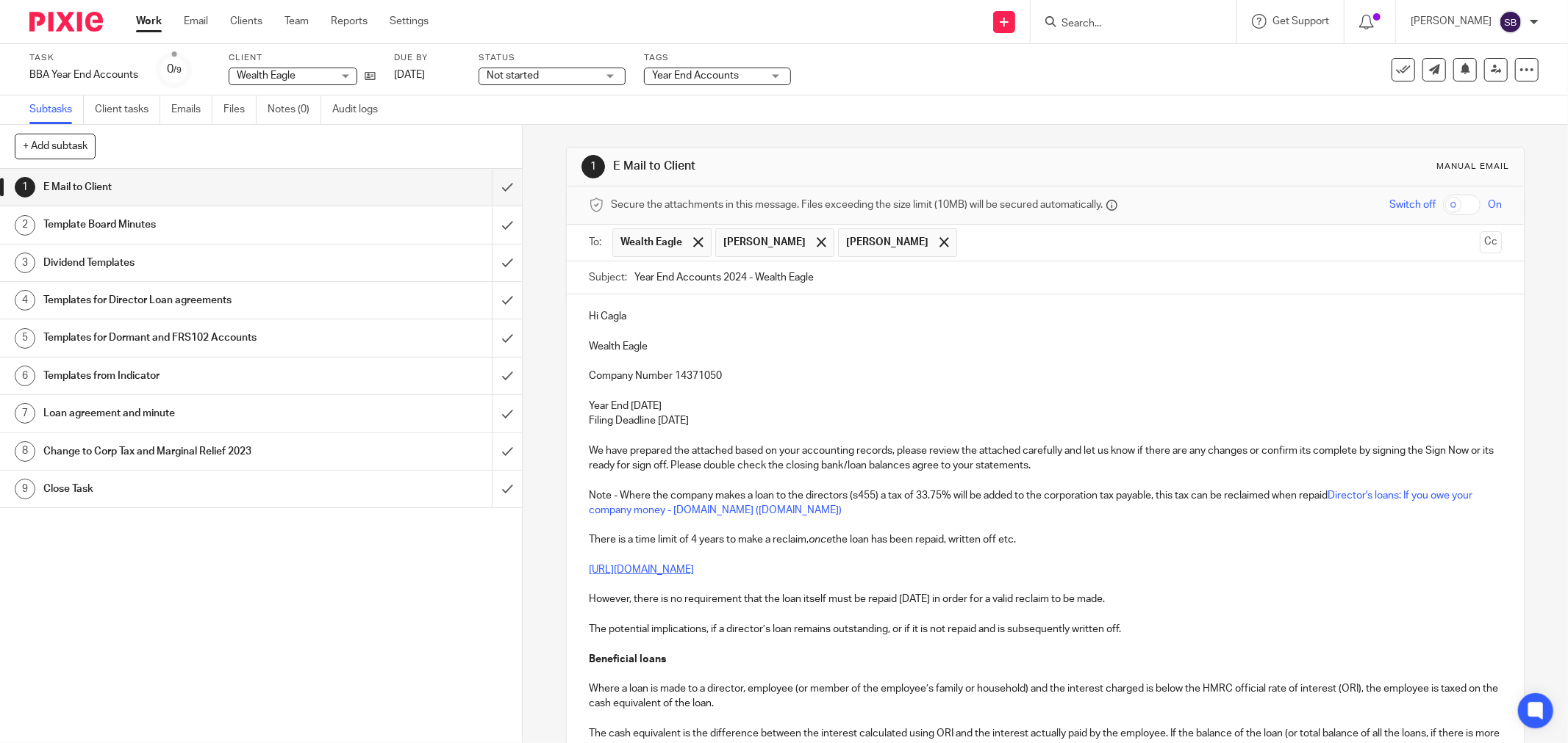
type input "Year End Accounts 2024 - Wealth Eagle"
drag, startPoint x: 581, startPoint y: 347, endPoint x: 659, endPoint y: 346, distance: 78.0
drag, startPoint x: 620, startPoint y: 345, endPoint x: 1026, endPoint y: 368, distance: 406.7
click at [1026, 368] on p at bounding box center [1046, 361] width 913 height 14
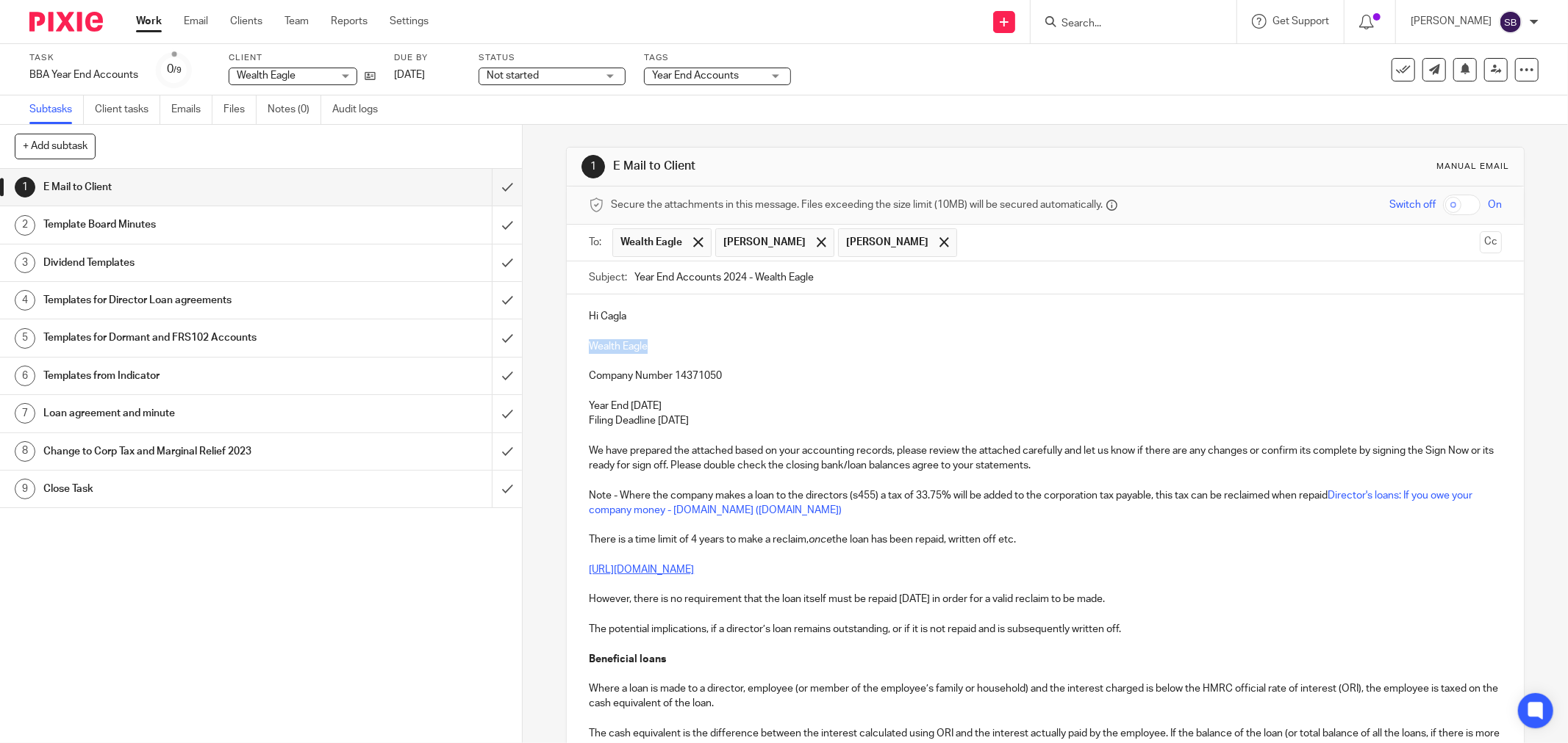
drag, startPoint x: 585, startPoint y: 345, endPoint x: 659, endPoint y: 347, distance: 74.0
click at [659, 347] on p "Wealth Eagle" at bounding box center [1046, 346] width 913 height 14
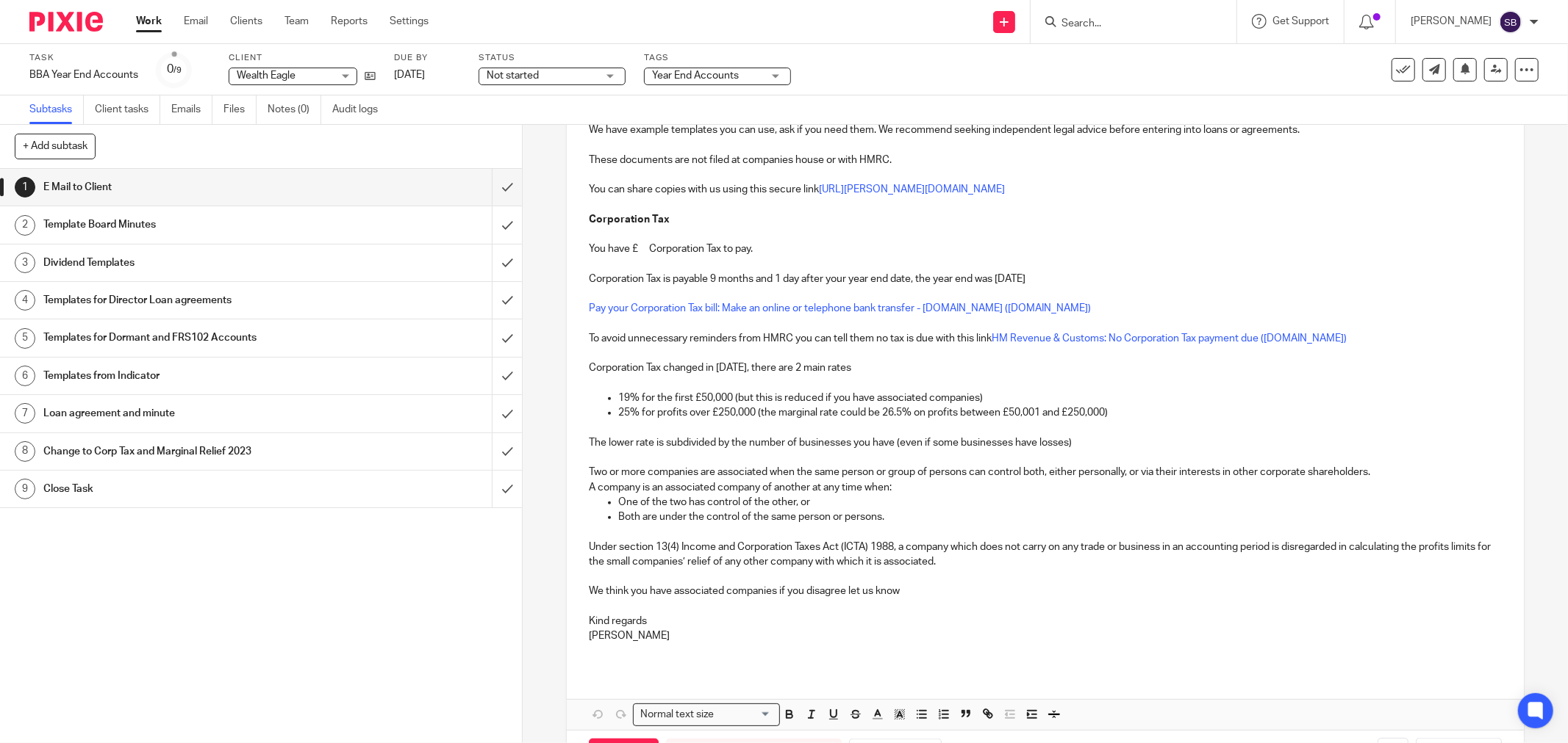
scroll to position [1258, 0]
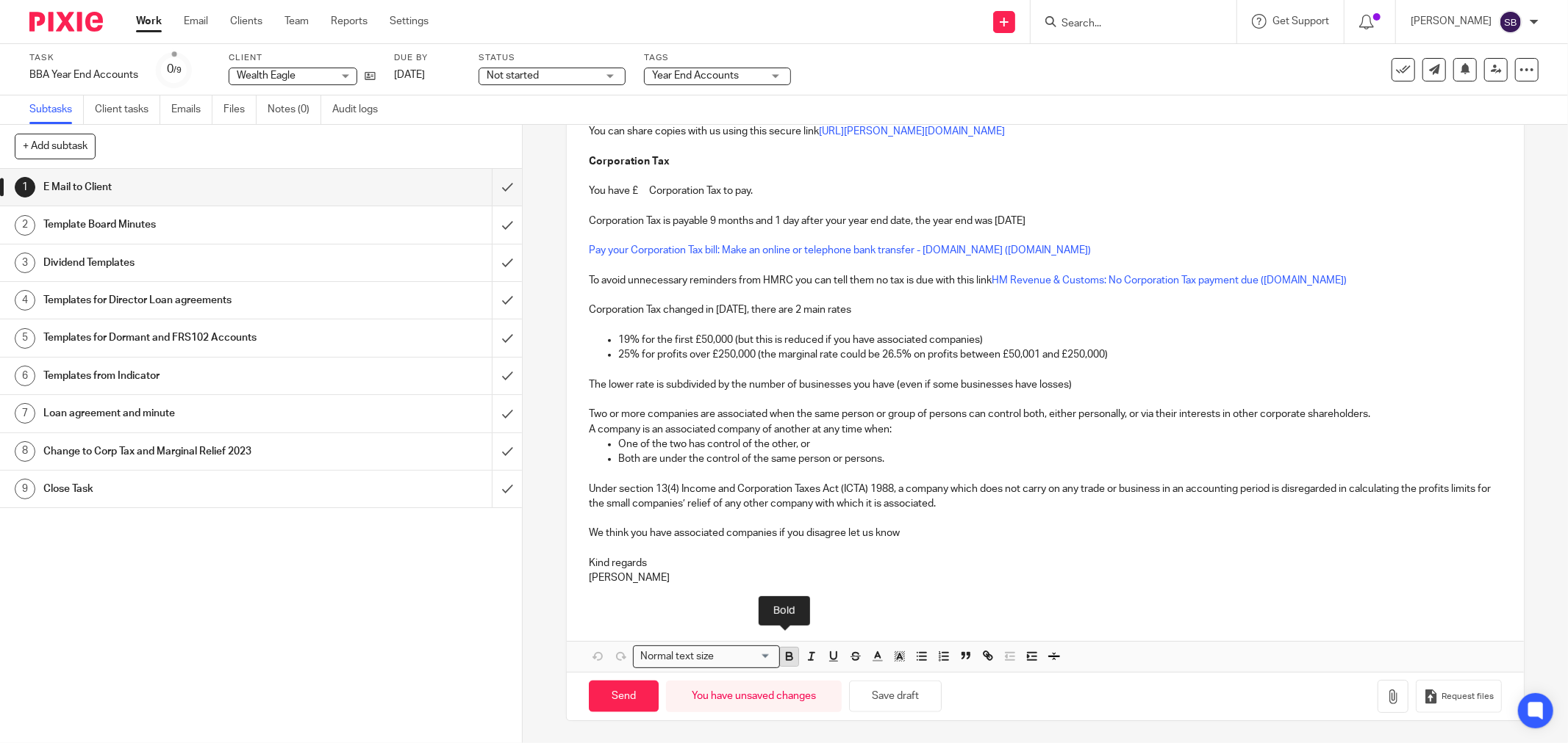
click at [789, 658] on icon "button" at bounding box center [789, 656] width 13 height 13
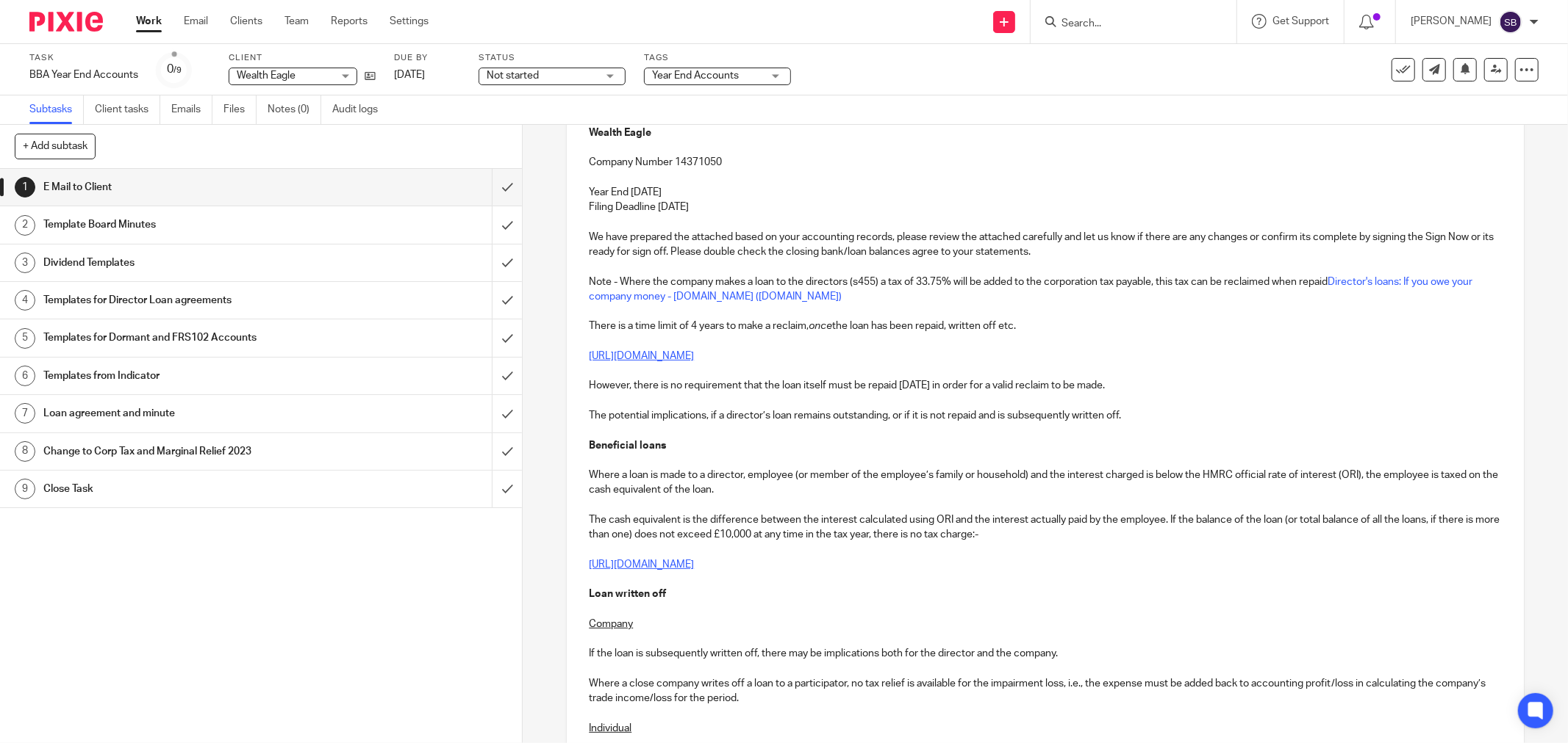
scroll to position [0, 0]
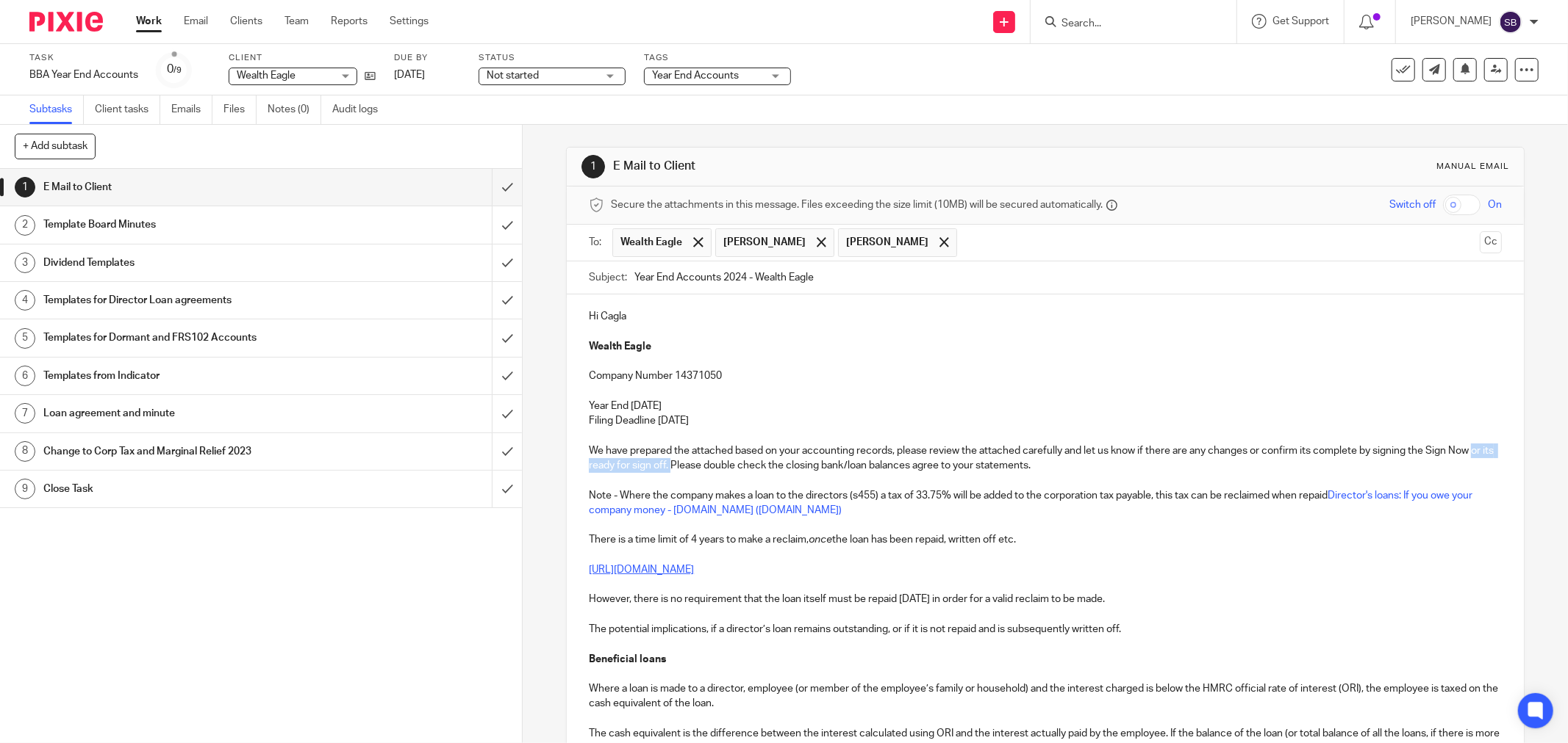
drag, startPoint x: 584, startPoint y: 464, endPoint x: 692, endPoint y: 466, distance: 108.0
click at [692, 466] on p "We have prepared the attached based on your accounting records, please review t…" at bounding box center [1046, 459] width 913 height 30
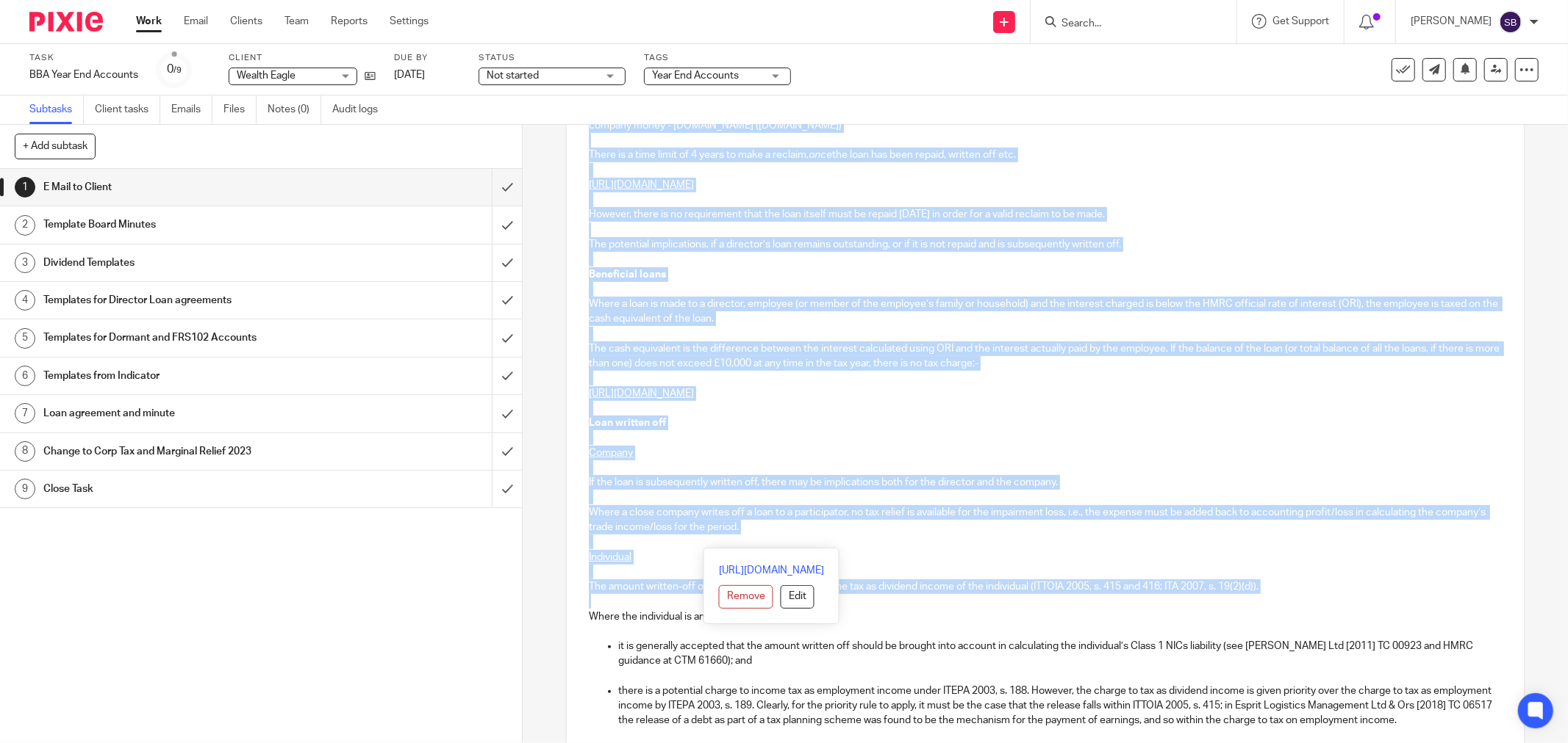
scroll to position [489, 0]
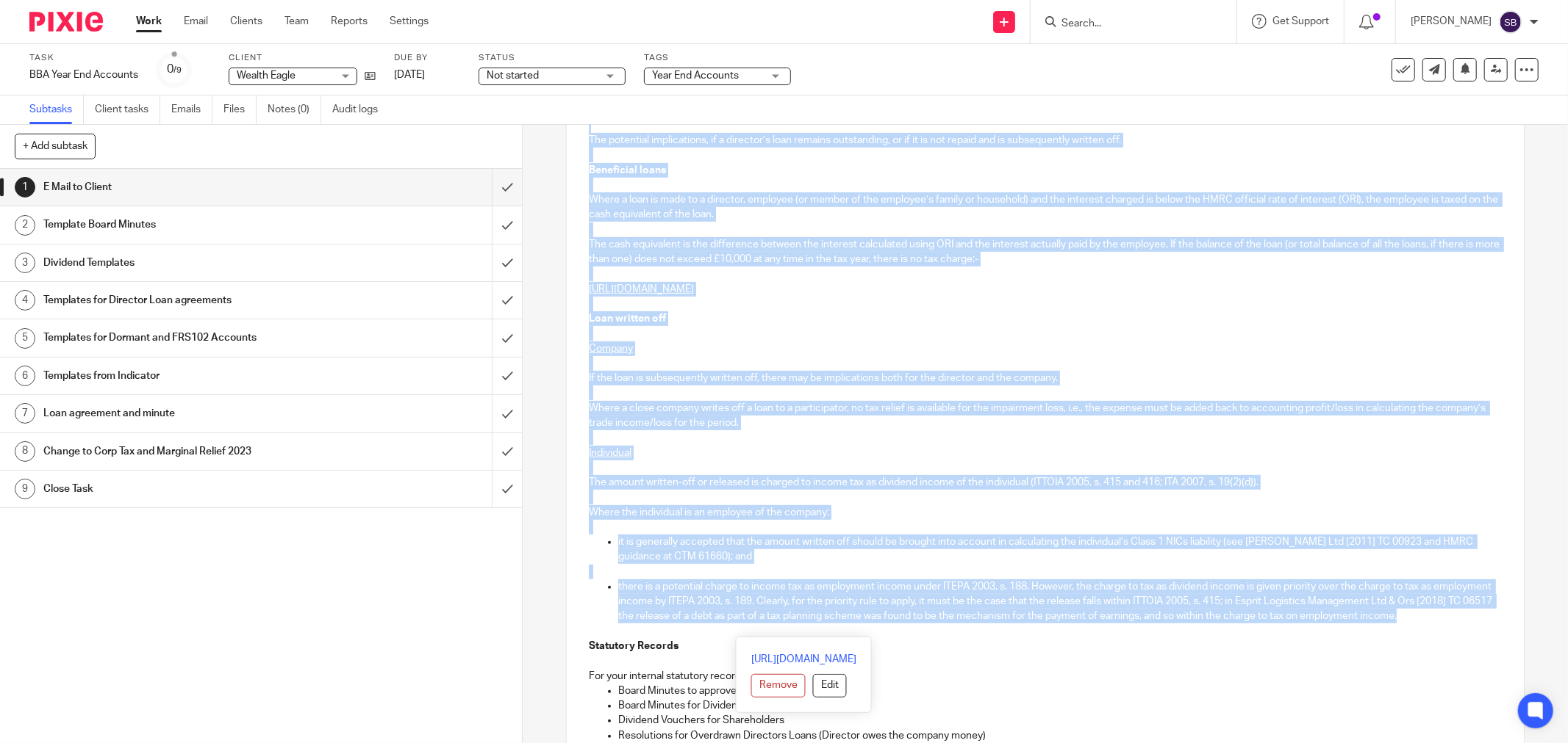
drag, startPoint x: 1022, startPoint y: 472, endPoint x: 983, endPoint y: 633, distance: 165.7
click at [983, 633] on div "Hi Cagla Wealth Eagle Company Number 14371050 Year End [DATE] Filing Deadline […" at bounding box center [1045, 585] width 957 height 1559
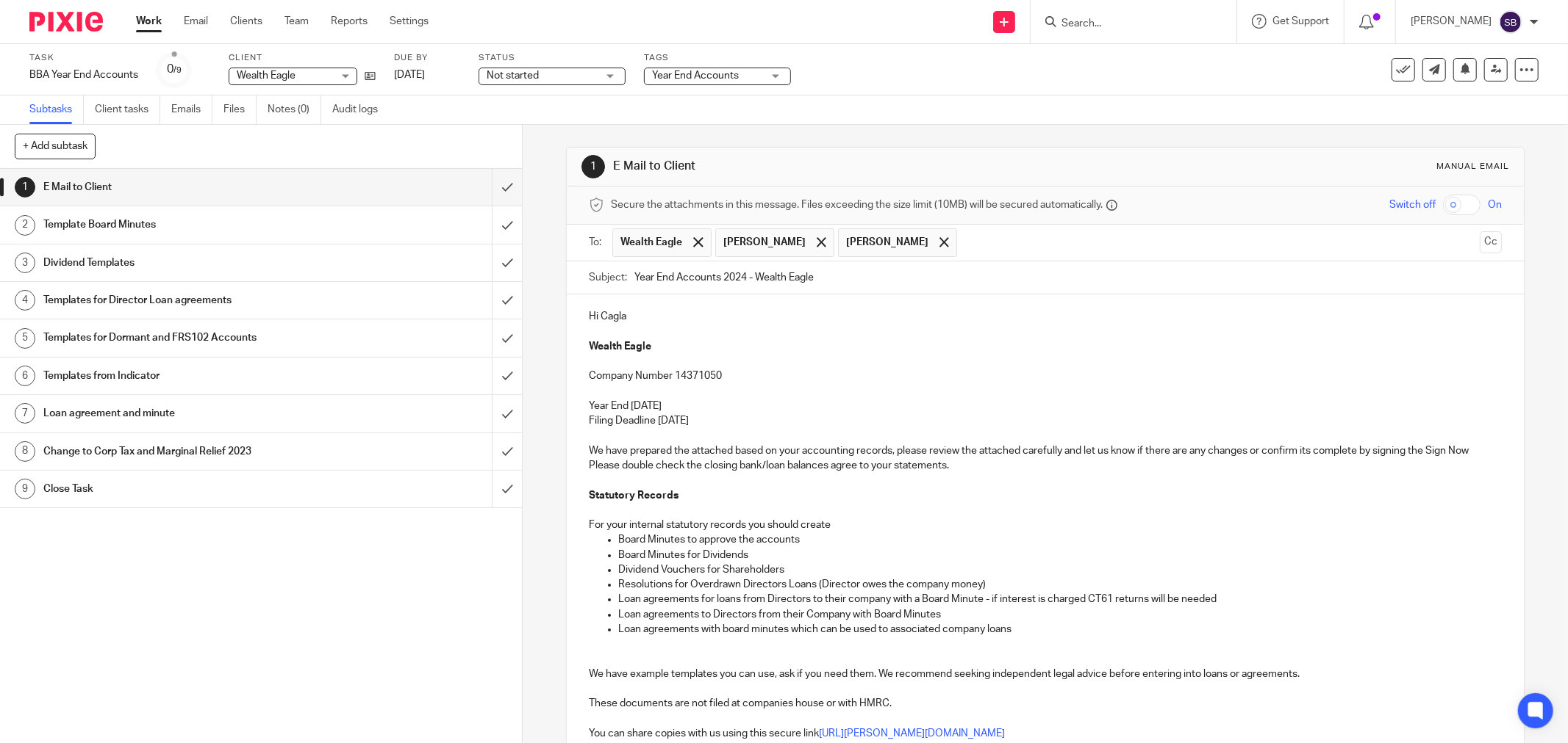
scroll to position [82, 0]
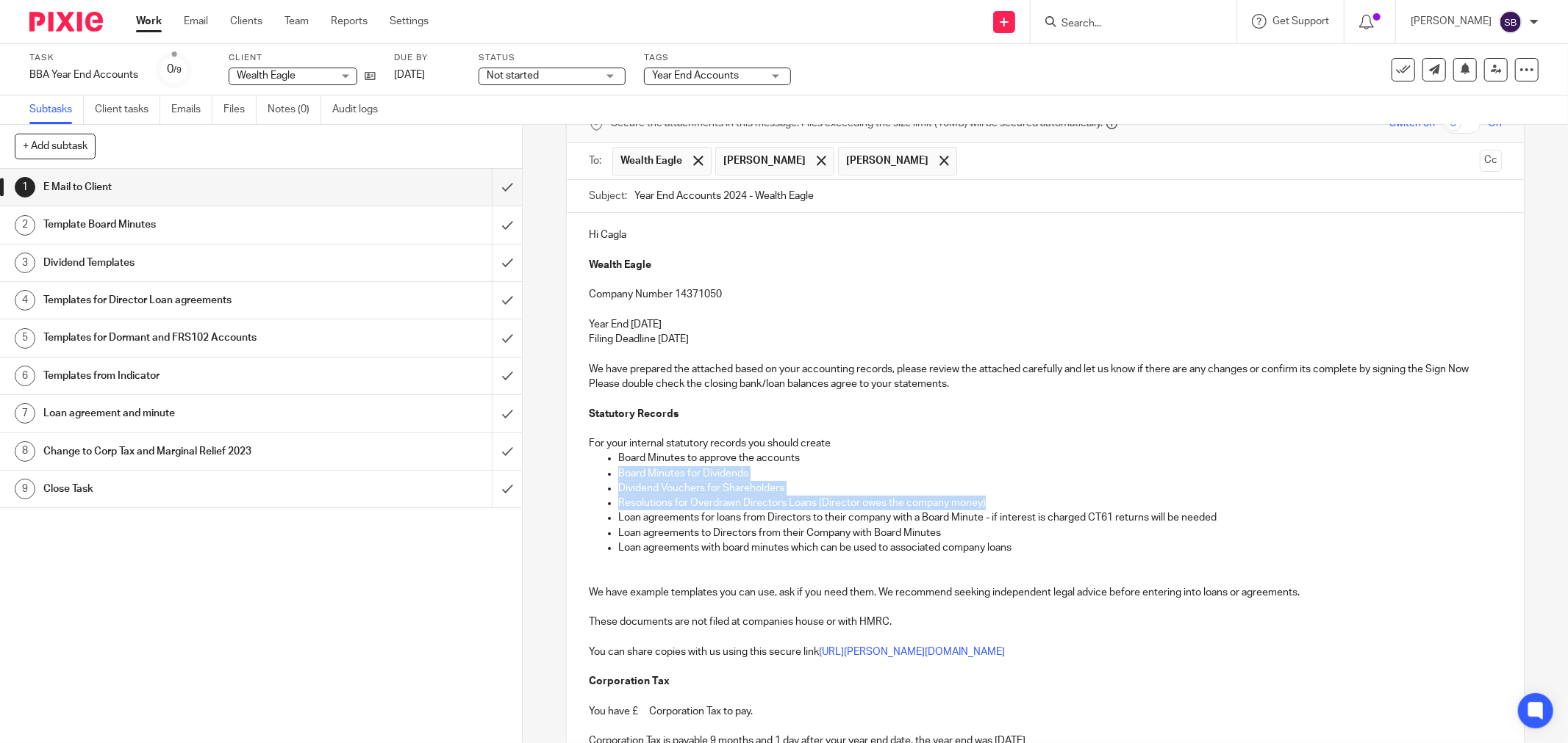
drag, startPoint x: 614, startPoint y: 471, endPoint x: 1045, endPoint y: 503, distance: 432.2
click at [1045, 503] on ul "Board Minutes to approve the accounts Board Minutes for Dividends Dividend Vouc…" at bounding box center [1046, 503] width 913 height 104
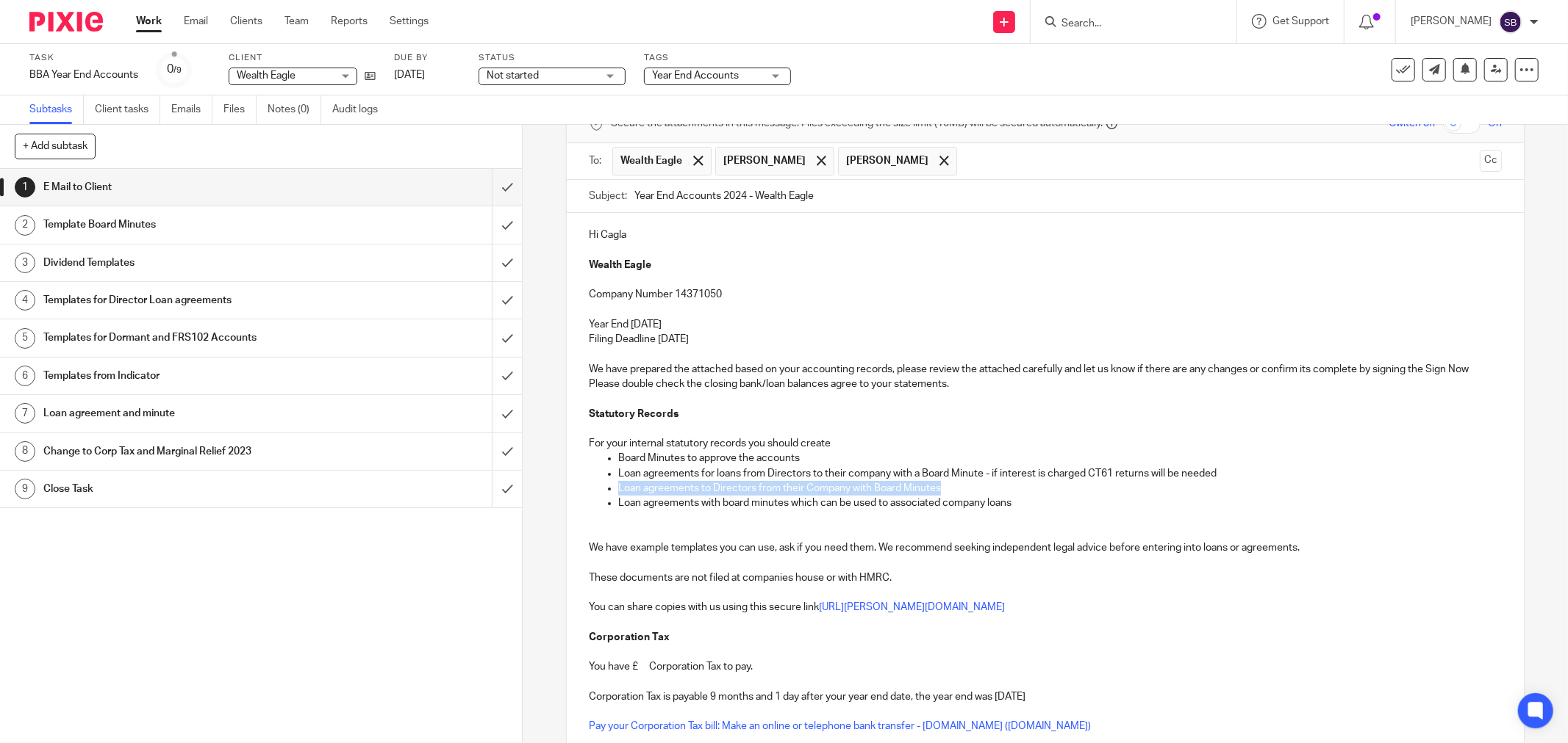
drag, startPoint x: 615, startPoint y: 489, endPoint x: 1008, endPoint y: 474, distance: 393.3
click at [988, 479] on ul "Board Minutes to approve the accounts Loan agreements for loans from Directors …" at bounding box center [1046, 480] width 913 height 60
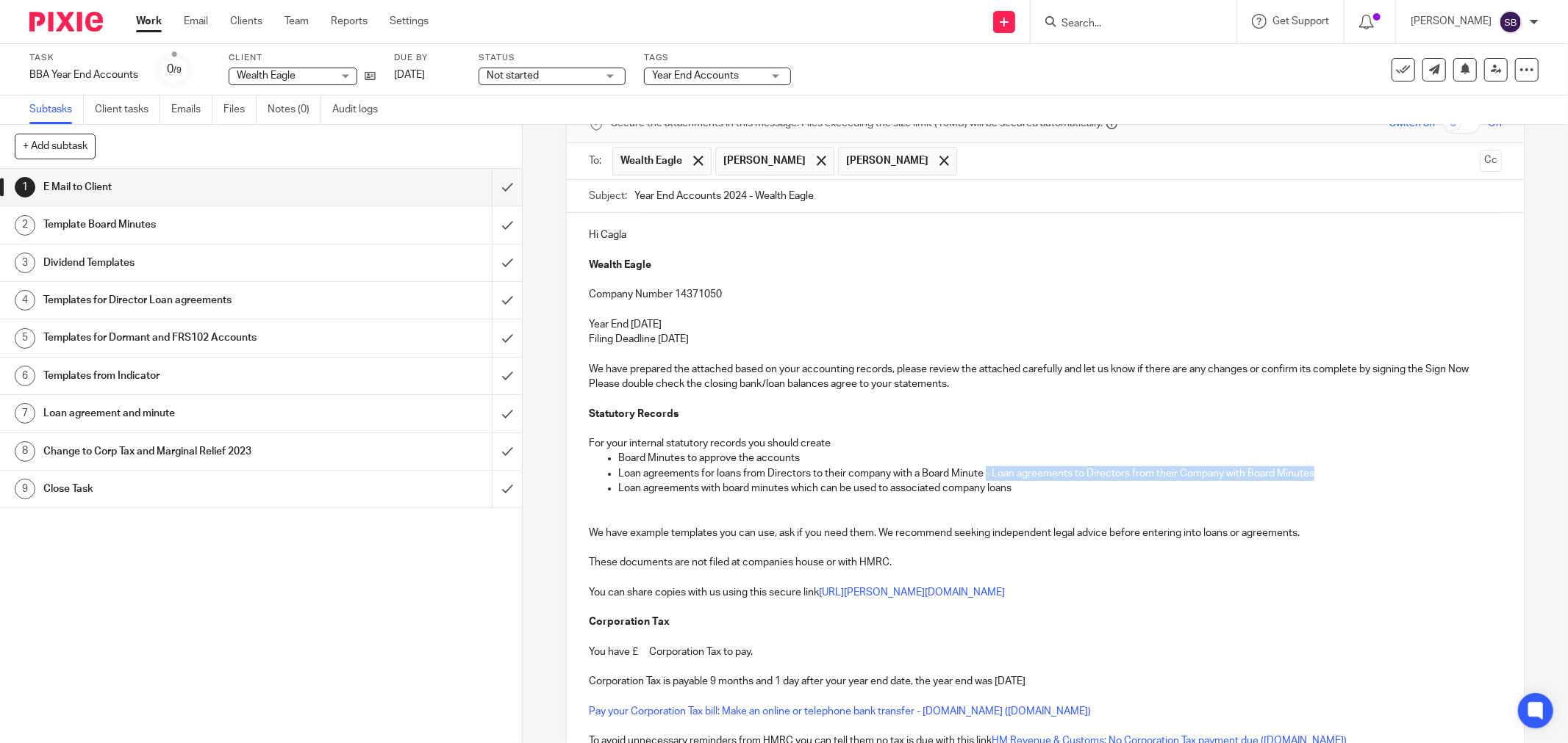
drag, startPoint x: 981, startPoint y: 475, endPoint x: 1326, endPoint y: 477, distance: 345.0
click at [1326, 477] on p "Loan agreements for loans from Directors to their company with a Board Minute -…" at bounding box center [1059, 473] width 884 height 14
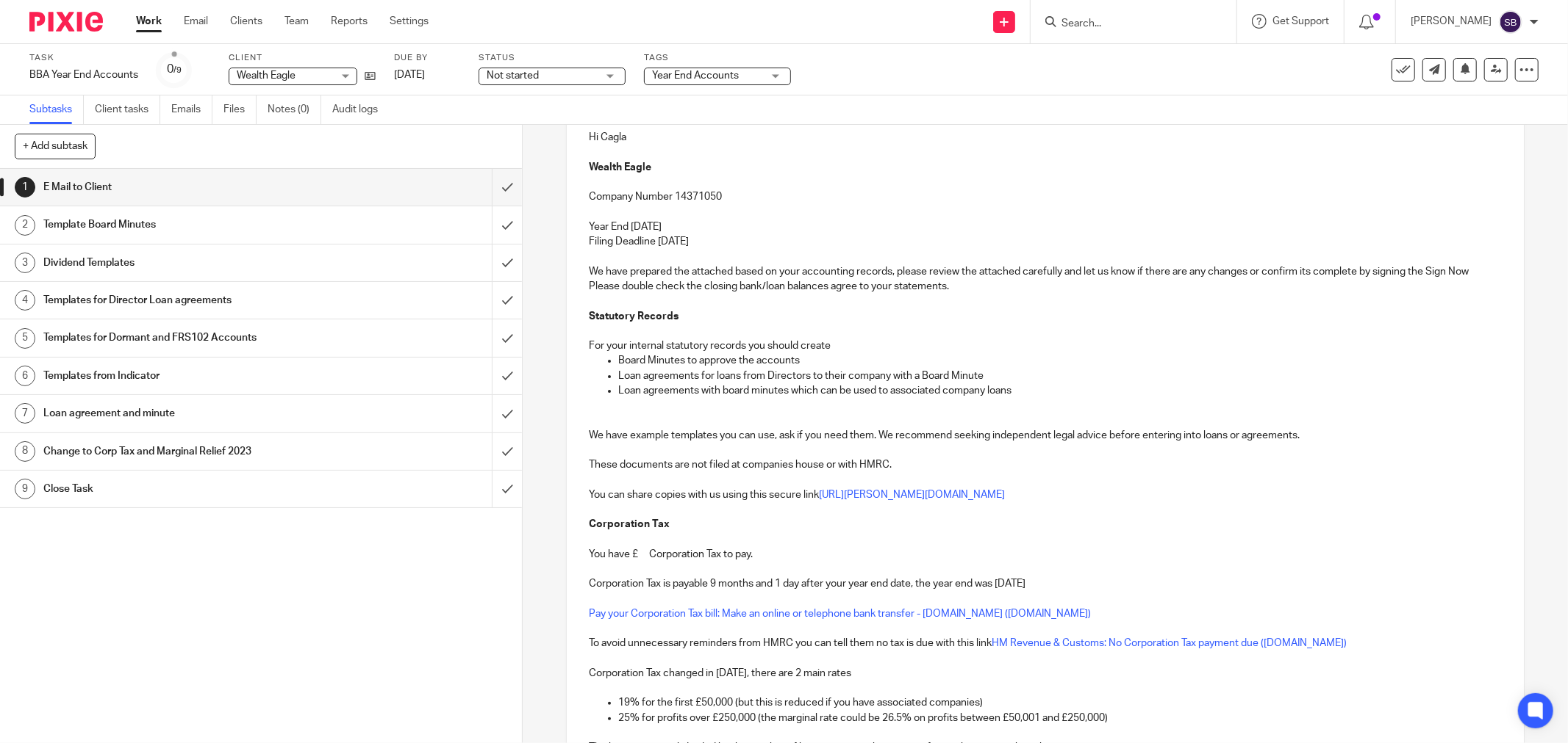
scroll to position [163, 0]
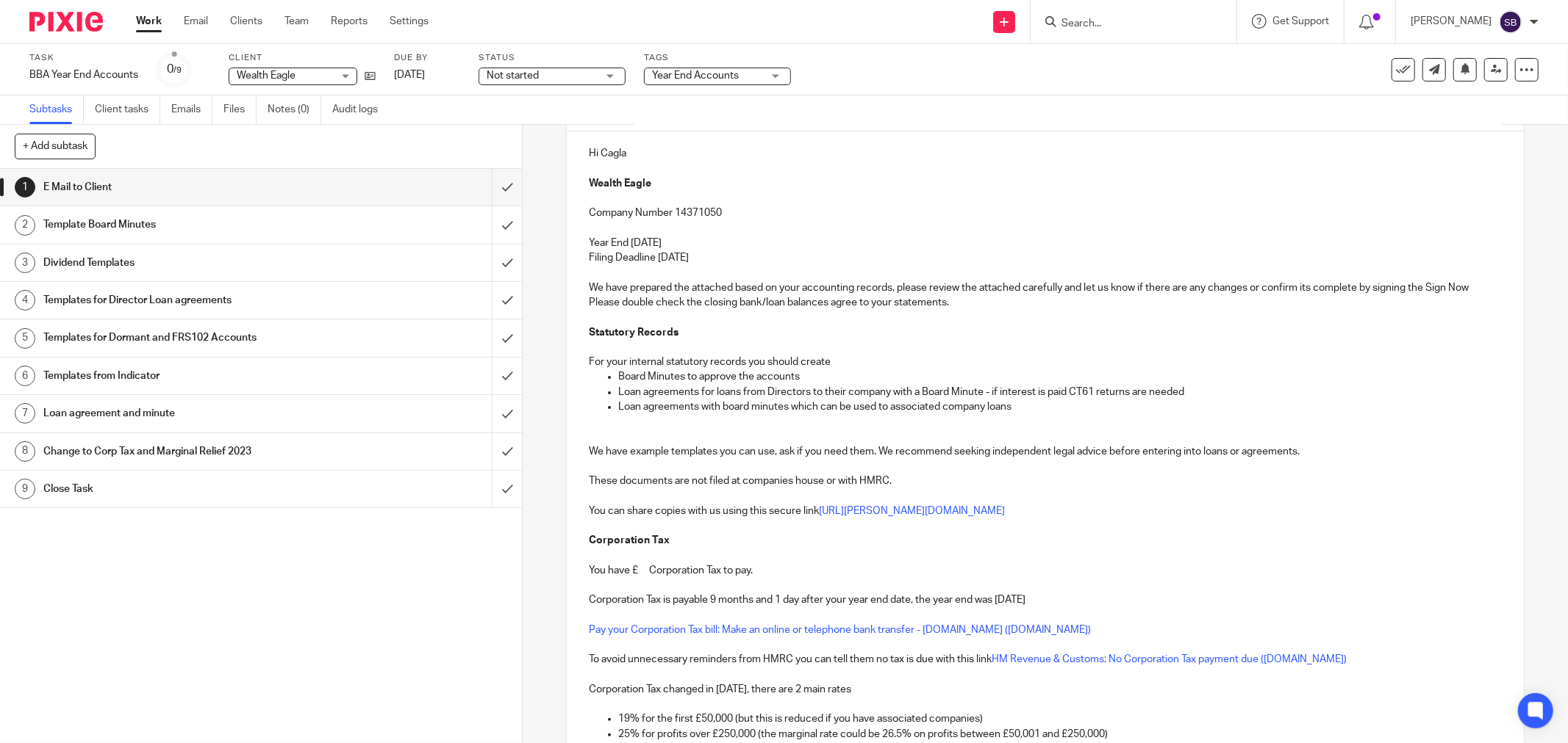
click at [633, 574] on p "You have £ Corporation Tax to pay." at bounding box center [1046, 570] width 913 height 14
click at [581, 598] on div "Hi Cagla Wealth Eagle Company Number 14371050 Year End [DATE] Filing Deadline […" at bounding box center [1045, 561] width 957 height 860
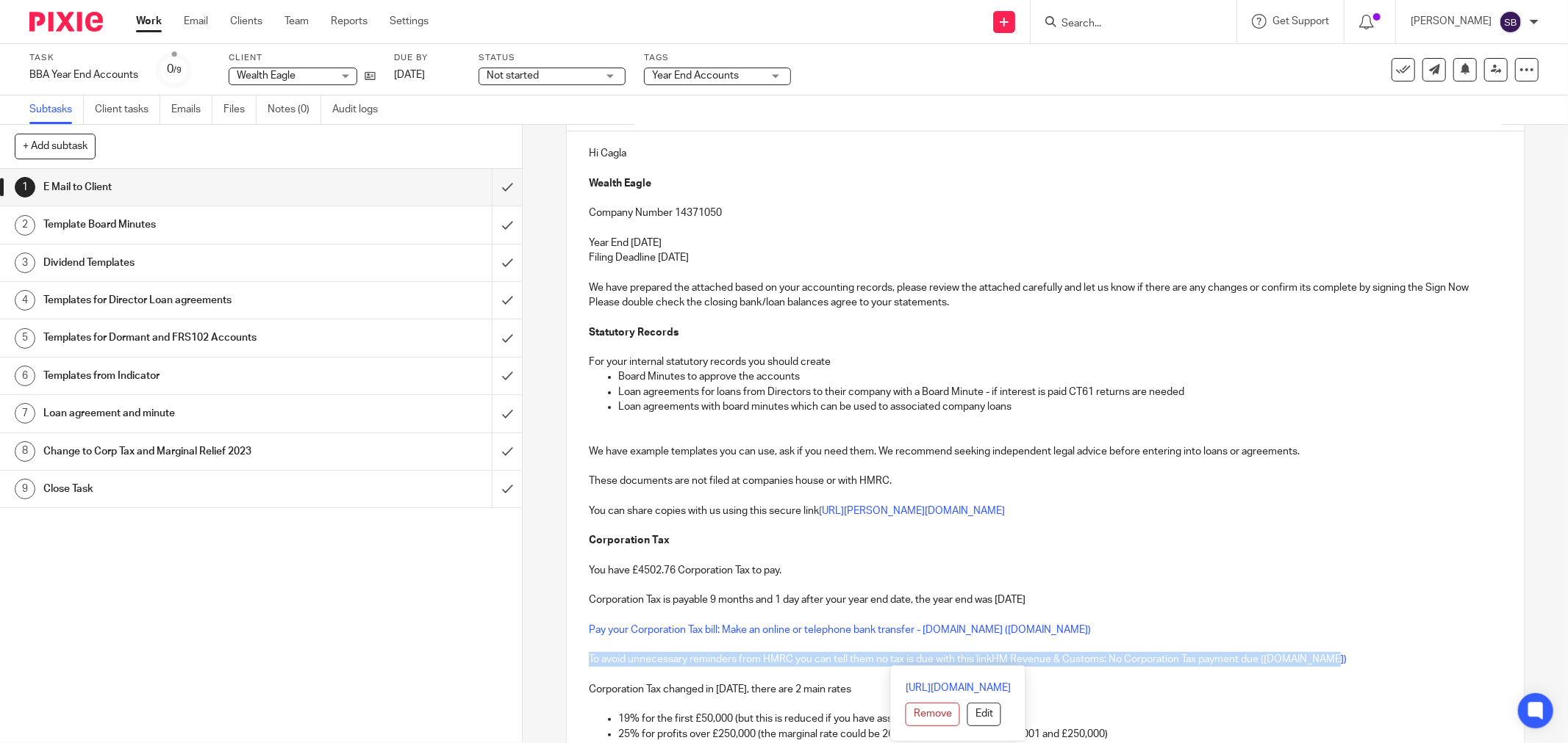
drag, startPoint x: 581, startPoint y: 658, endPoint x: 1372, endPoint y: 658, distance: 791.0
click at [1372, 658] on div "Hi Cagla Wealth Eagle Company Number 14371050 Year End [DATE] Filing Deadline […" at bounding box center [1045, 561] width 957 height 860
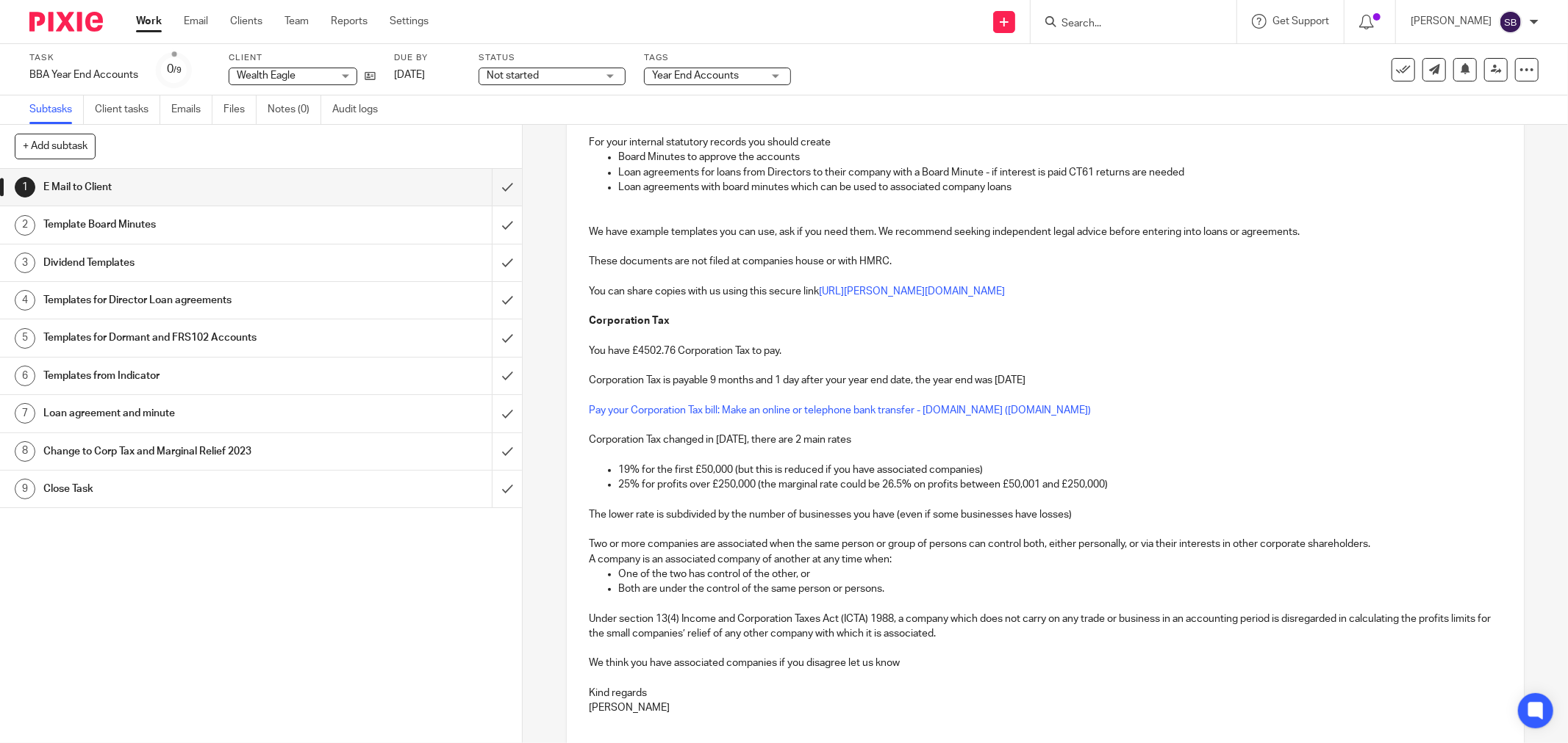
scroll to position [489, 0]
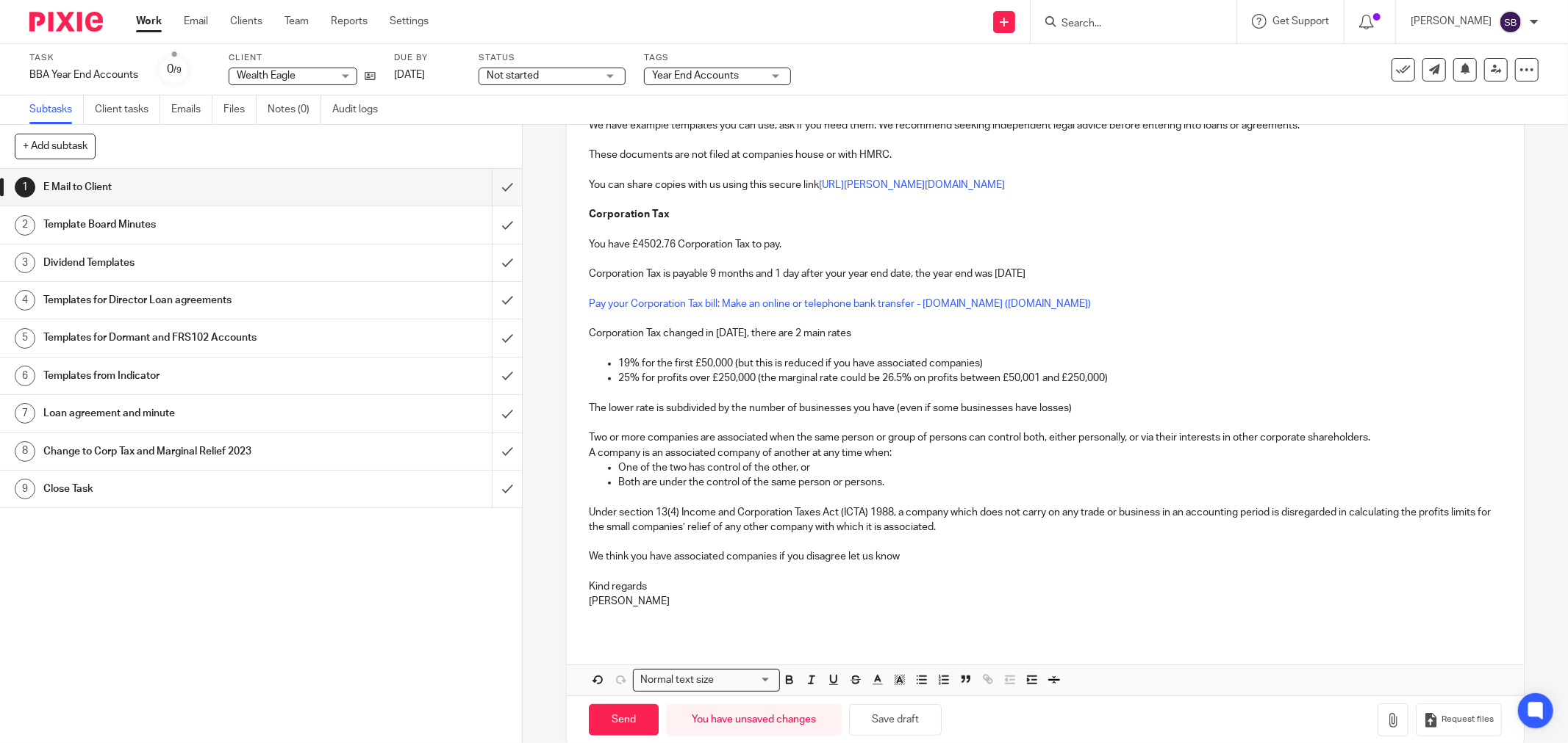
click at [670, 561] on p "We think you have associated companies if you disagree let us know" at bounding box center [1046, 556] width 913 height 14
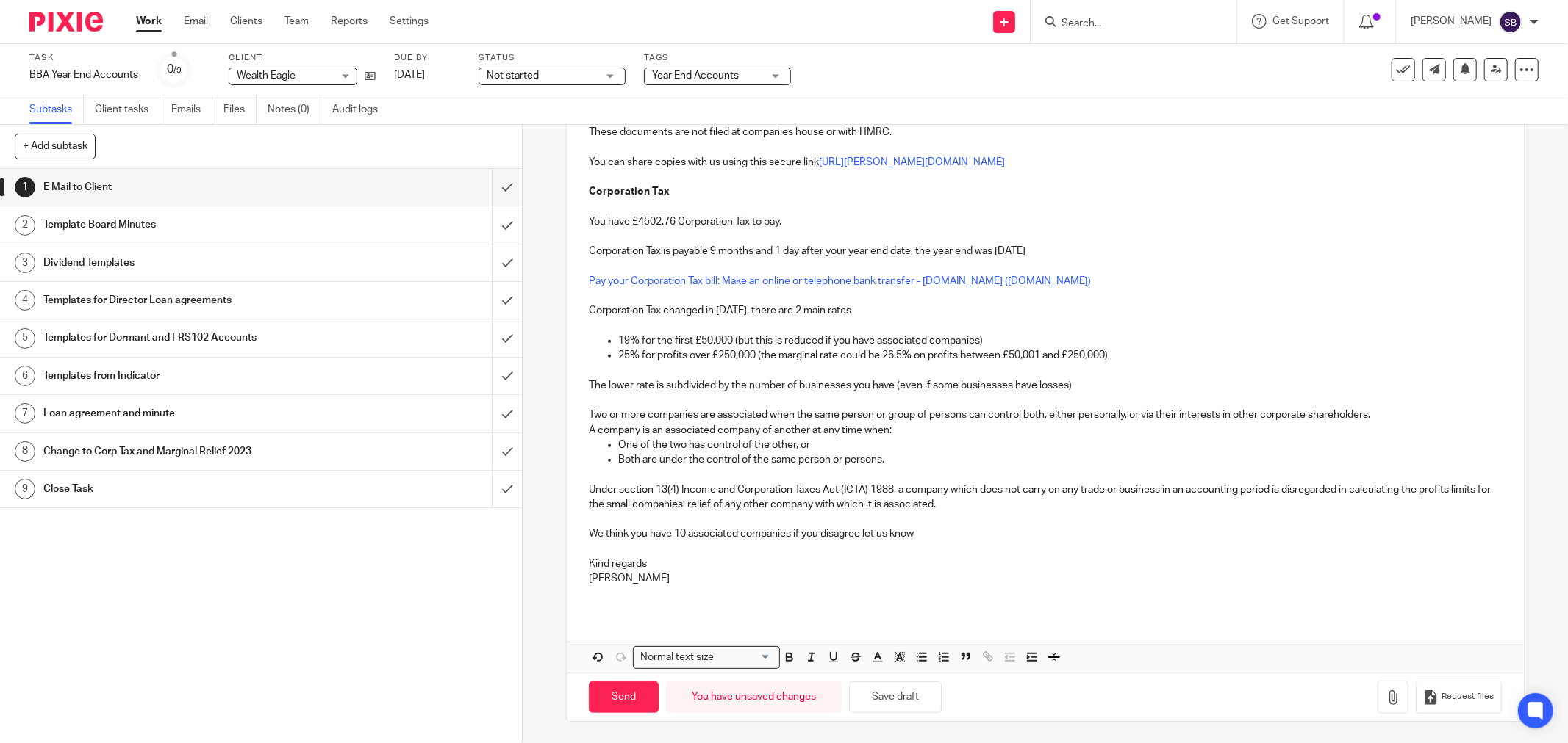
scroll to position [513, 0]
click at [1386, 701] on icon "button" at bounding box center [1392, 696] width 14 height 14
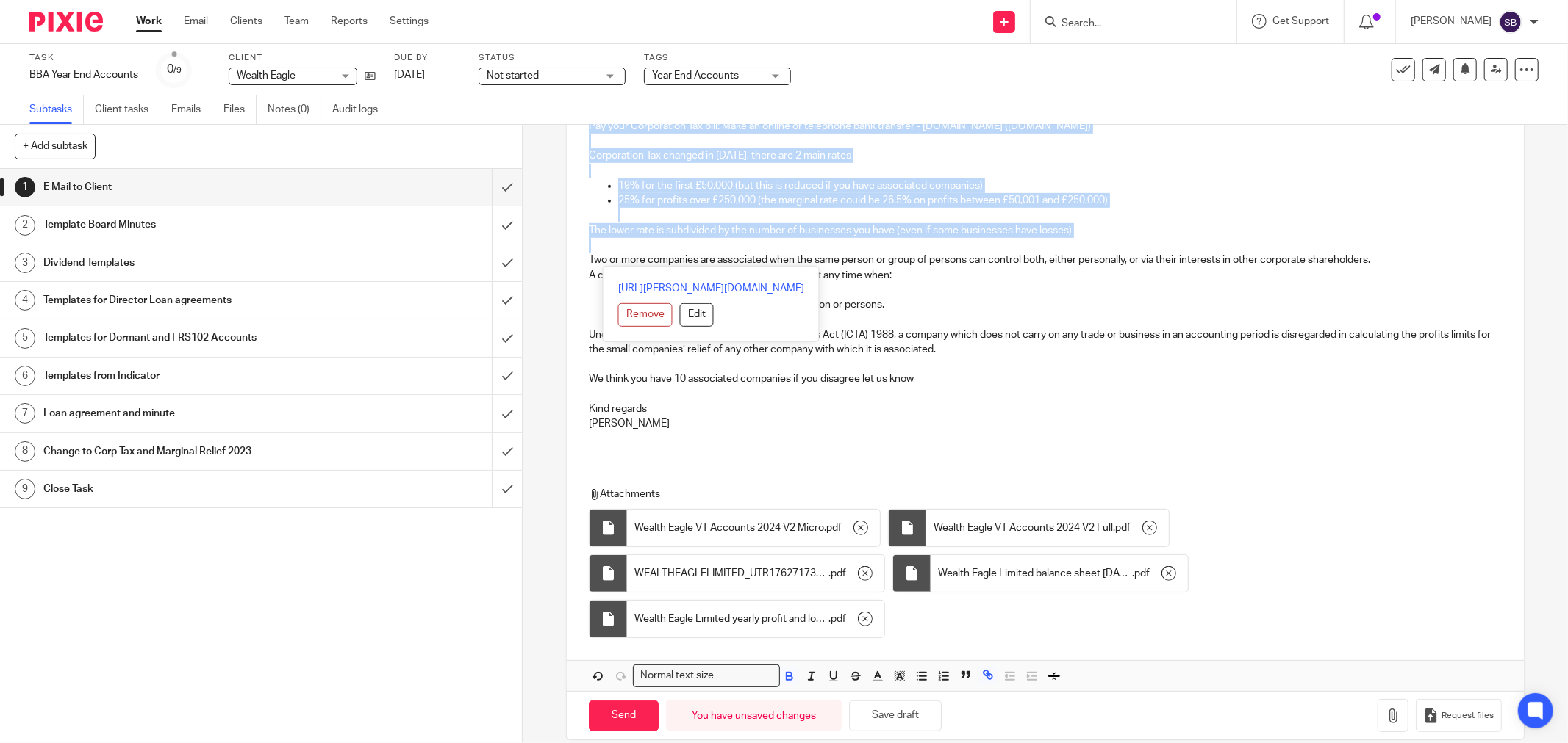
scroll to position [676, 0]
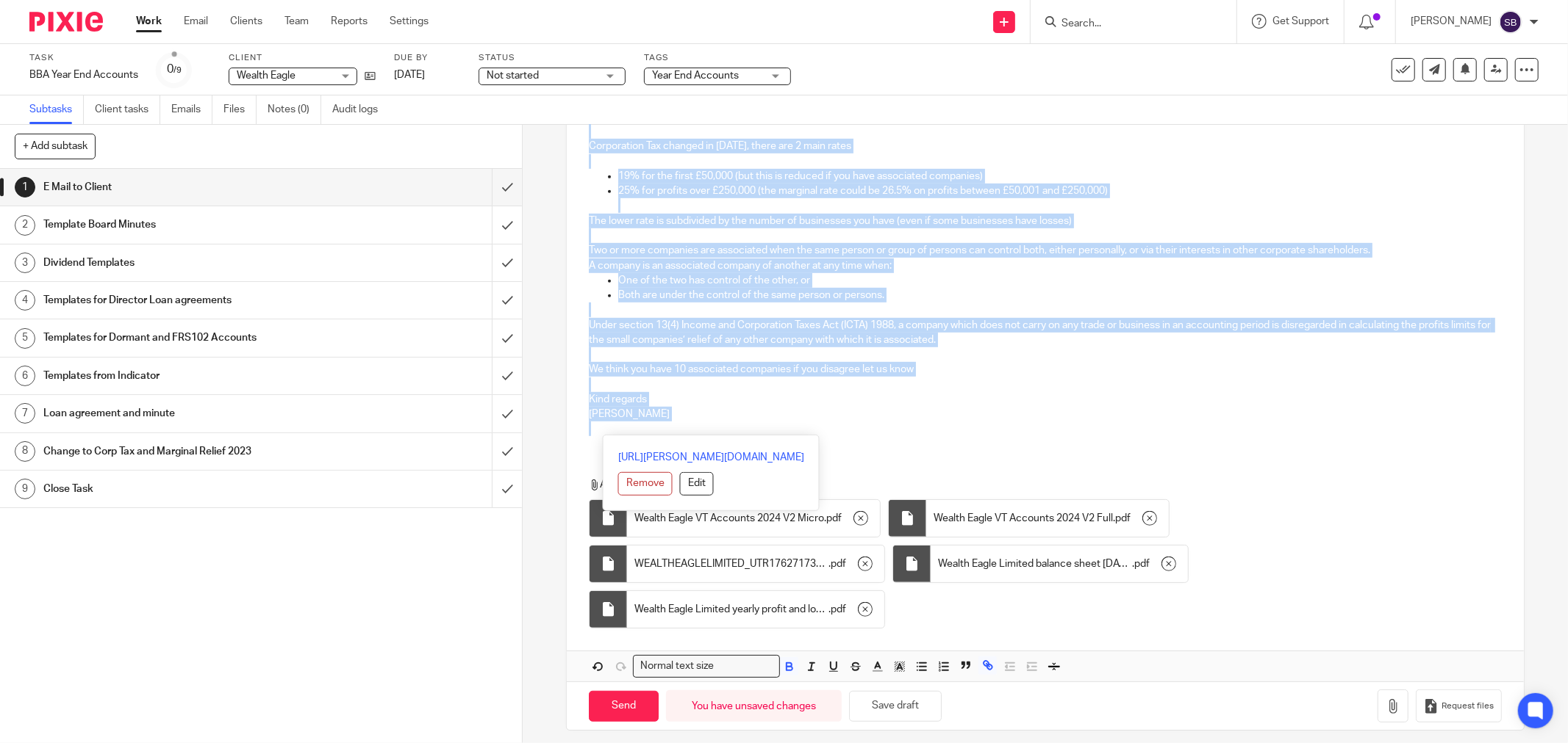
drag, startPoint x: 581, startPoint y: 204, endPoint x: 809, endPoint y: 437, distance: 326.0
click at [809, 437] on div "Hi Cagla Wealth Eagle Company Number 14371050 Year End [DATE] Filing Deadline […" at bounding box center [1045, 150] width 957 height 1064
copy div "Hi Cagla Wealth Eagle Company Number 14371050 Year End [DATE] Filing Deadline […"
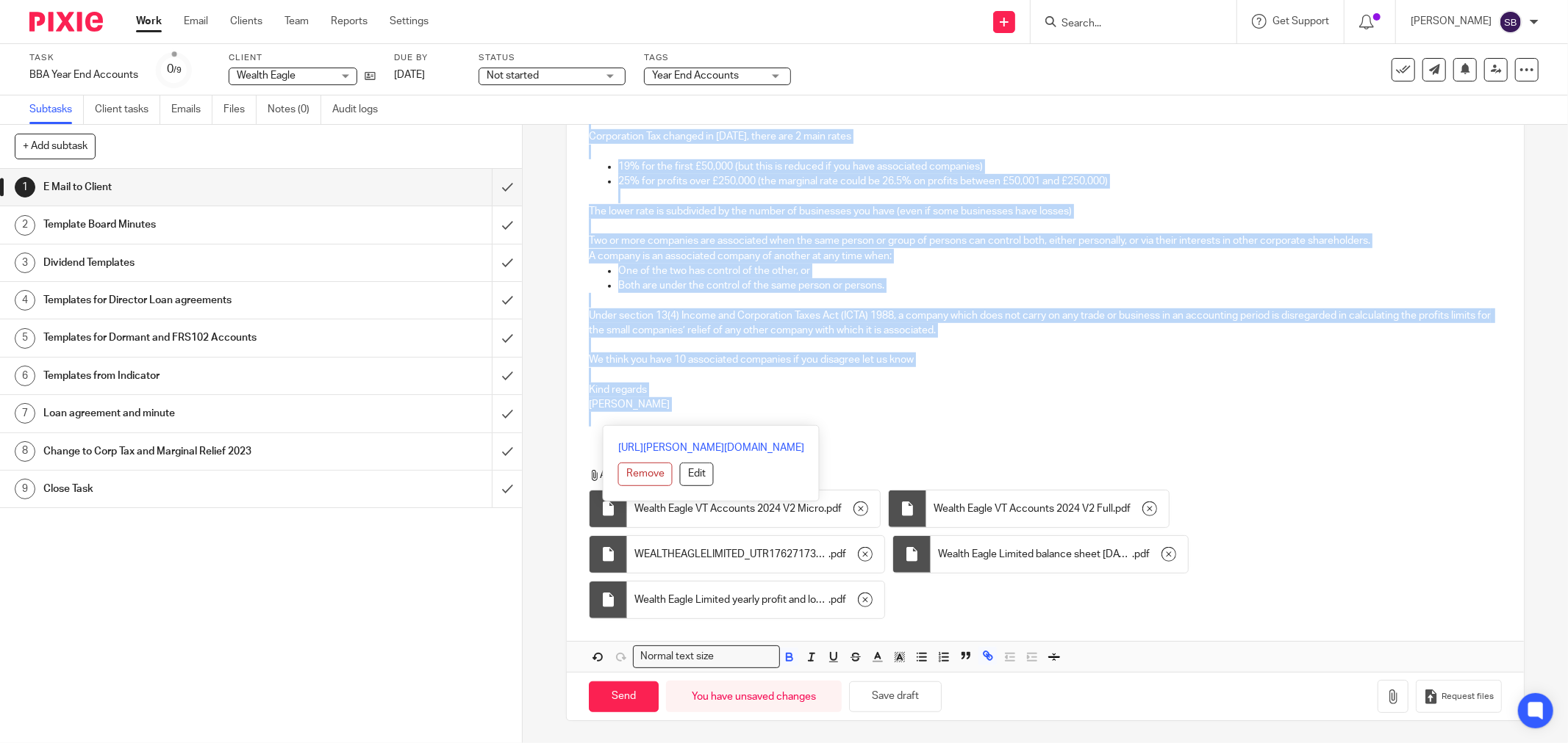
scroll to position [689, 0]
click at [636, 698] on input "Send" at bounding box center [624, 698] width 70 height 32
type input "Sent"
